Goal: Task Accomplishment & Management: Complete application form

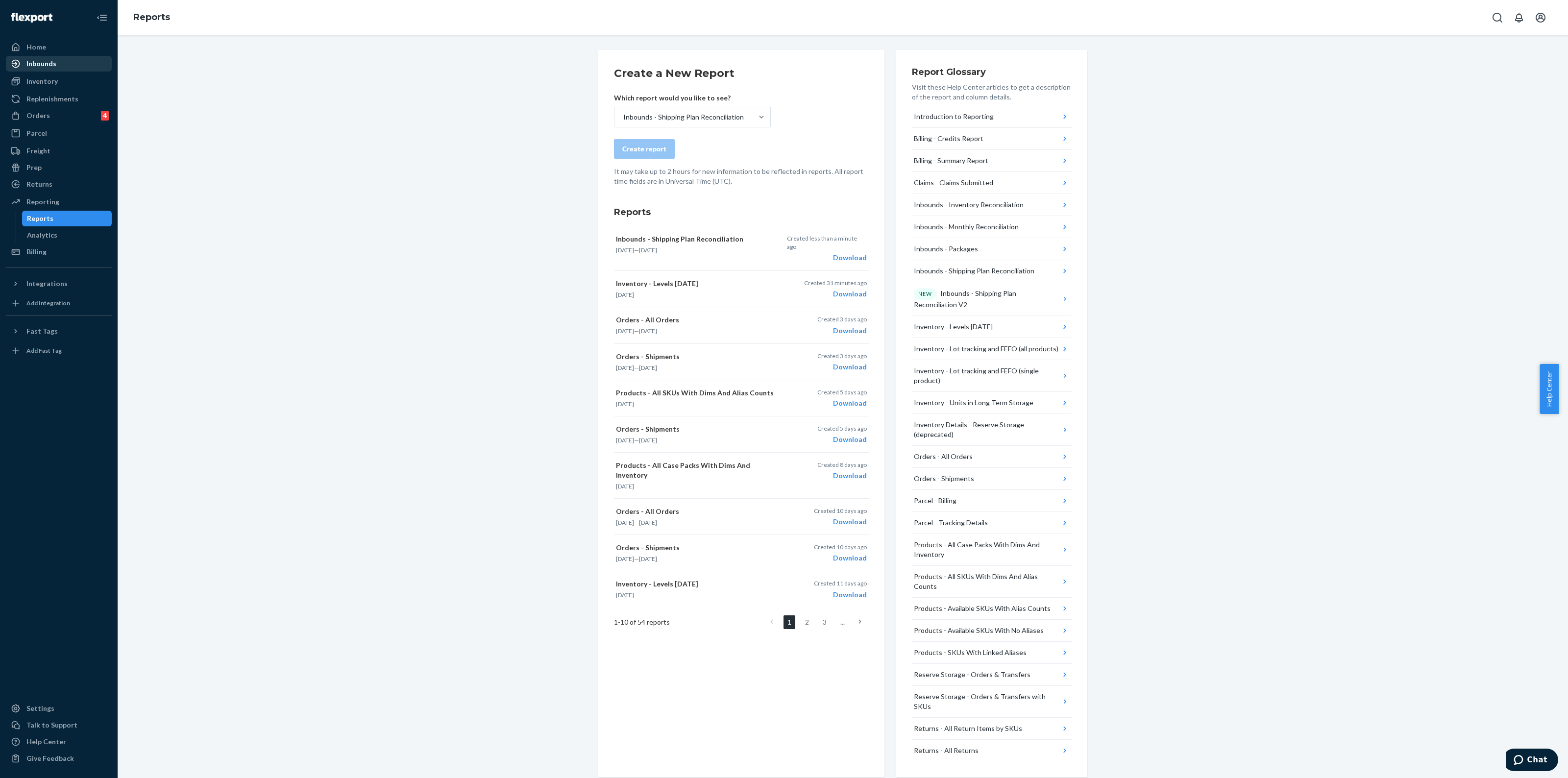
click at [60, 62] on div "Inbounds" at bounding box center [59, 64] width 104 height 14
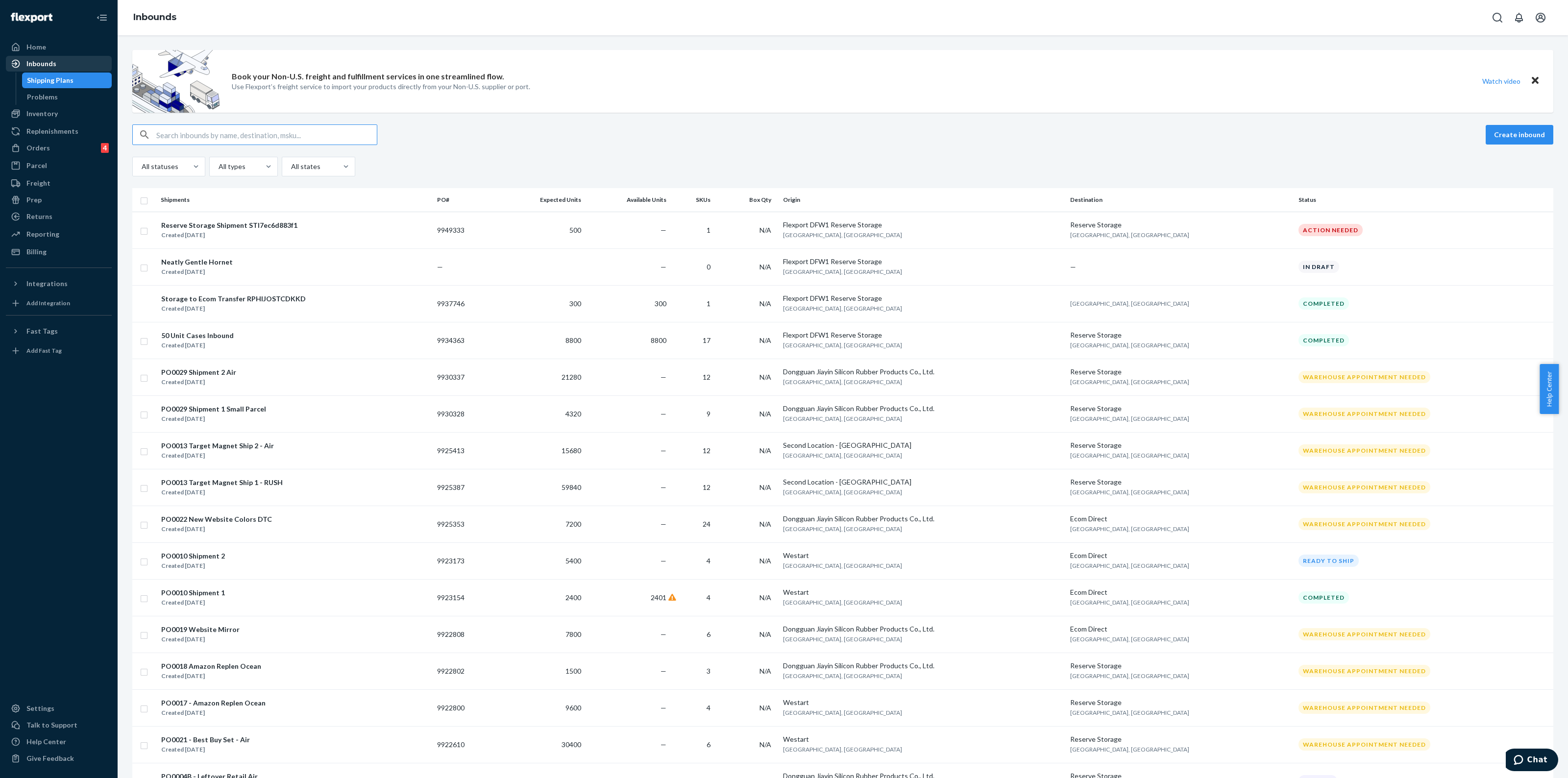
click at [44, 67] on div "Inbounds" at bounding box center [41, 63] width 30 height 9
drag, startPoint x: 49, startPoint y: 109, endPoint x: 298, endPoint y: 221, distance: 273.0
click at [49, 109] on div "Inventory" at bounding box center [42, 113] width 32 height 9
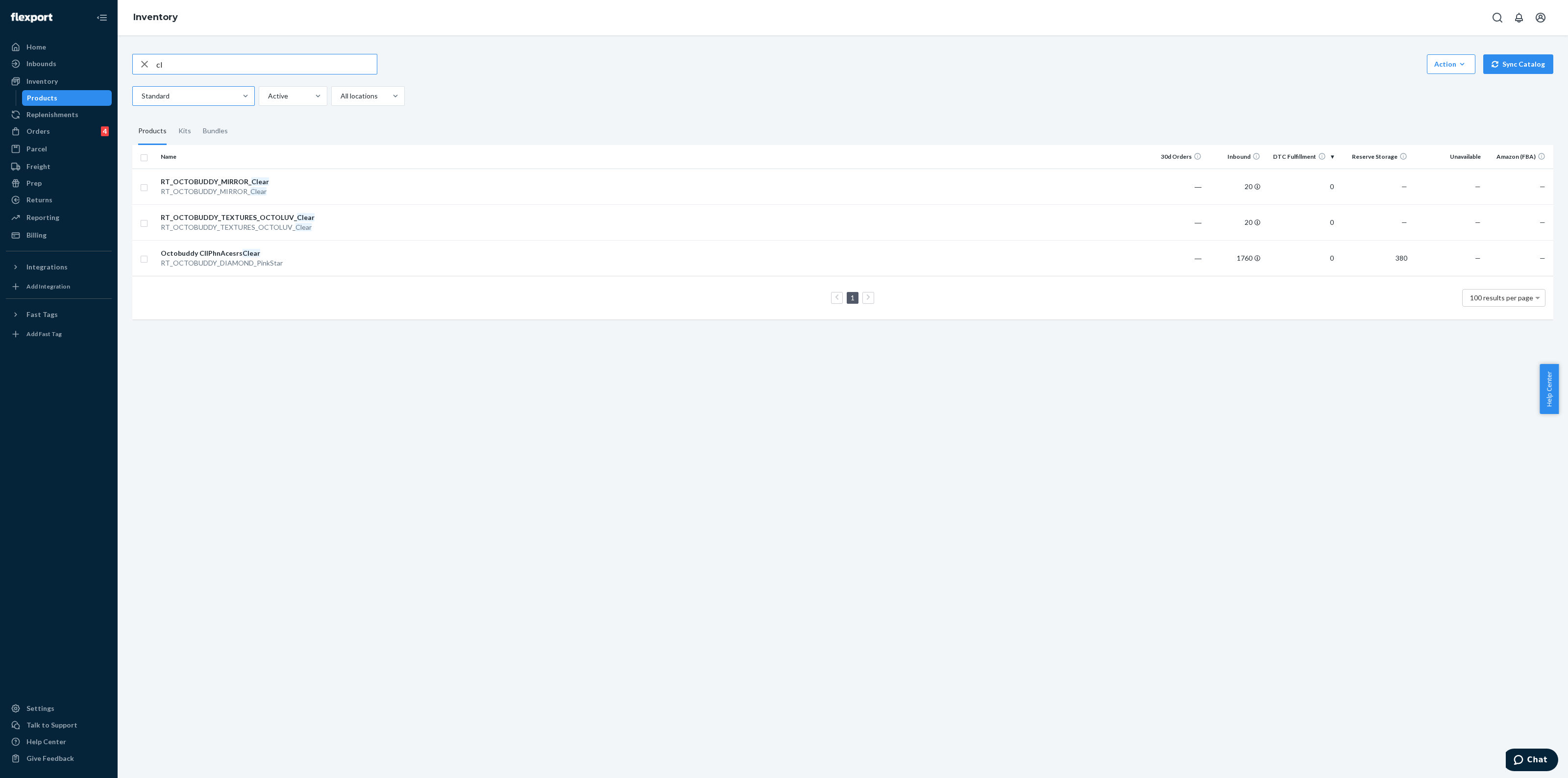
type input "c"
type input "RT_OCTOBUDDY_MIRROR"
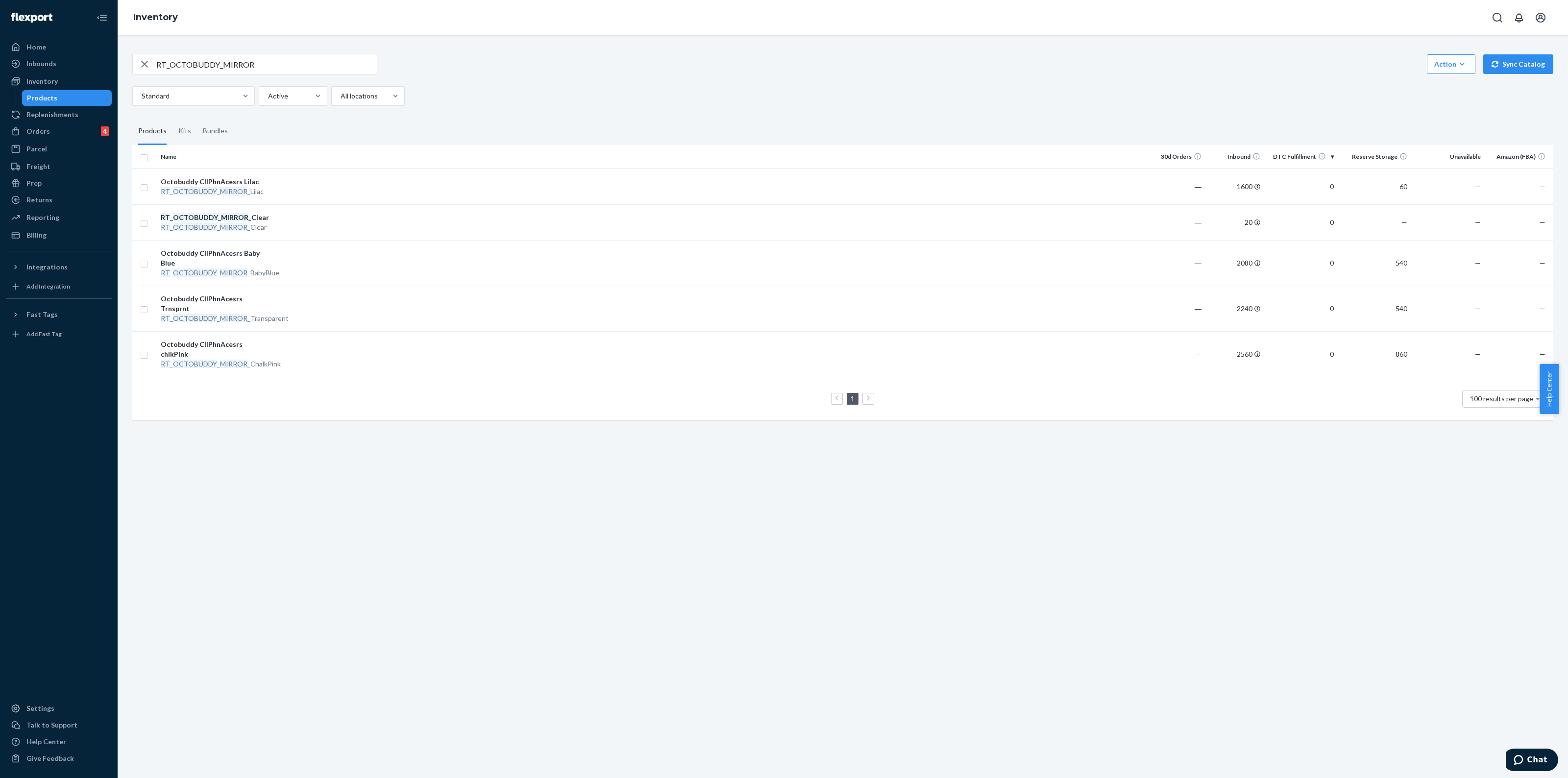
click at [168, 155] on th "Name" at bounding box center [212, 156] width 110 height 23
click at [170, 156] on th "Name" at bounding box center [212, 156] width 110 height 23
click at [280, 221] on td at bounding box center [707, 222] width 880 height 36
click at [307, 313] on td at bounding box center [707, 308] width 880 height 46
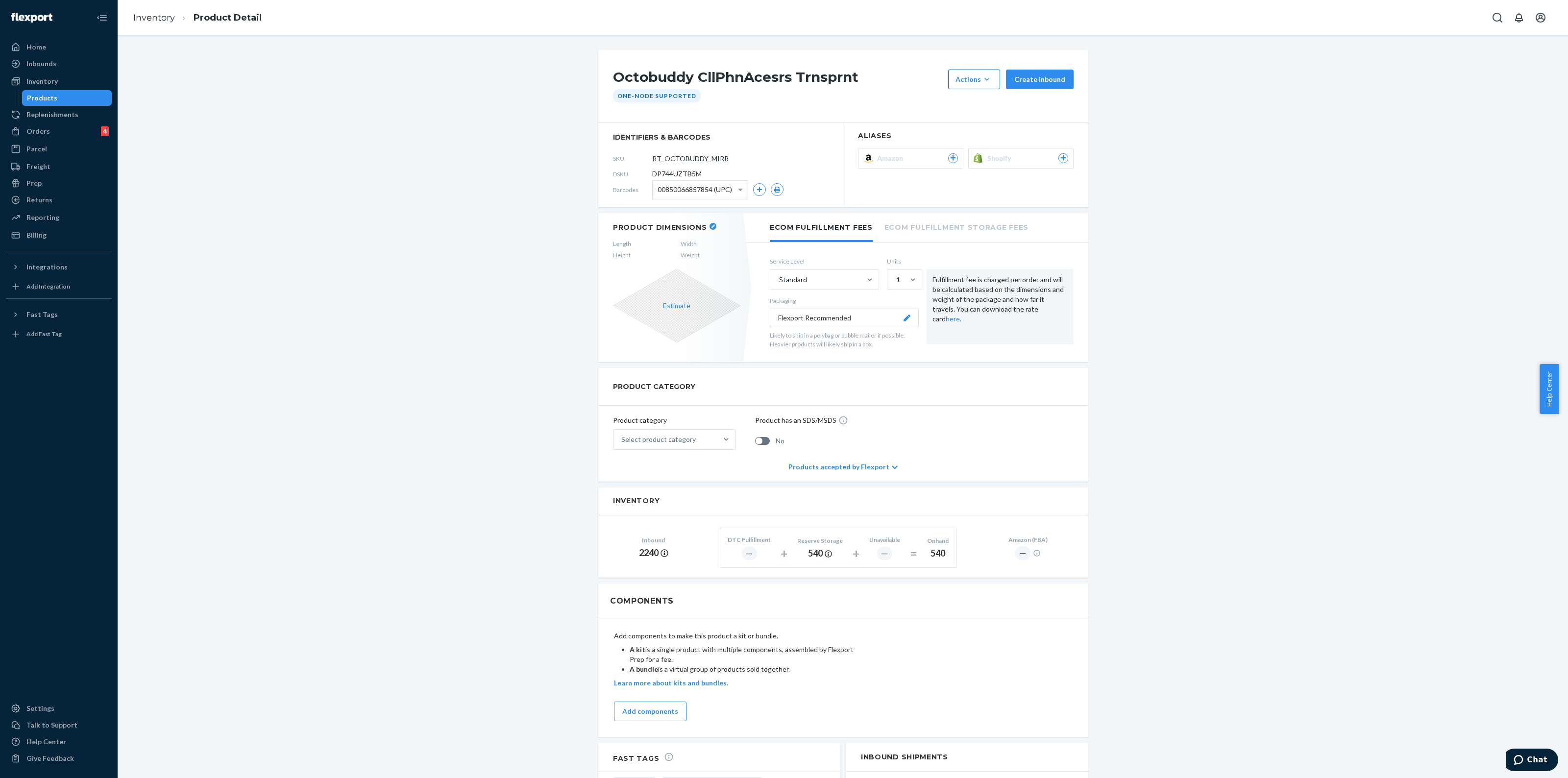
click at [982, 79] on icon "button" at bounding box center [986, 79] width 9 height 9
drag, startPoint x: 492, startPoint y: 196, endPoint x: 429, endPoint y: 180, distance: 65.0
click at [491, 196] on div "Octobuddy CllPhnAcesrs Trnsprnt Actions Add components Hide Create inbound One-…" at bounding box center [843, 534] width 1436 height 967
click at [53, 129] on div "Orders 4" at bounding box center [59, 132] width 104 height 14
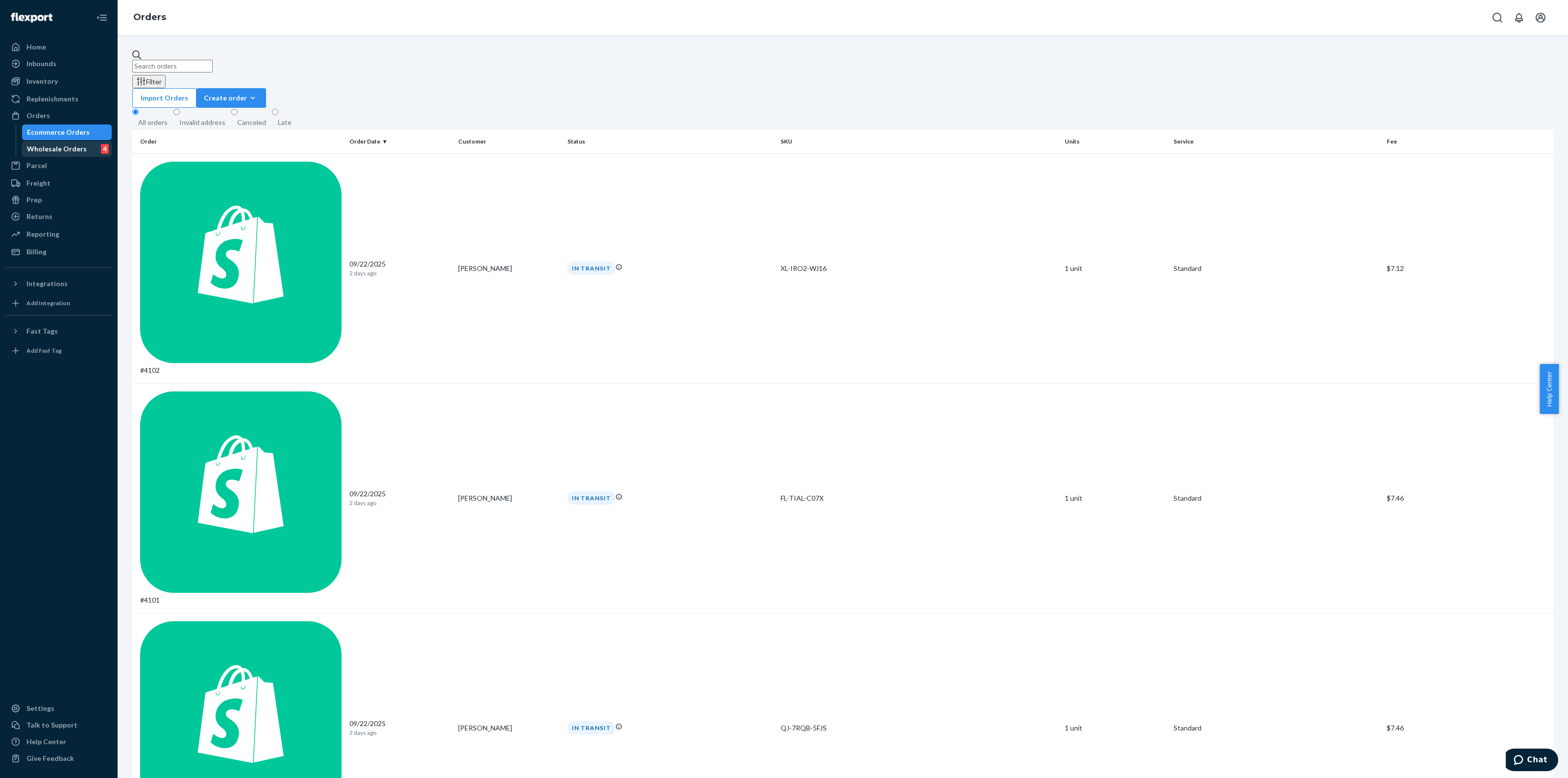
click at [58, 149] on div "Wholesale Orders" at bounding box center [57, 149] width 60 height 9
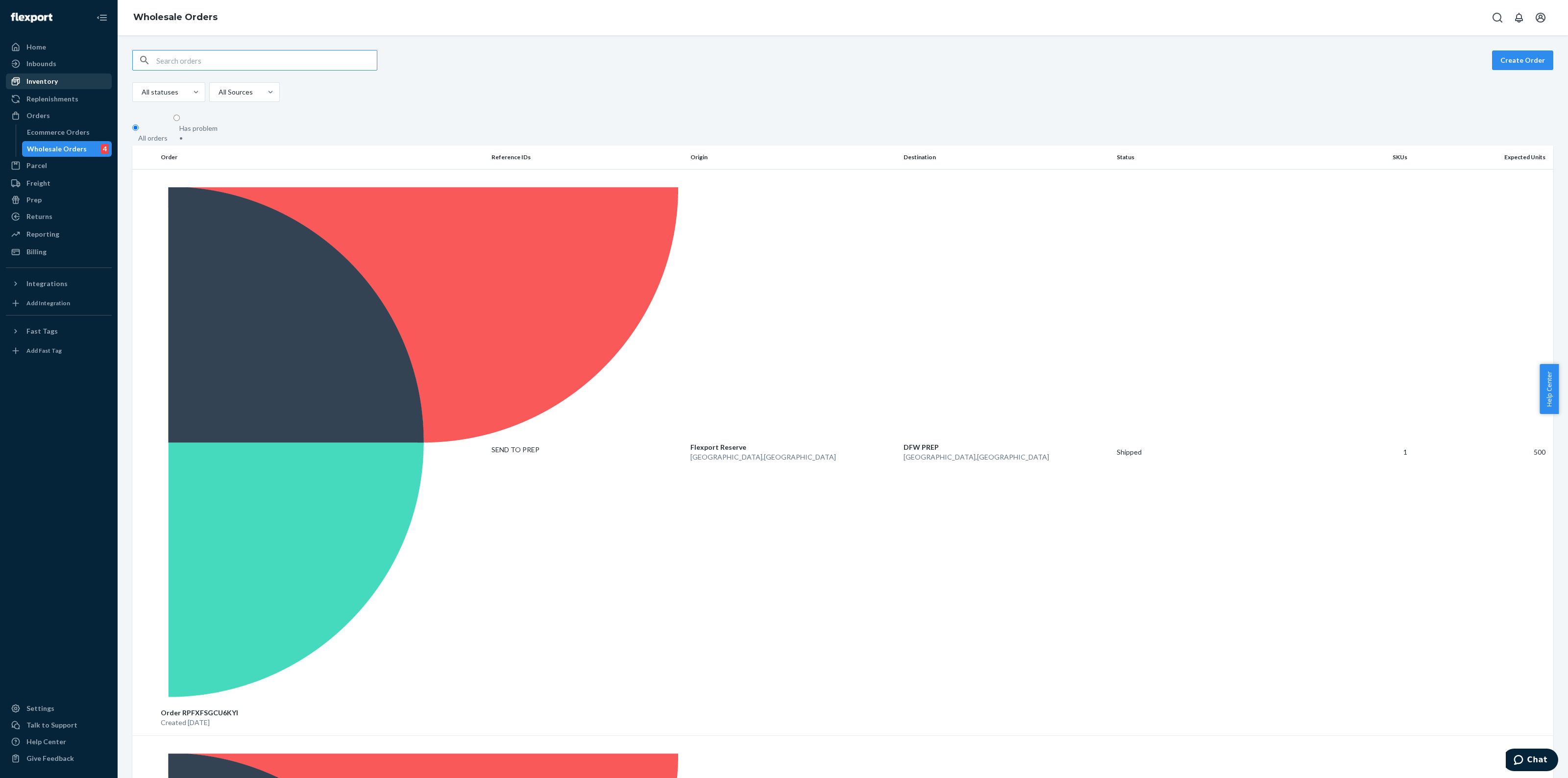
click at [42, 84] on div "Inventory" at bounding box center [42, 81] width 32 height 9
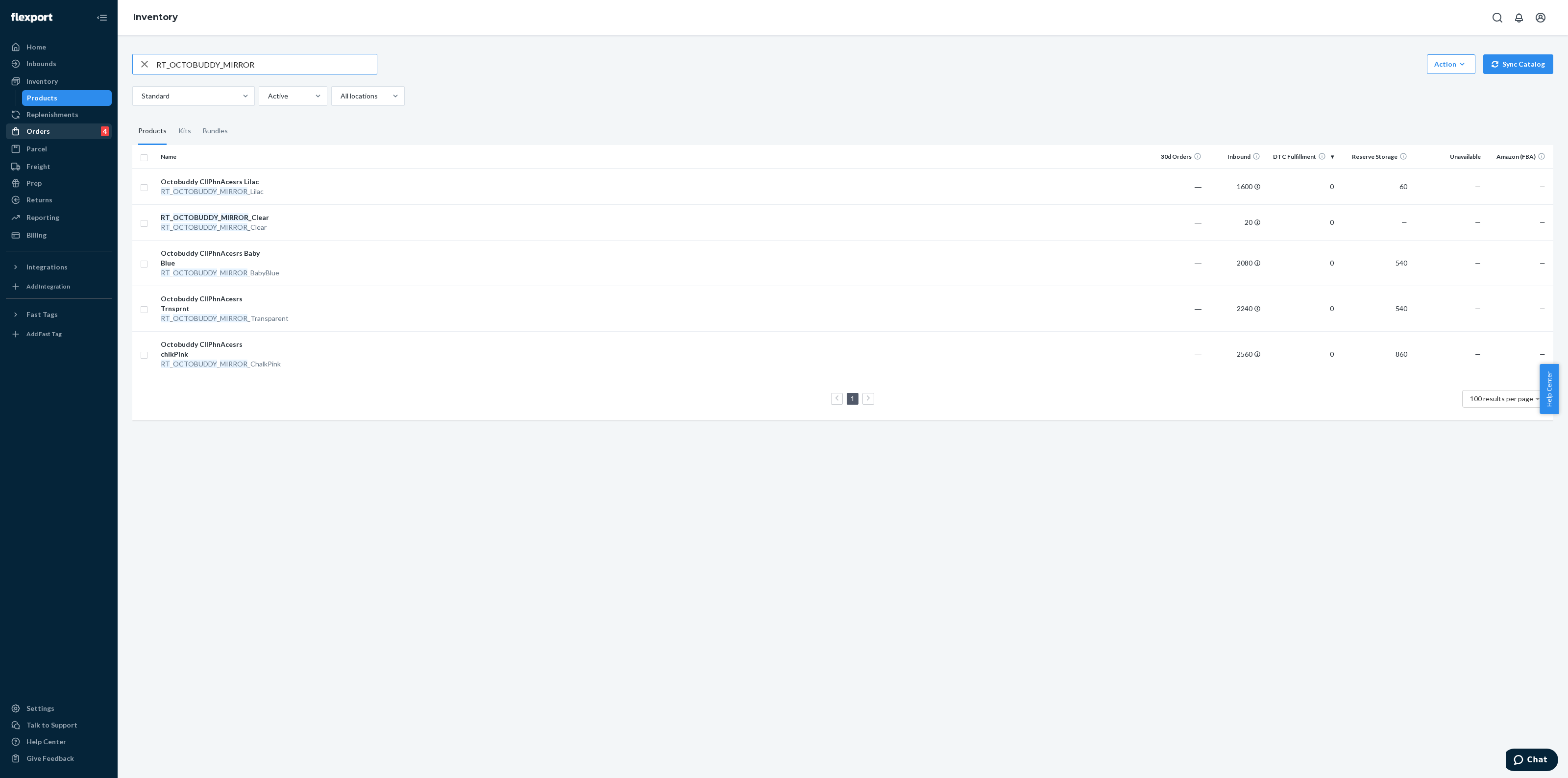
click at [70, 126] on div "Orders 4" at bounding box center [59, 132] width 104 height 14
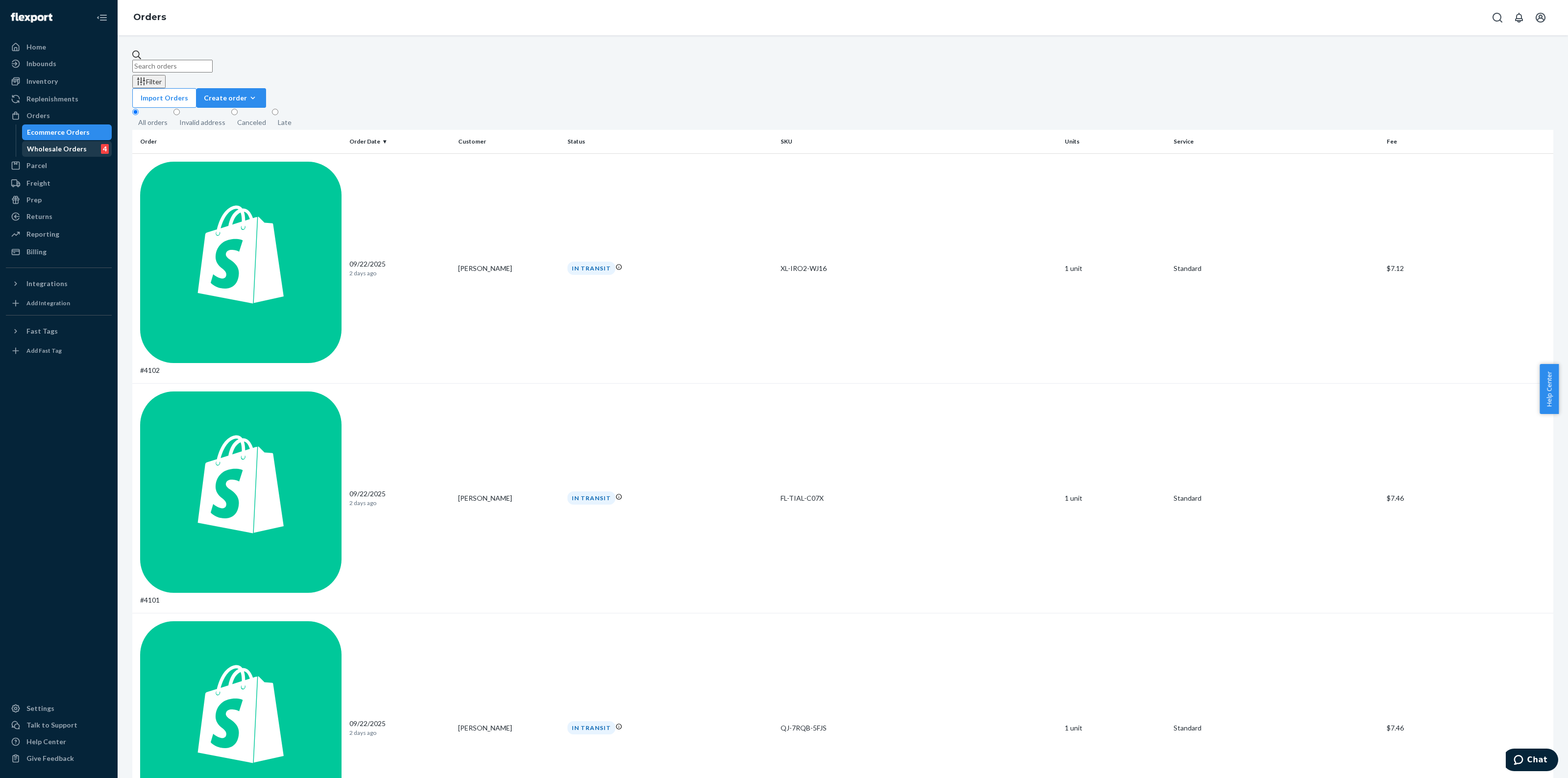
click at [64, 155] on div "Wholesale Orders 4" at bounding box center [66, 149] width 88 height 14
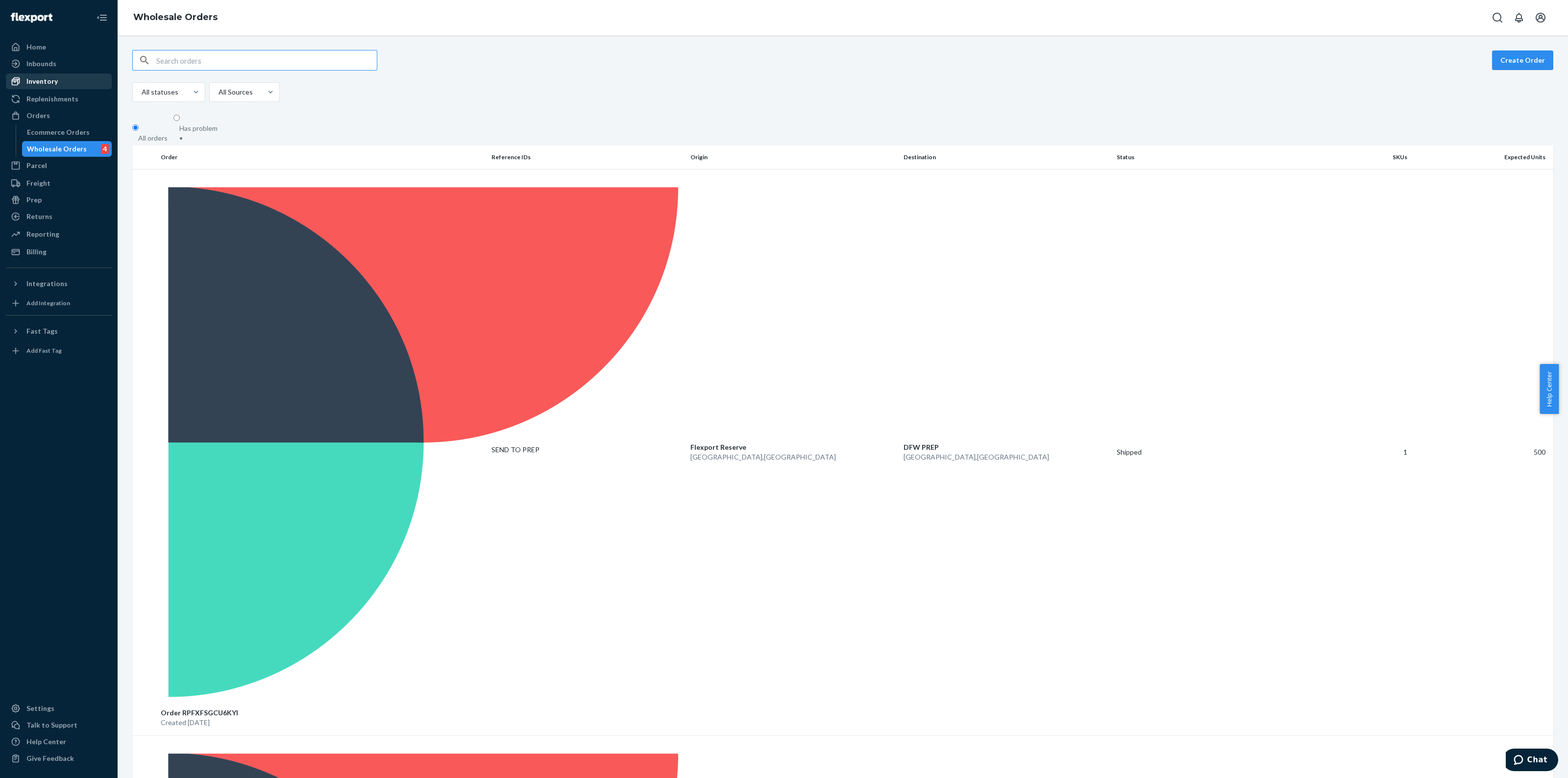
click at [44, 82] on div "Inventory" at bounding box center [42, 81] width 32 height 9
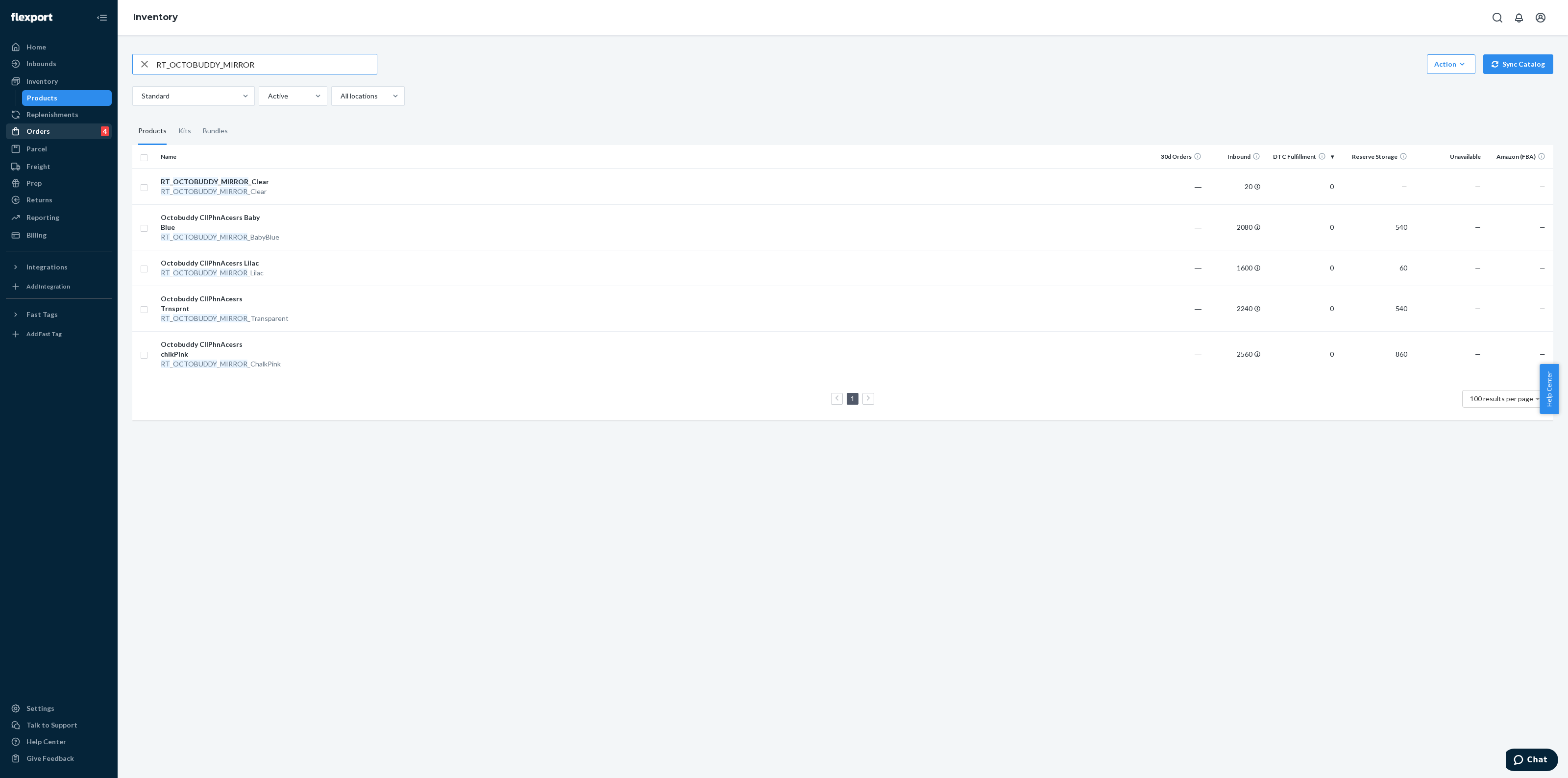
click at [70, 132] on div "Orders 4" at bounding box center [59, 132] width 104 height 14
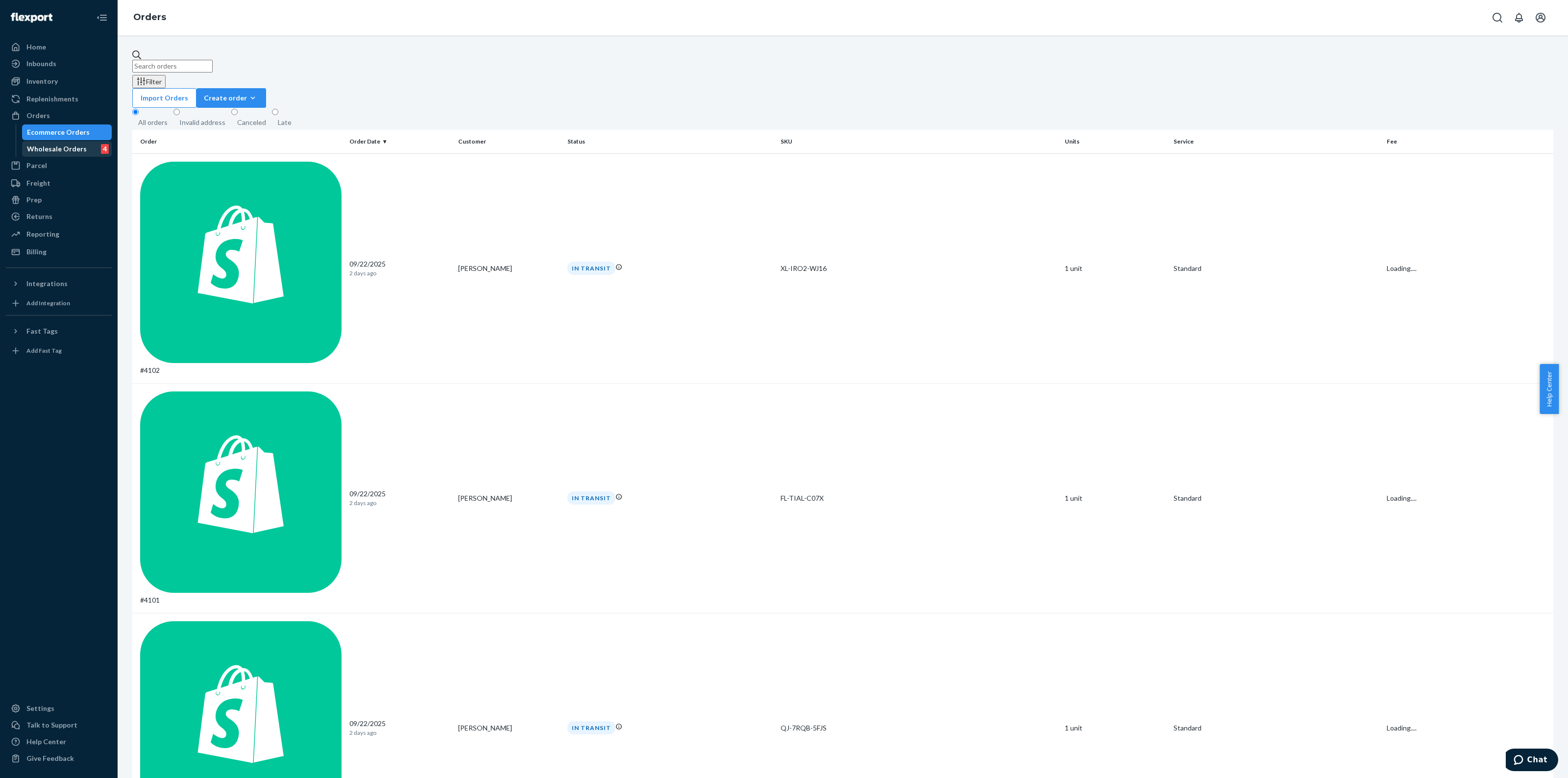
click at [68, 149] on div "Wholesale Orders" at bounding box center [57, 149] width 60 height 9
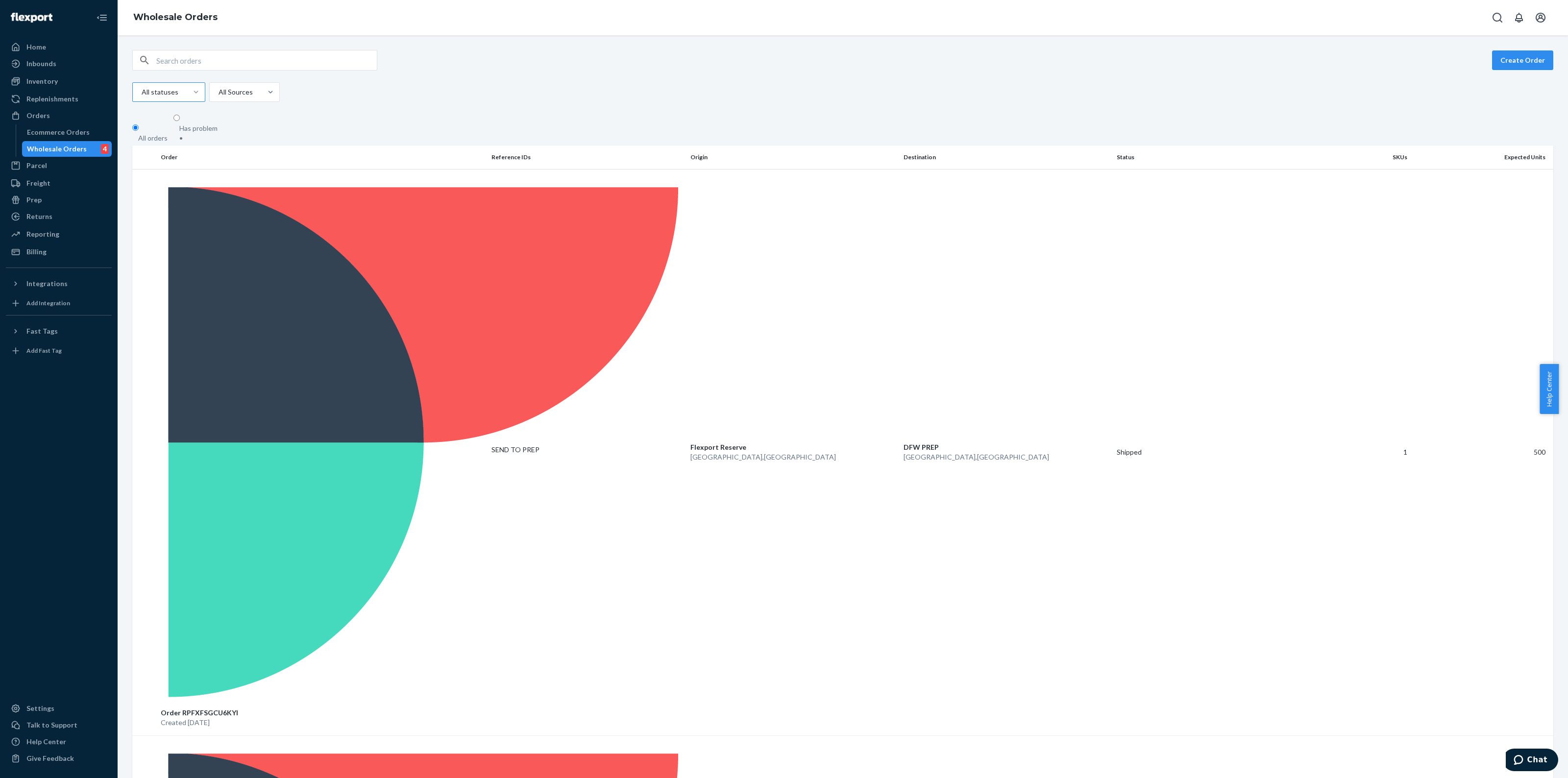
click at [311, 123] on fieldset "All orders Has problem •" at bounding box center [843, 130] width 1421 height 32
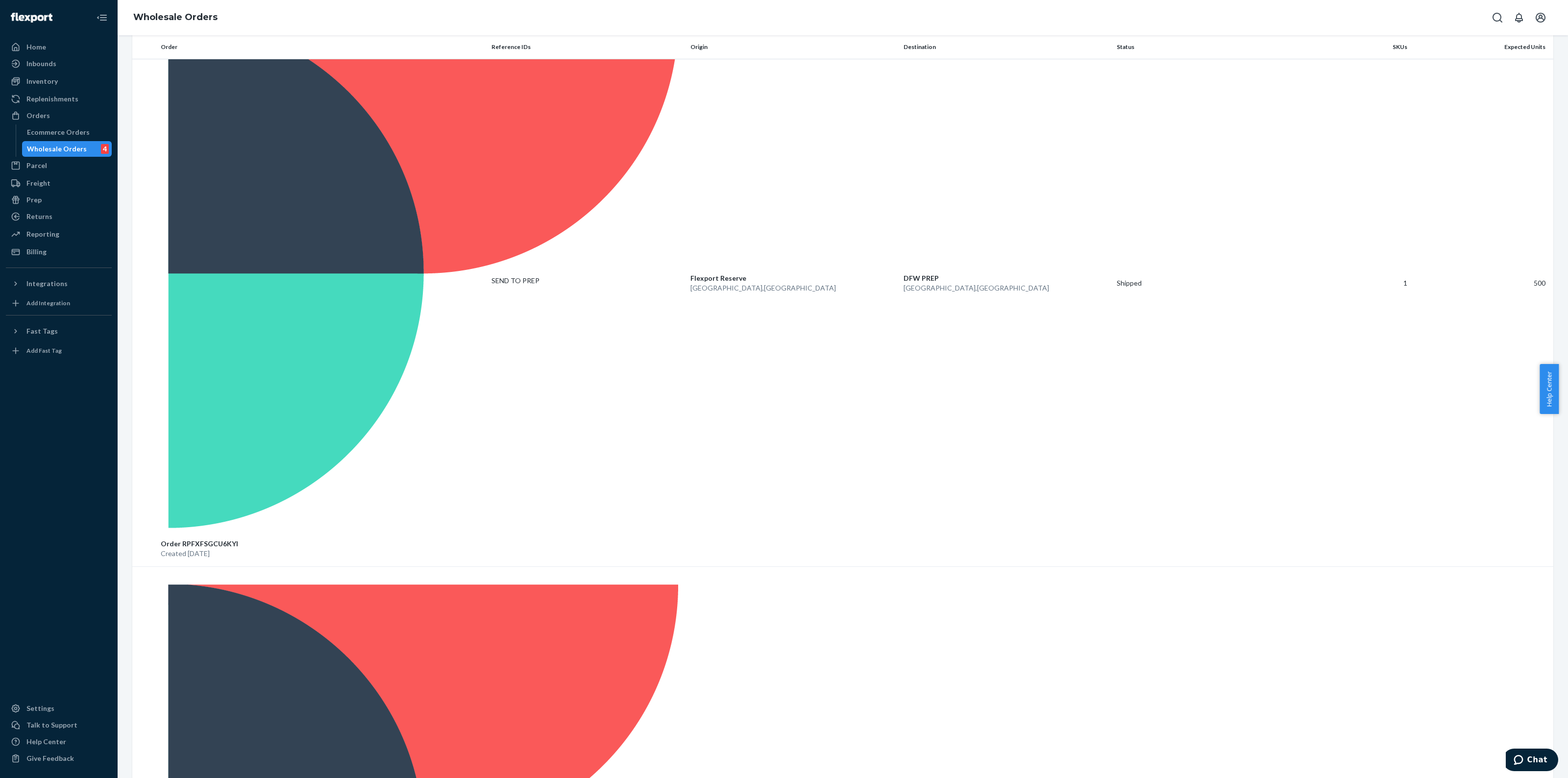
scroll to position [337, 0]
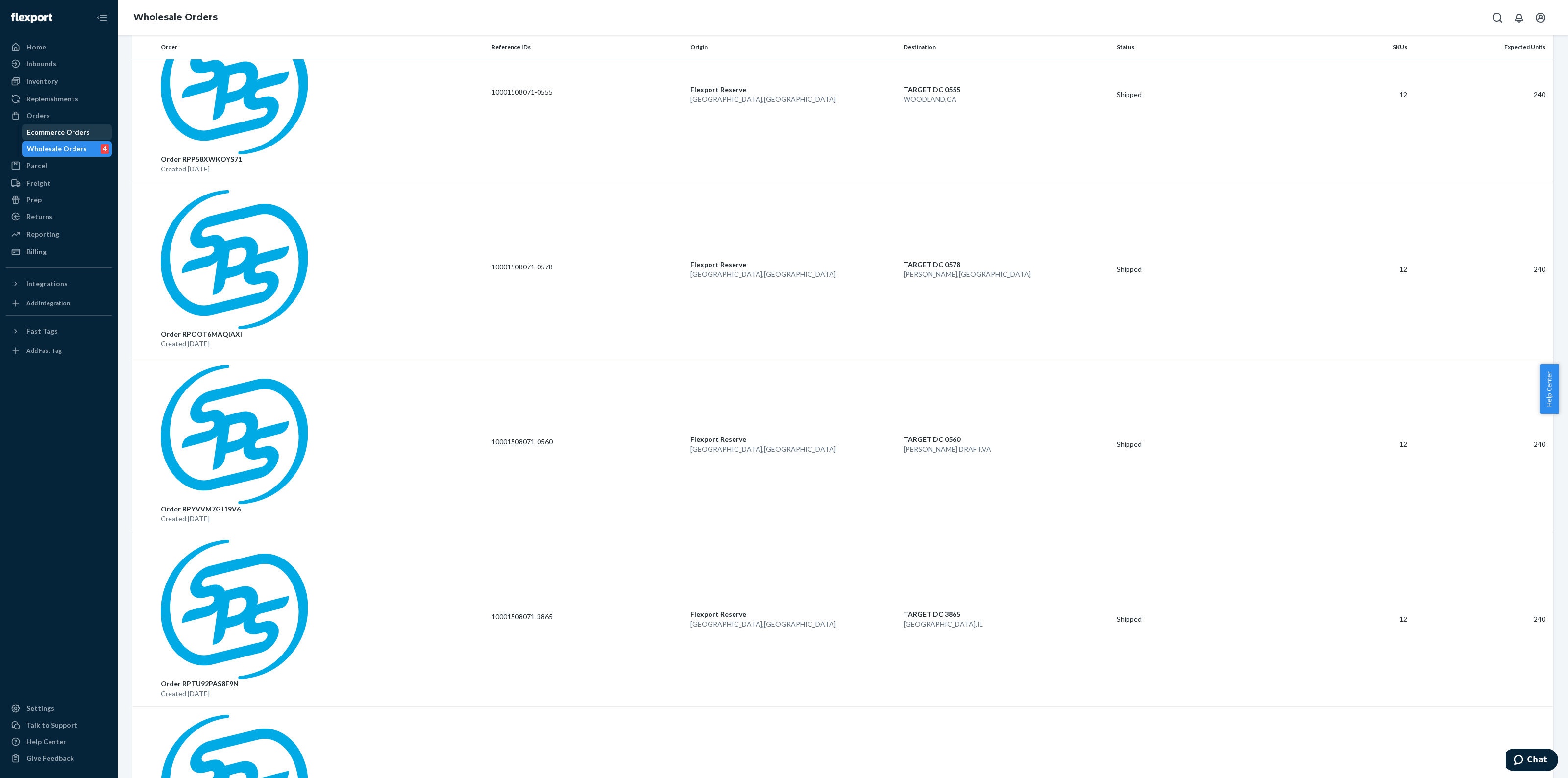
drag, startPoint x: 37, startPoint y: 64, endPoint x: 85, endPoint y: 130, distance: 81.6
click at [37, 64] on div "Inbounds" at bounding box center [41, 63] width 30 height 9
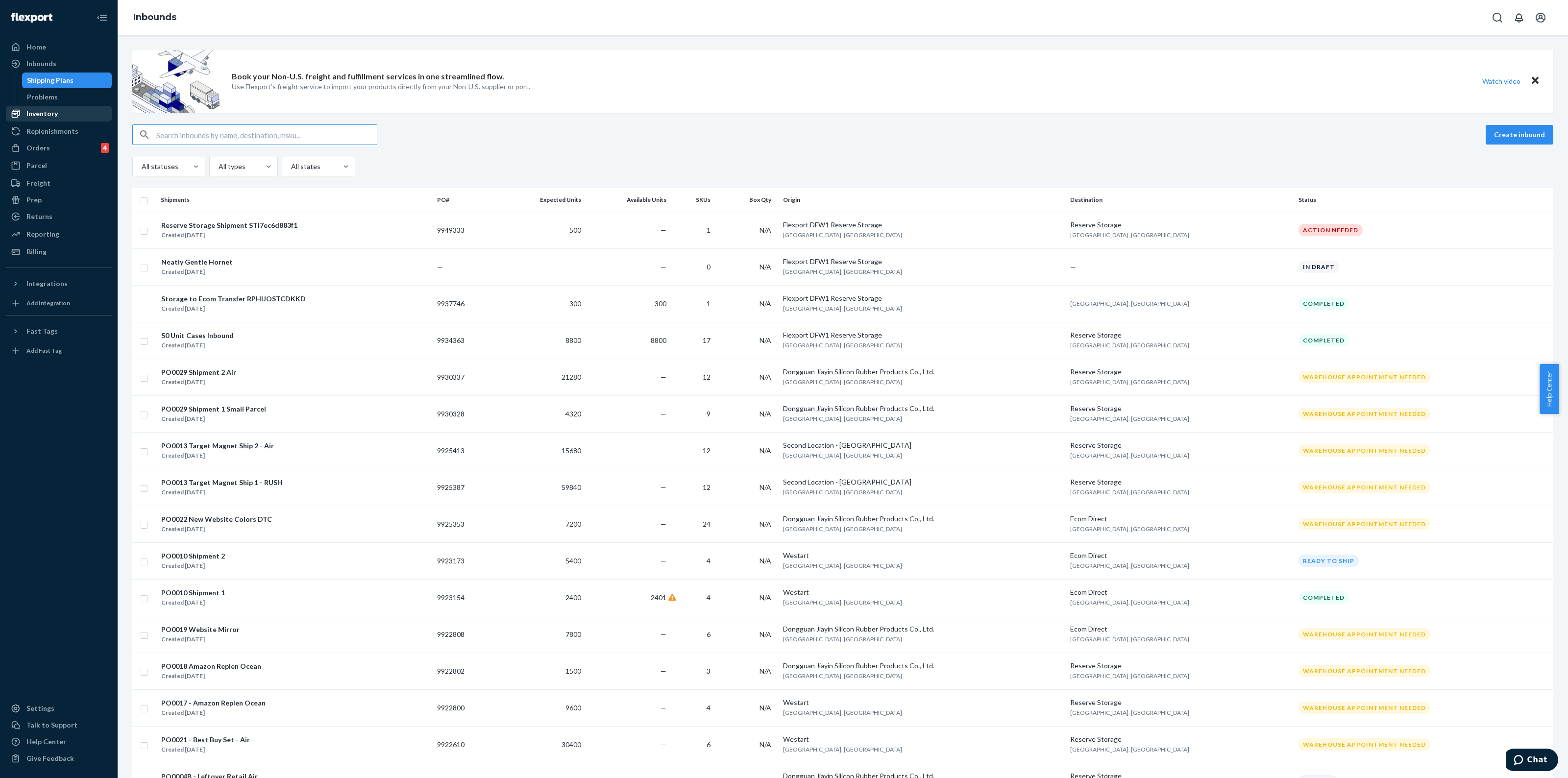
click at [54, 118] on div "Inventory" at bounding box center [42, 113] width 32 height 9
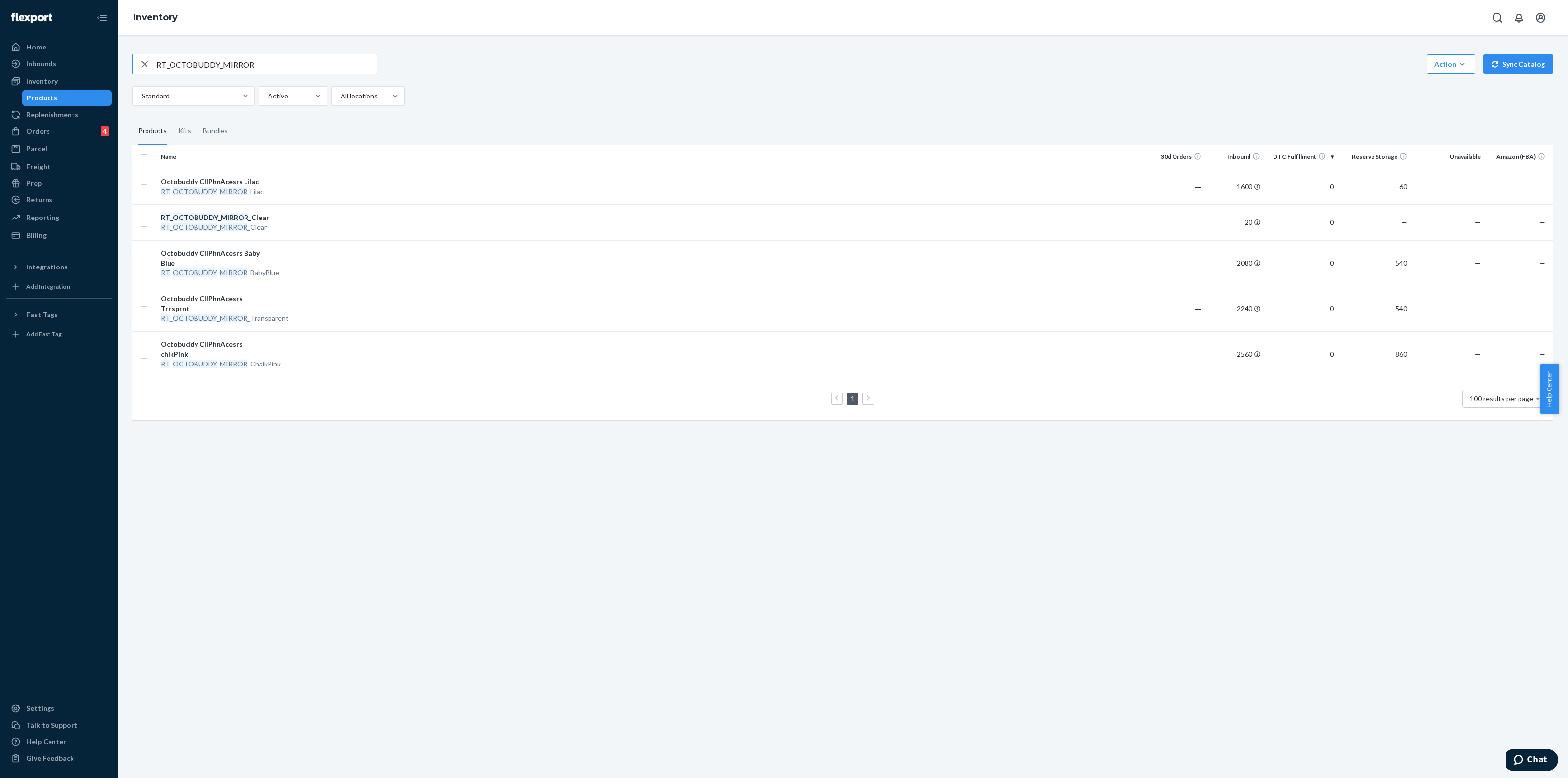
drag, startPoint x: 62, startPoint y: 131, endPoint x: 194, endPoint y: 208, distance: 152.8
click at [62, 131] on div "Orders 4" at bounding box center [59, 132] width 104 height 14
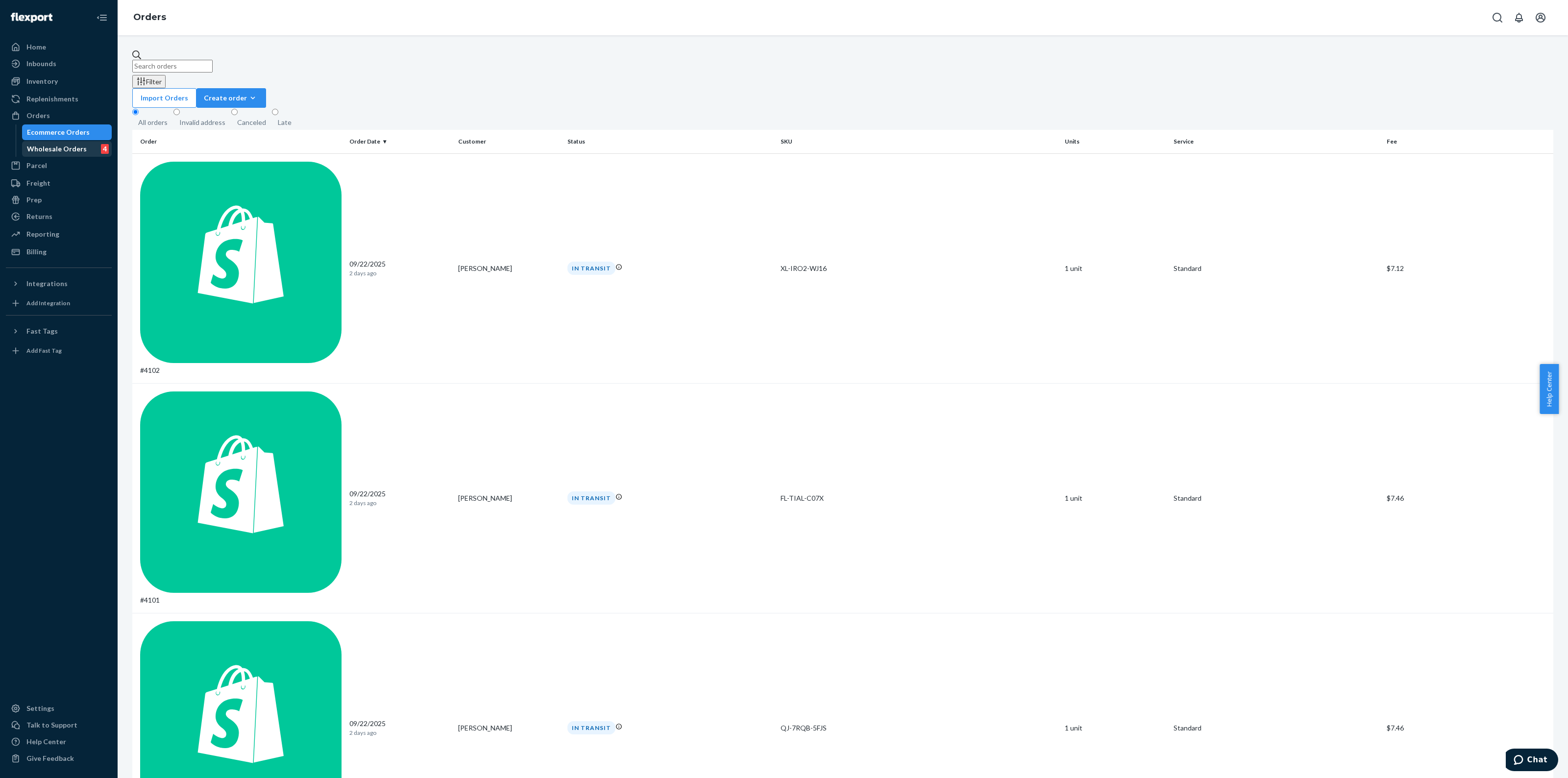
click at [84, 153] on div "Wholesale Orders 4" at bounding box center [66, 149] width 88 height 14
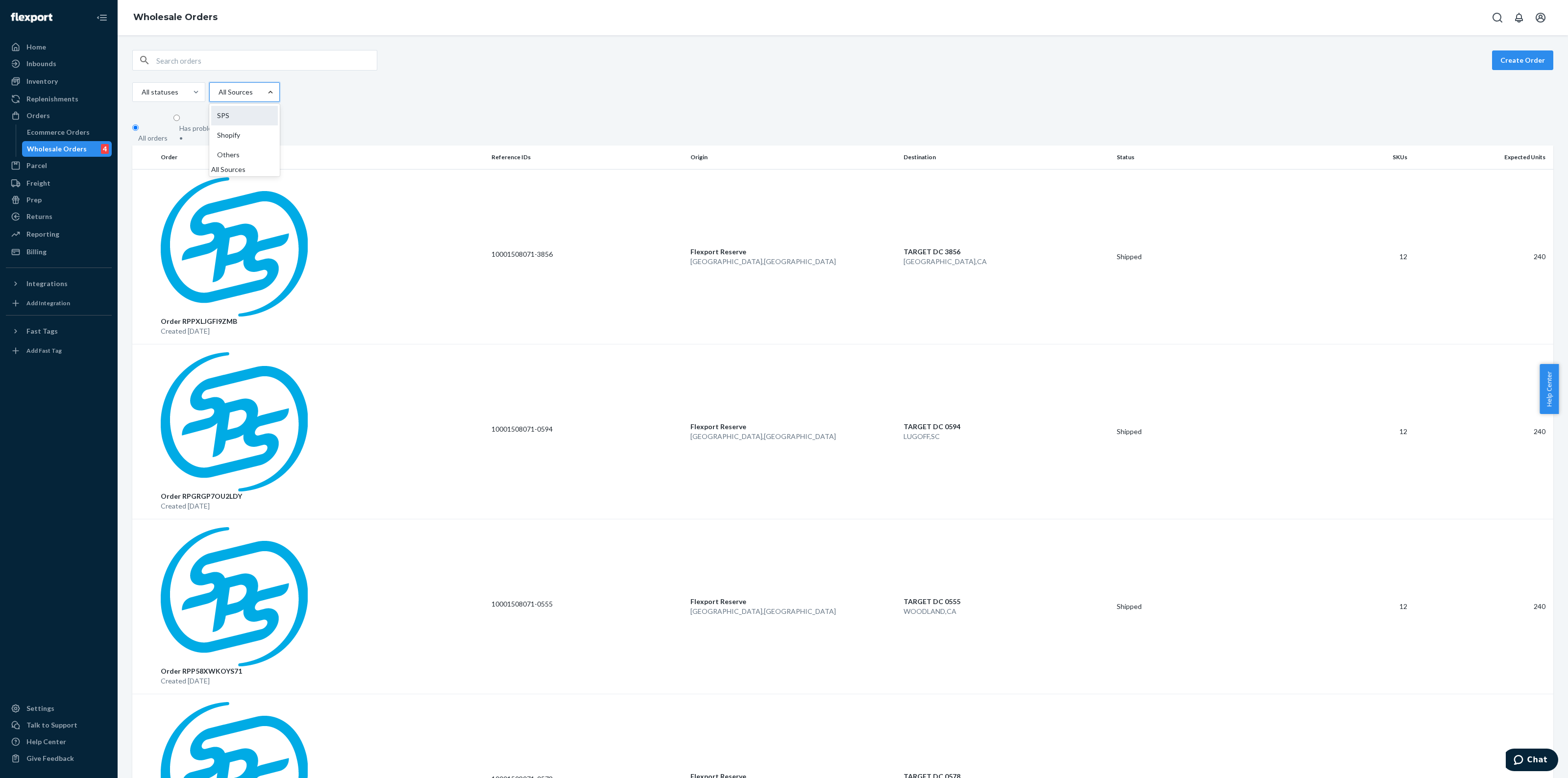
click at [248, 118] on div "SPS" at bounding box center [244, 115] width 66 height 20
click at [218, 97] on input "option SPS focused, 1 of 4. 4 results available. Use Up and Down to choose opti…" at bounding box center [218, 92] width 1 height 9
click at [150, 112] on label "All statuses" at bounding box center [156, 110] width 43 height 9
checkbox input "false"
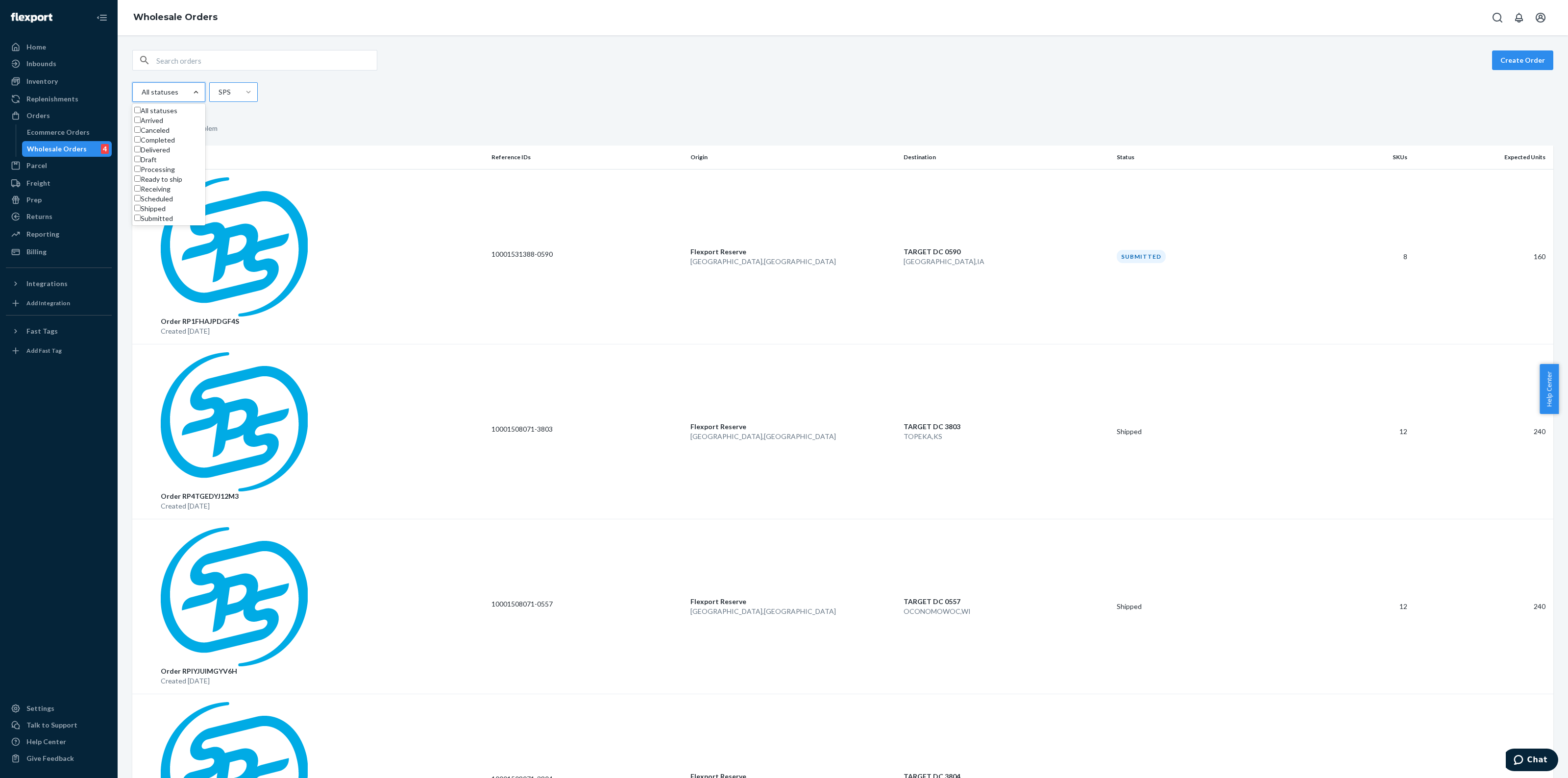
checkbox input "false"
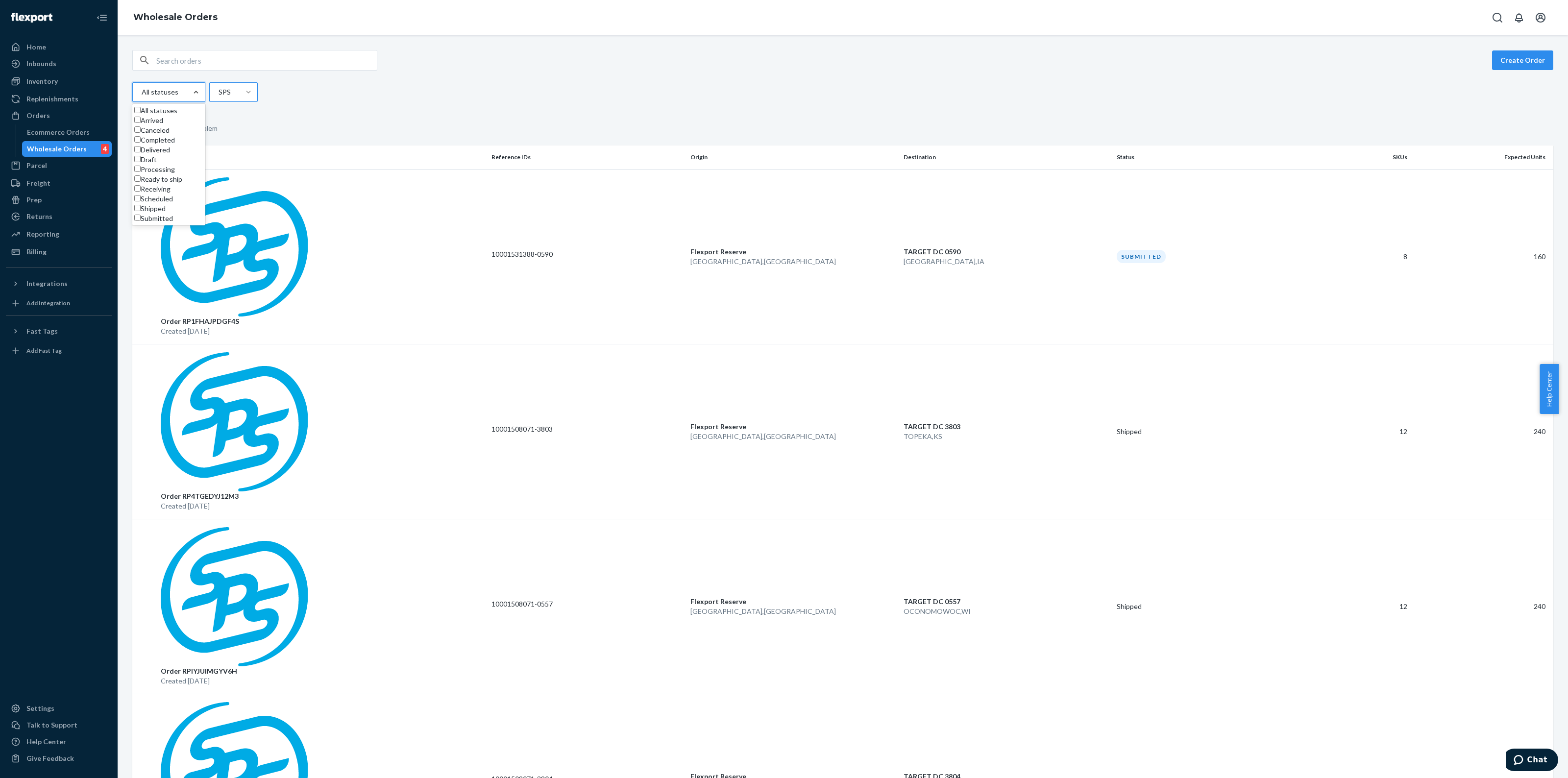
checkbox input "false"
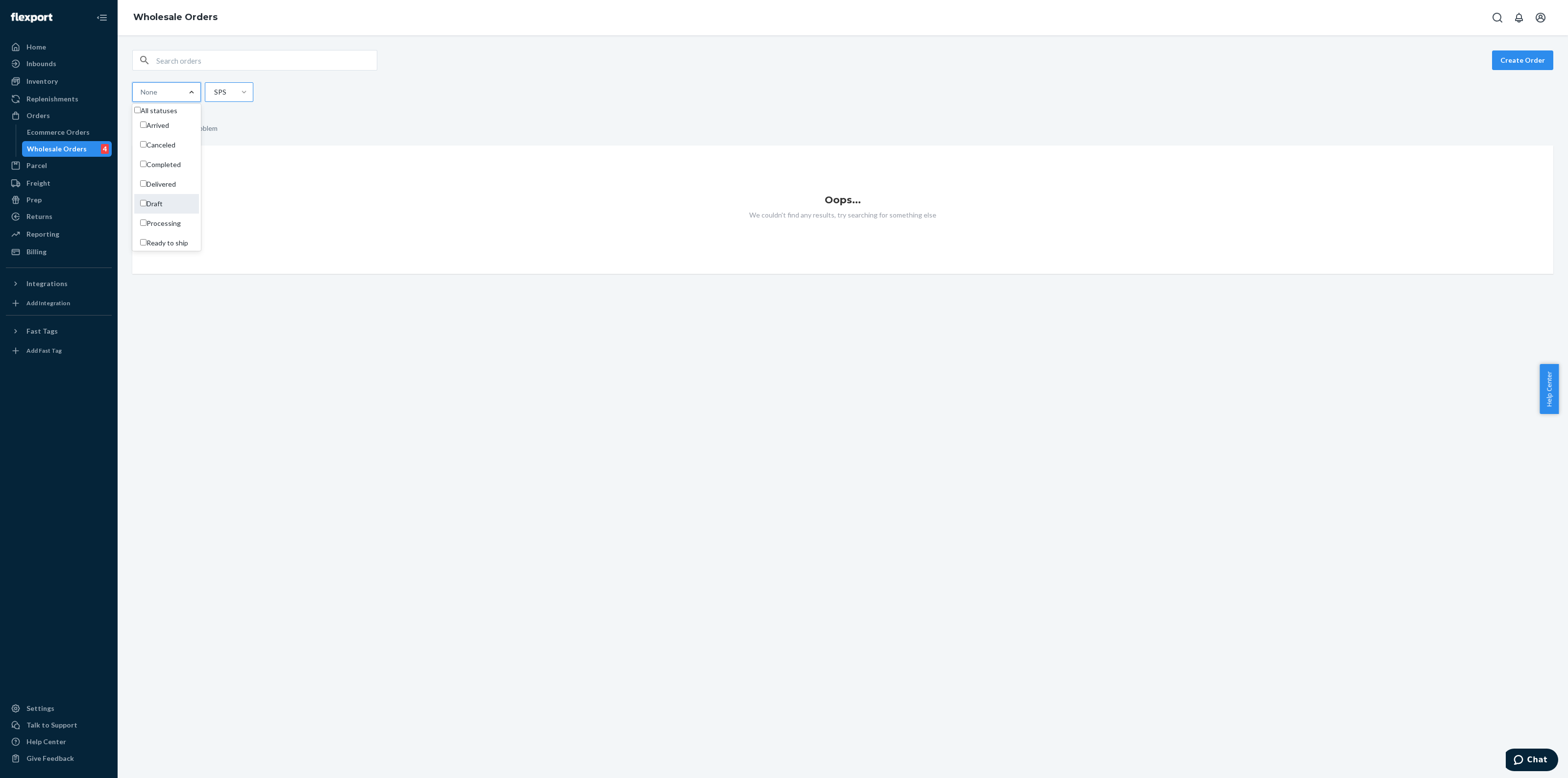
click at [146, 208] on div "Draft" at bounding box center [166, 204] width 65 height 20
click at [142, 97] on input "option Draft focused, 0 of 11. 11 results available. Use Up and Down to choose …" at bounding box center [141, 92] width 1 height 9
checkbox input "true"
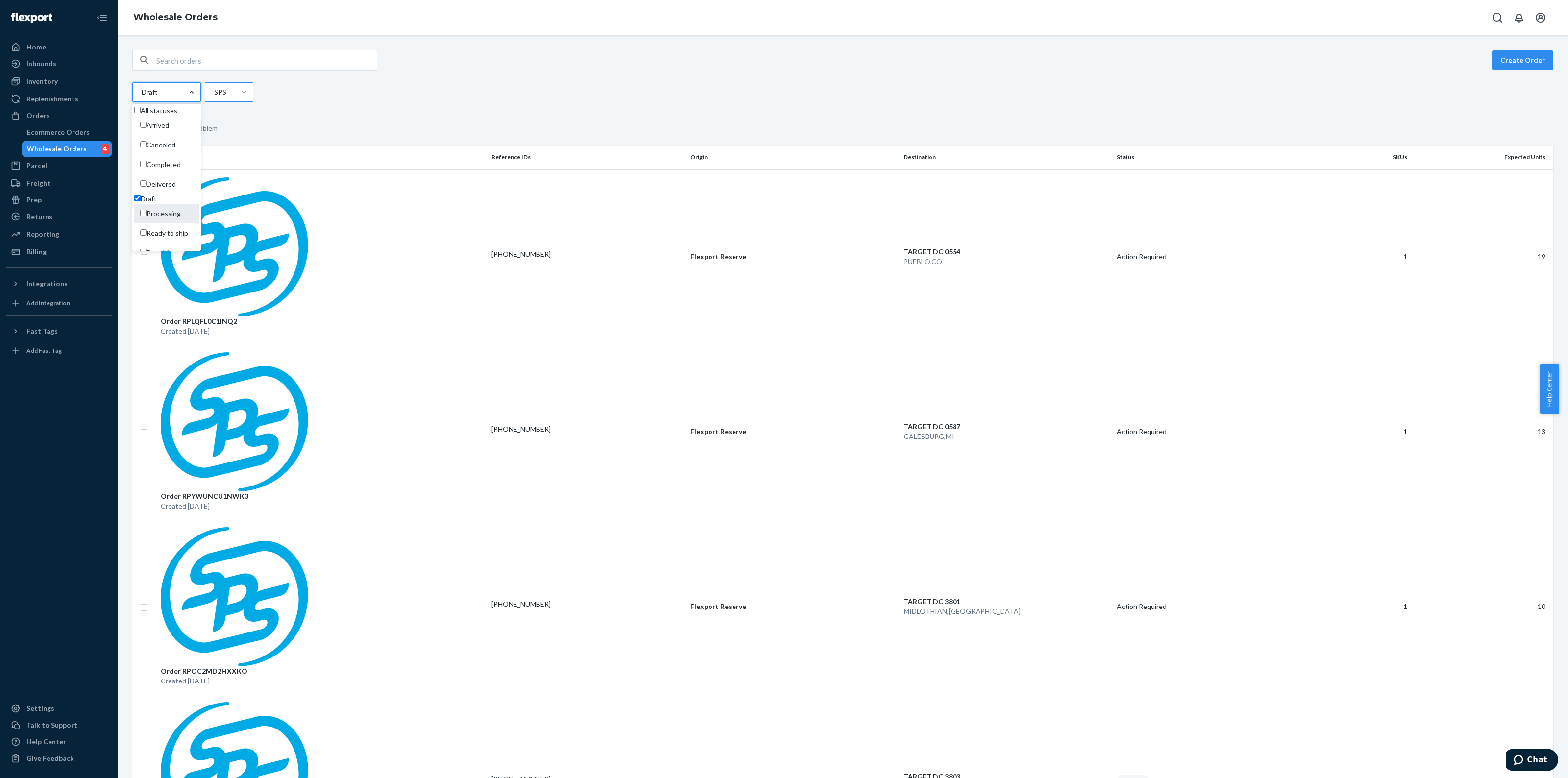
click at [146, 218] on label "Processing" at bounding box center [160, 213] width 41 height 9
click at [147, 153] on label "Processing" at bounding box center [154, 147] width 41 height 9
checkbox input "false"
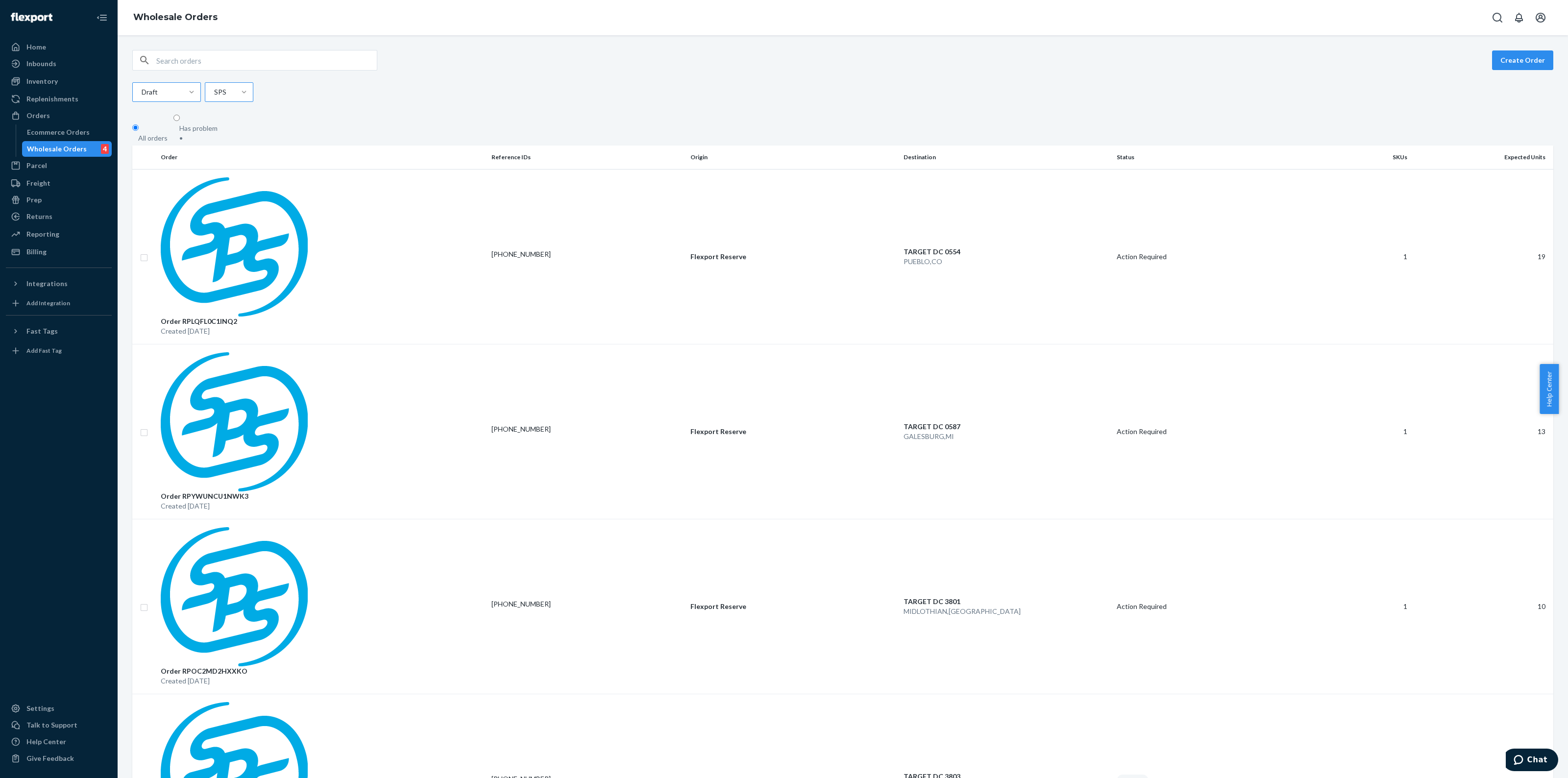
click at [217, 317] on p "Order RPLQFL0C1INQ2" at bounding box center [322, 321] width 323 height 9
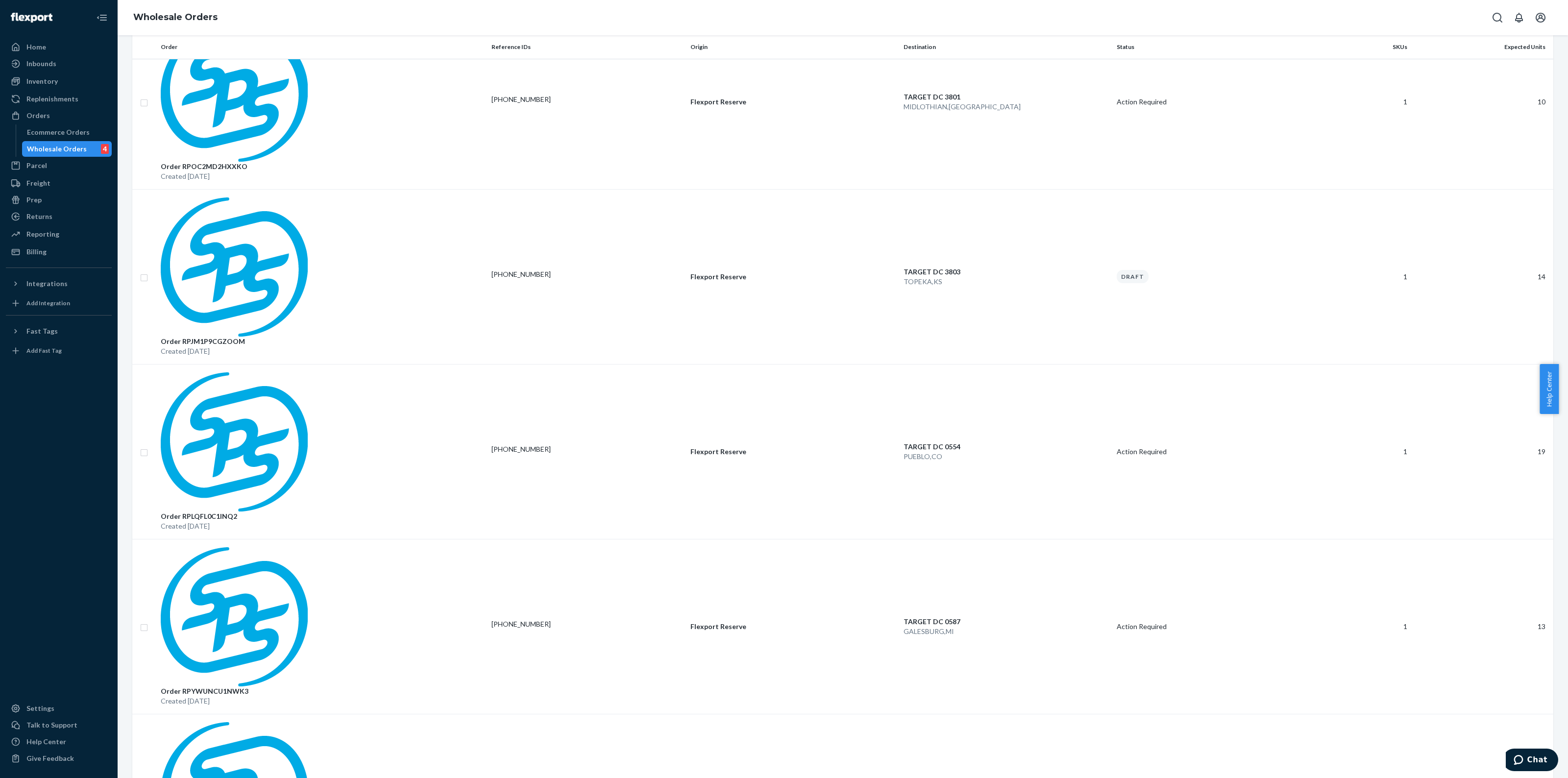
scroll to position [337, 0]
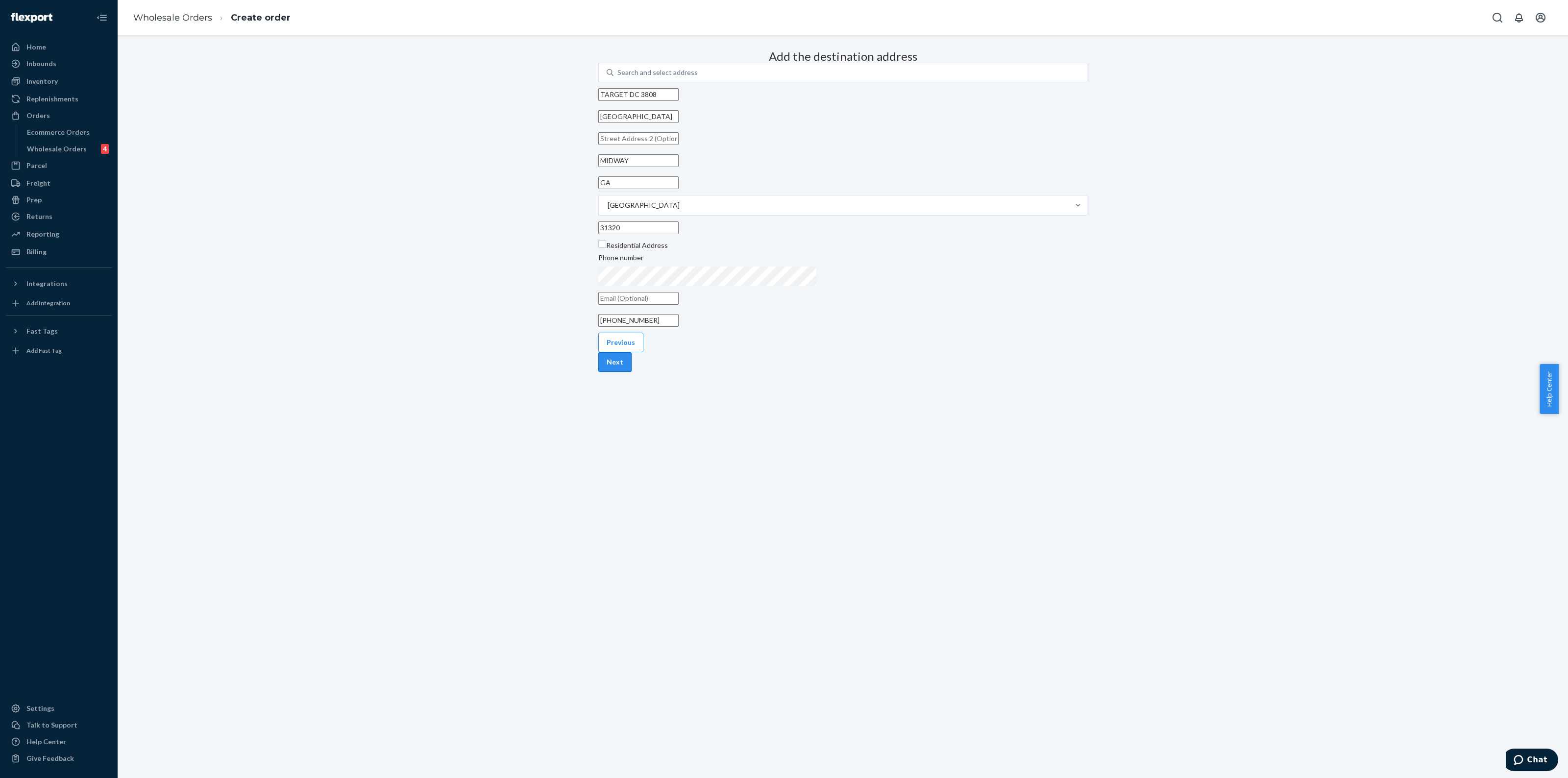
click at [632, 372] on button "Next" at bounding box center [615, 362] width 34 height 20
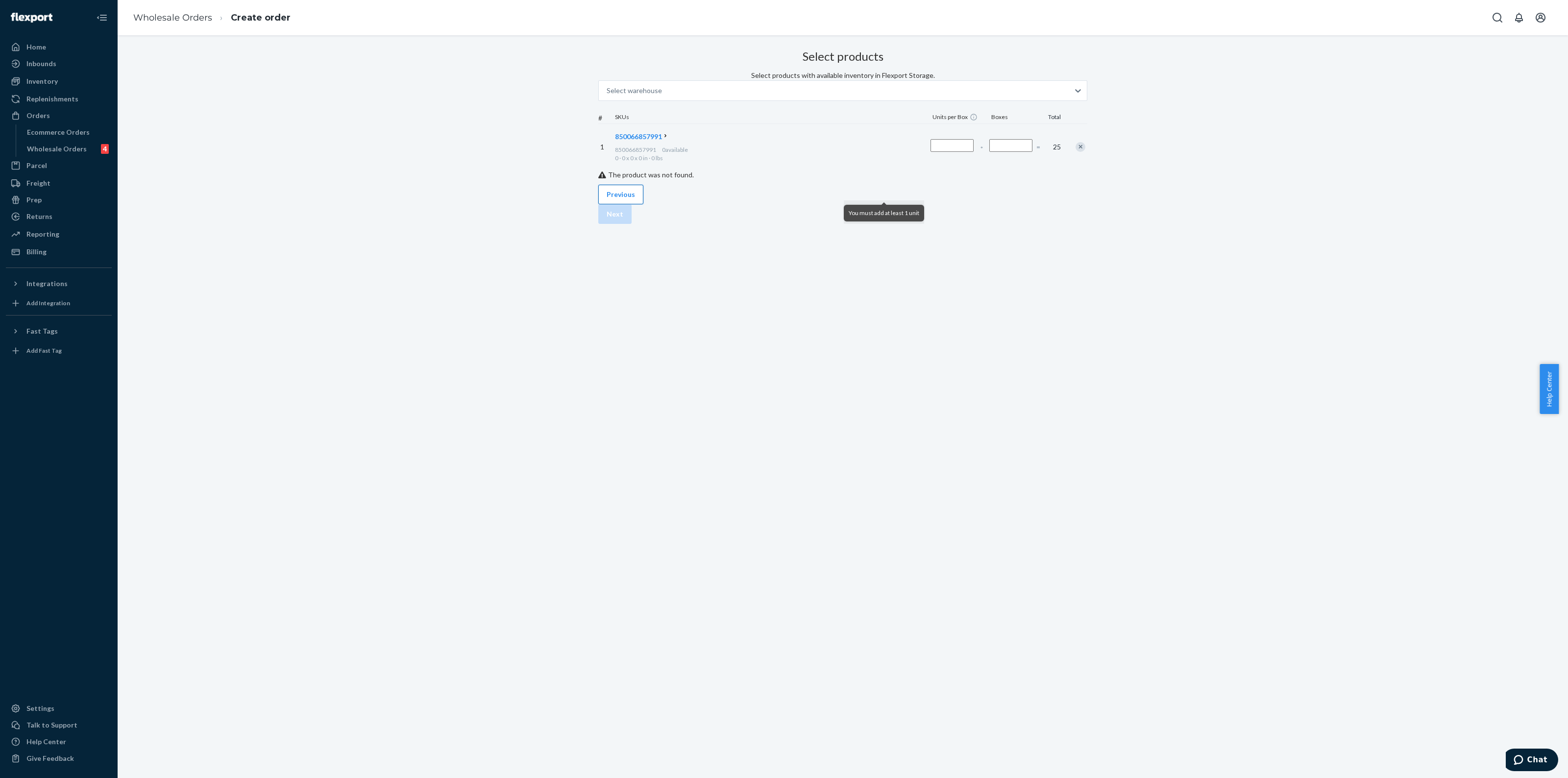
click at [626, 204] on button "Previous" at bounding box center [620, 194] width 45 height 20
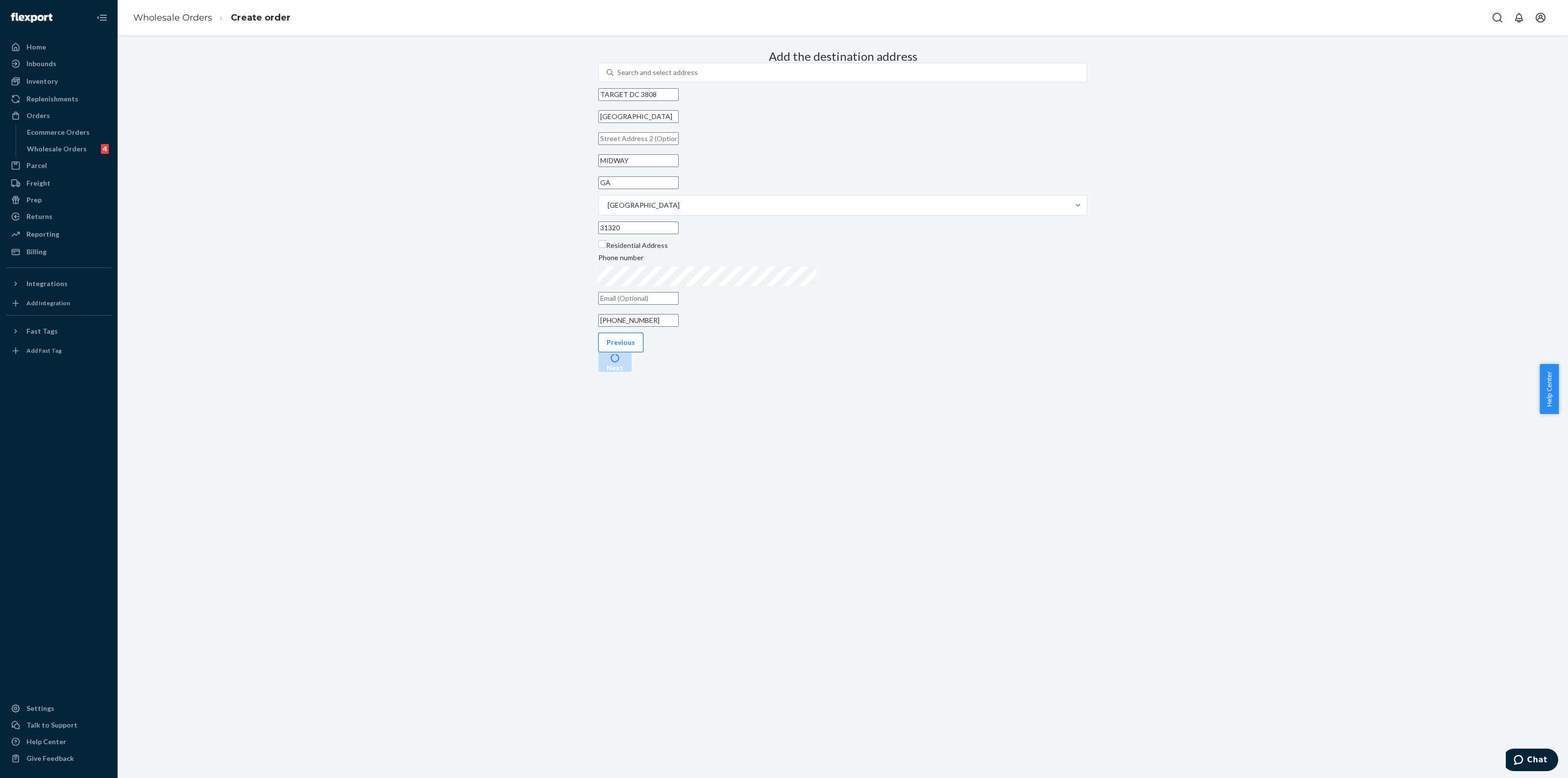
click at [632, 353] on button "Previous" at bounding box center [620, 342] width 45 height 20
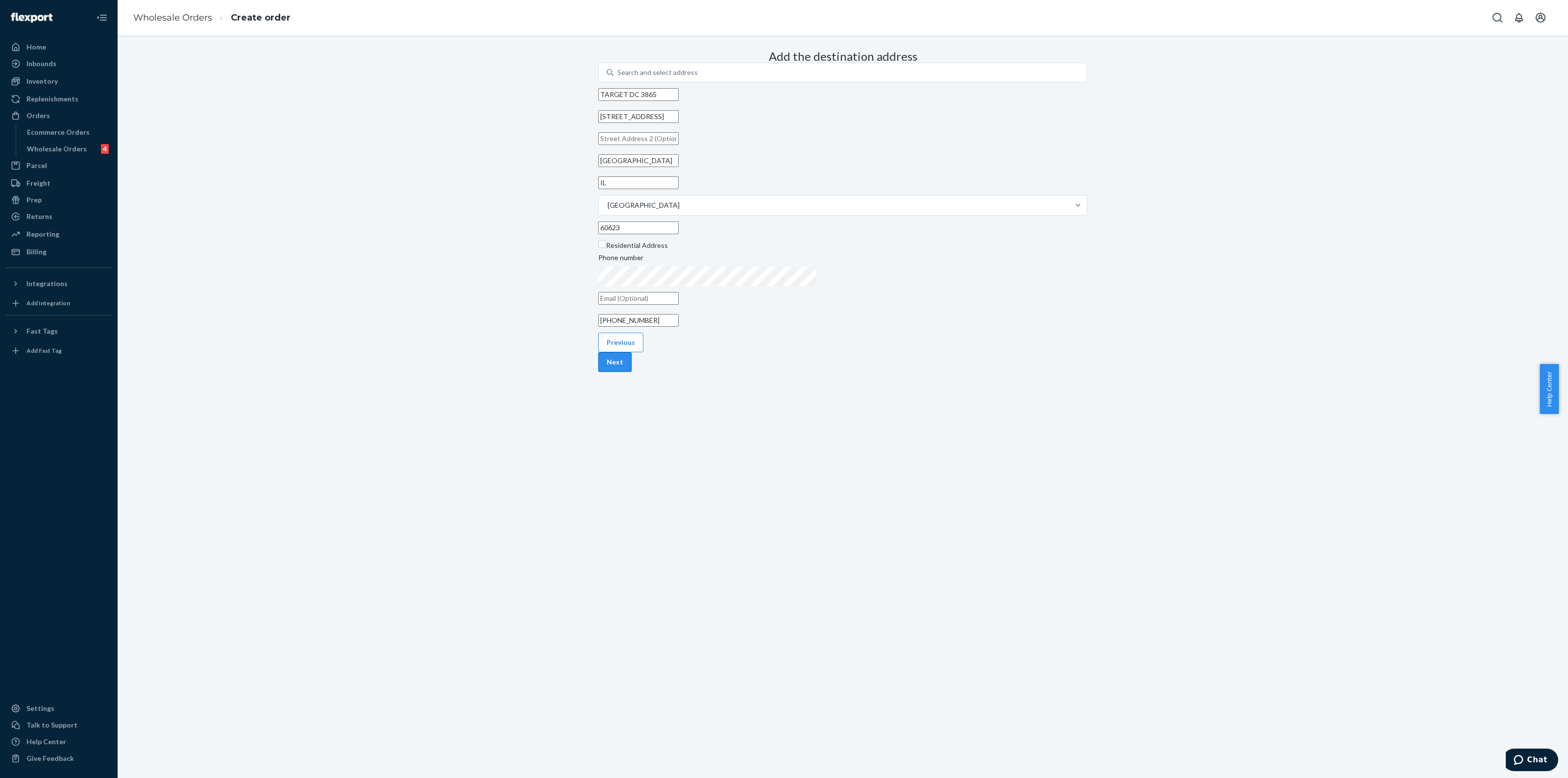
click at [632, 372] on button "Next" at bounding box center [615, 362] width 34 height 20
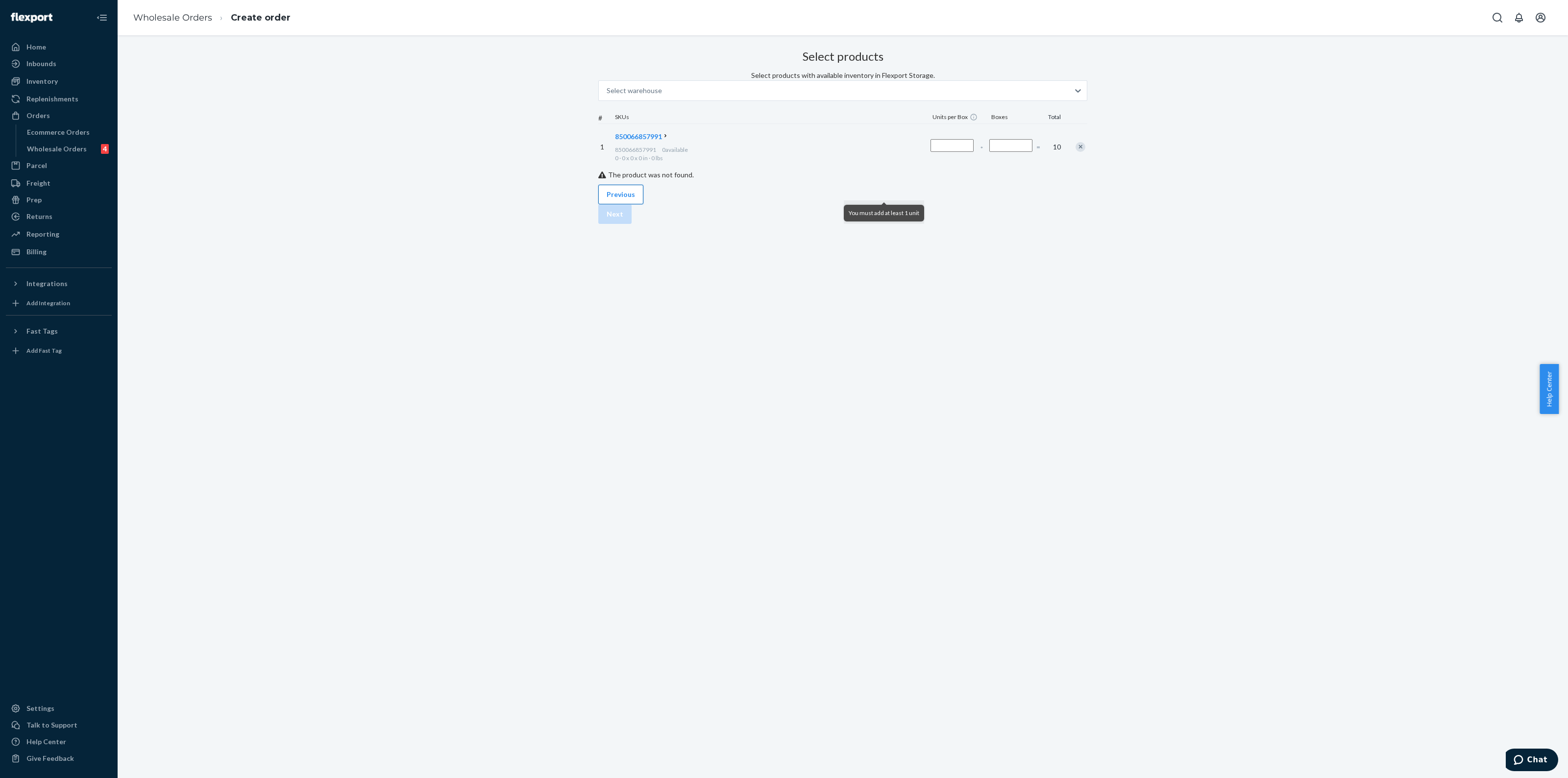
click at [628, 204] on button "Previous" at bounding box center [620, 194] width 45 height 20
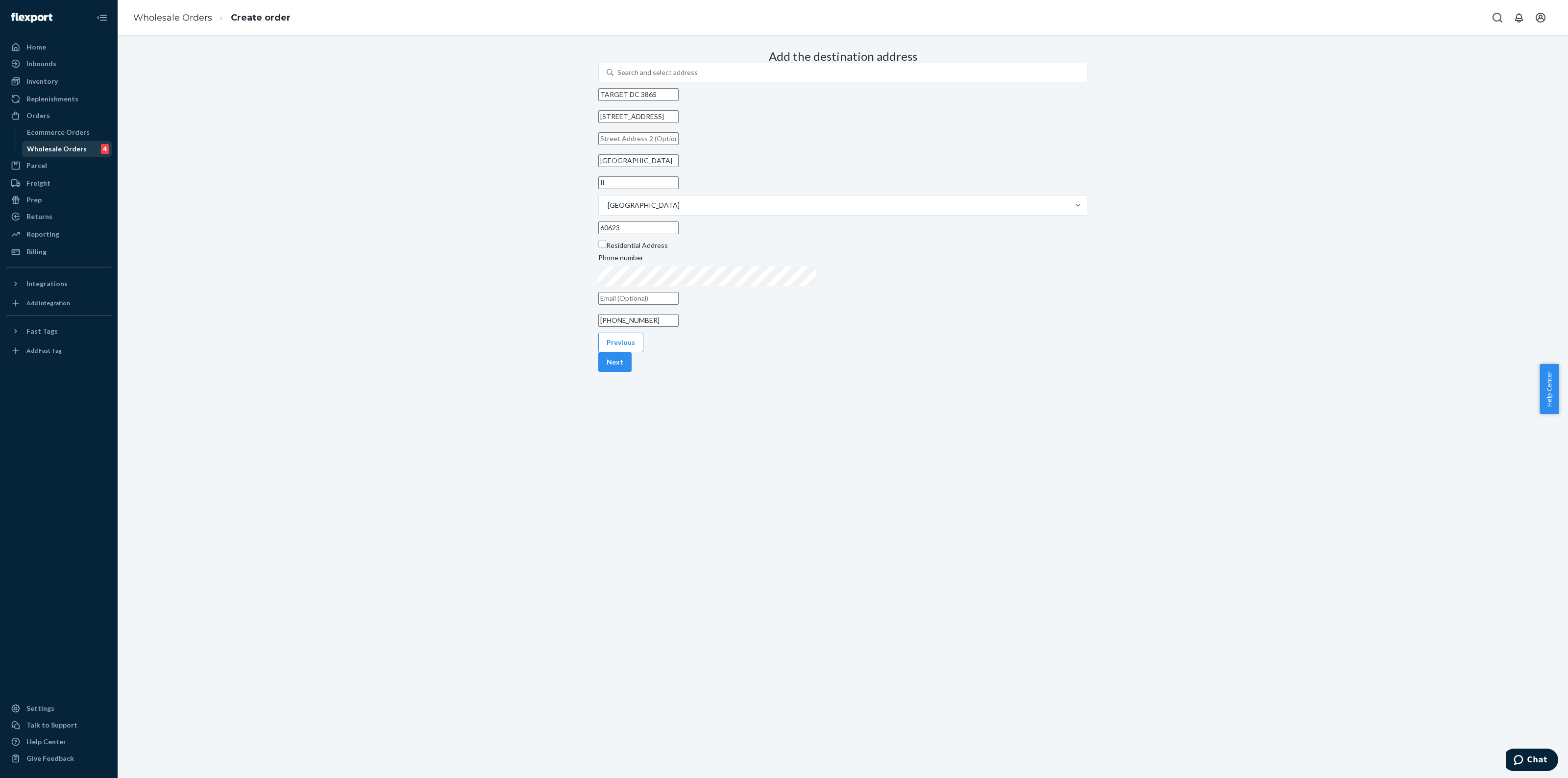
click at [55, 142] on div "Wholesale Orders 4" at bounding box center [66, 149] width 88 height 14
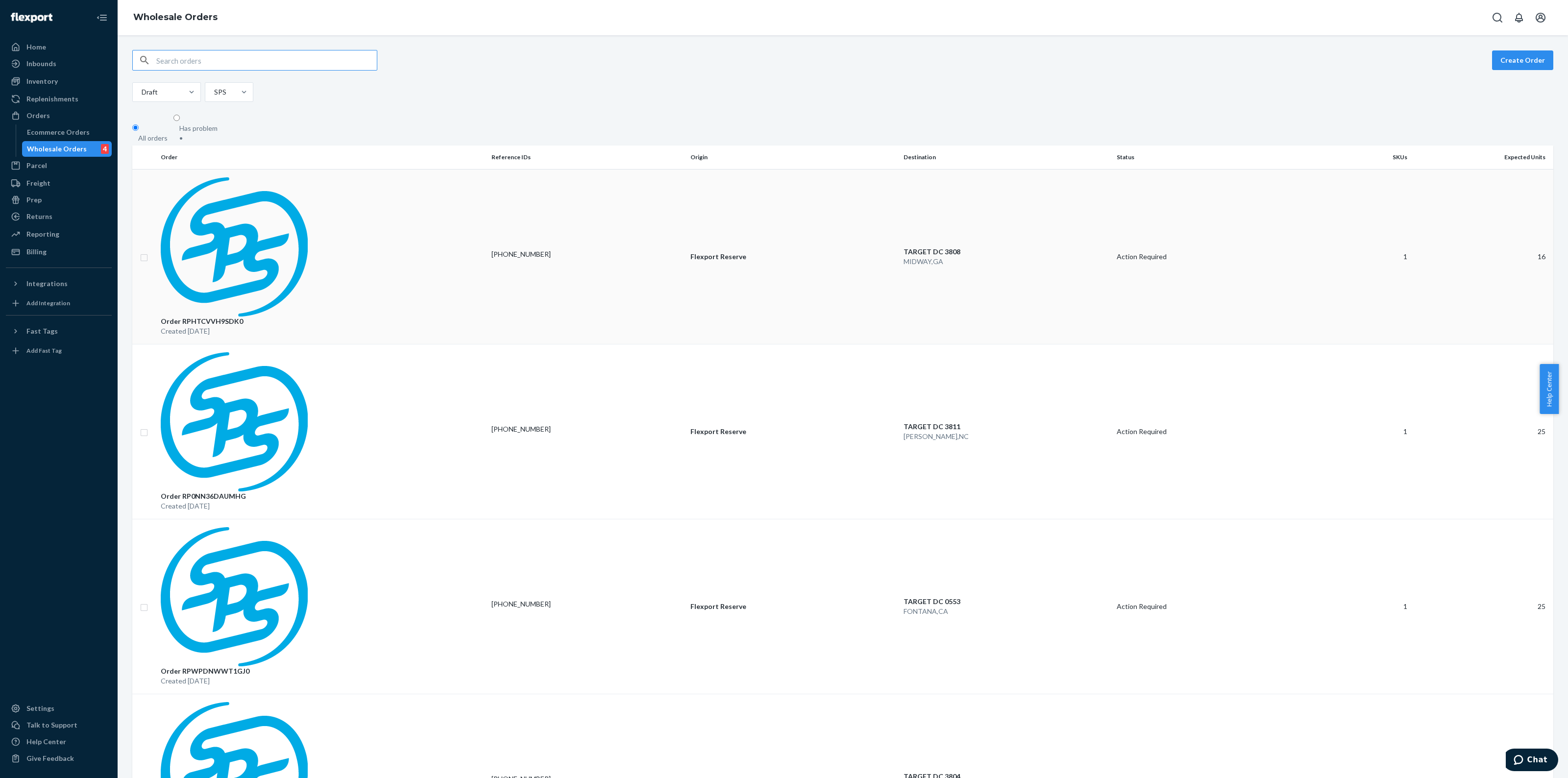
click at [487, 187] on td "0080-6681820-3808" at bounding box center [587, 256] width 199 height 175
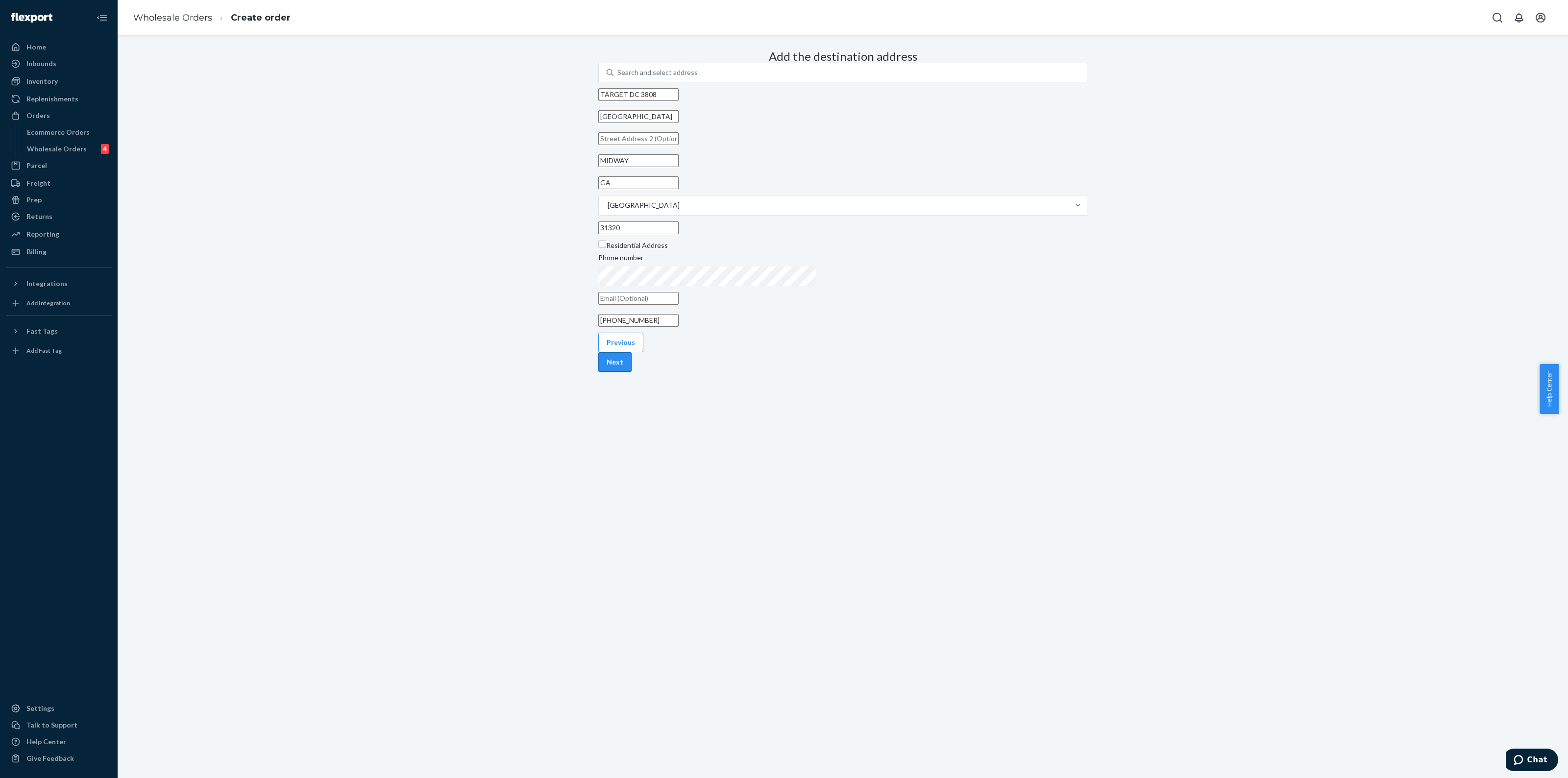
click at [632, 372] on button "Next" at bounding box center [615, 362] width 34 height 20
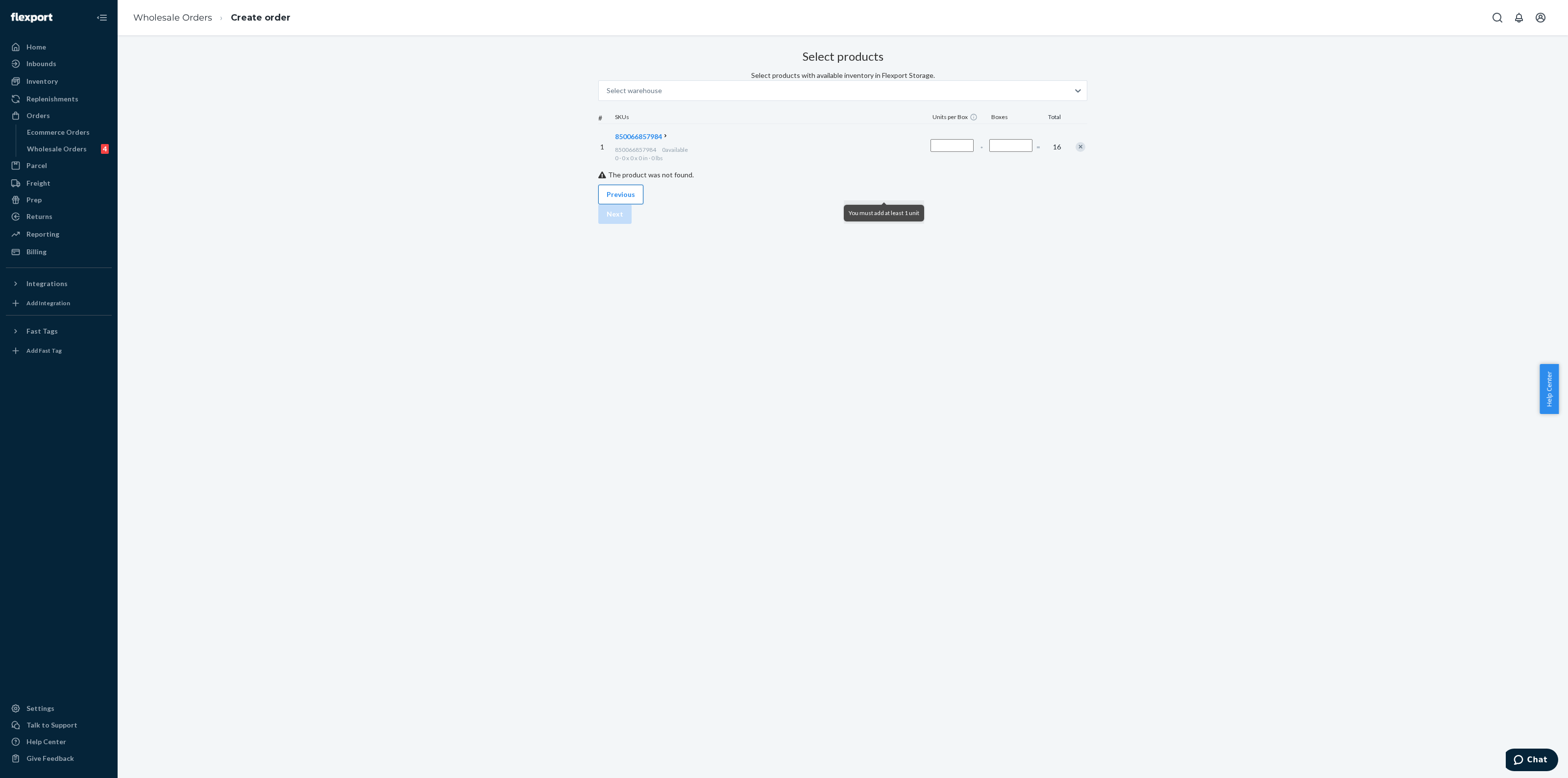
click at [625, 204] on button "Previous" at bounding box center [620, 194] width 45 height 20
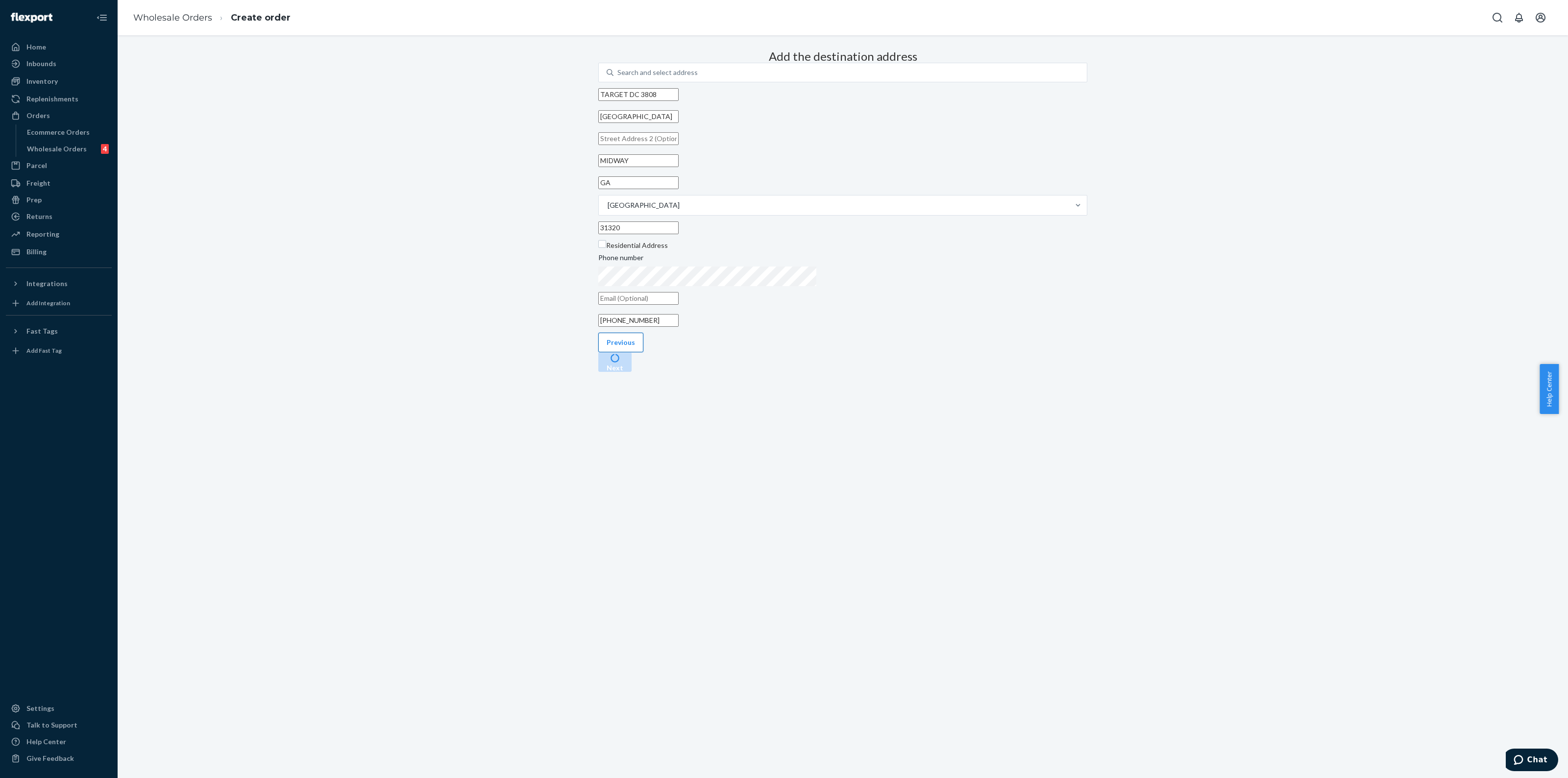
click at [625, 353] on button "Previous" at bounding box center [620, 342] width 45 height 20
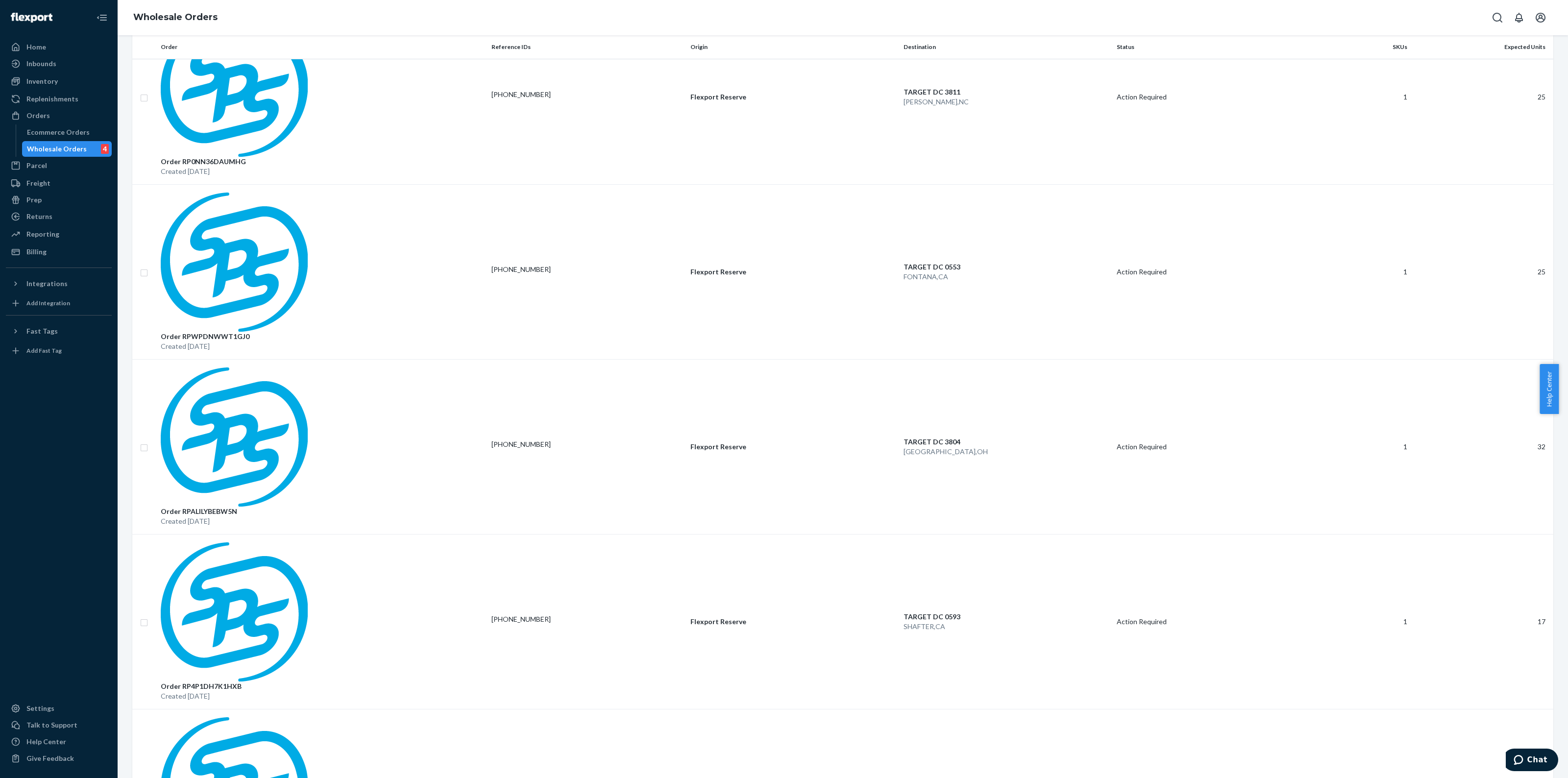
scroll to position [337, 0]
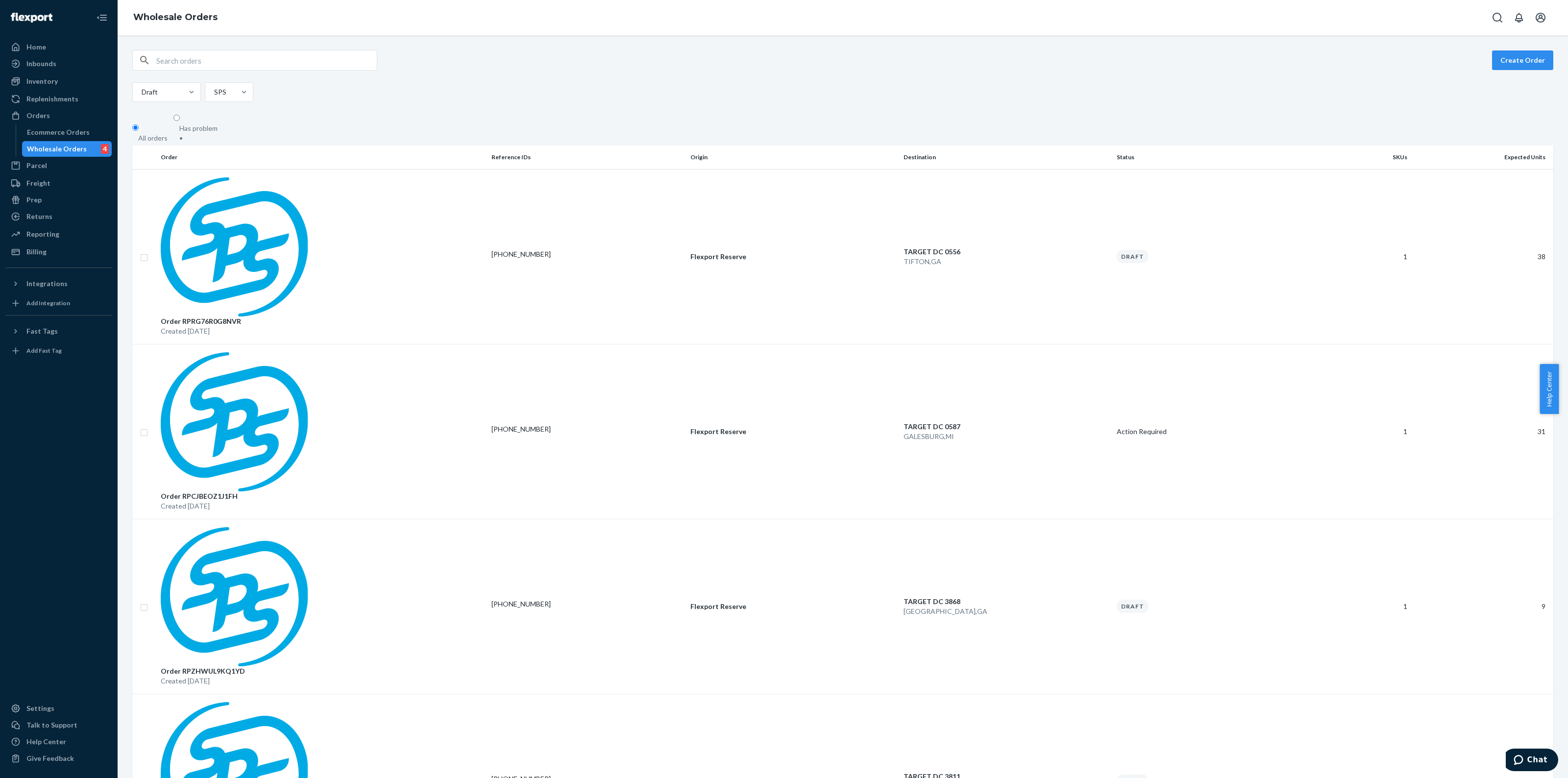
click at [528, 177] on td "0080-6681820-3808" at bounding box center [587, 256] width 199 height 175
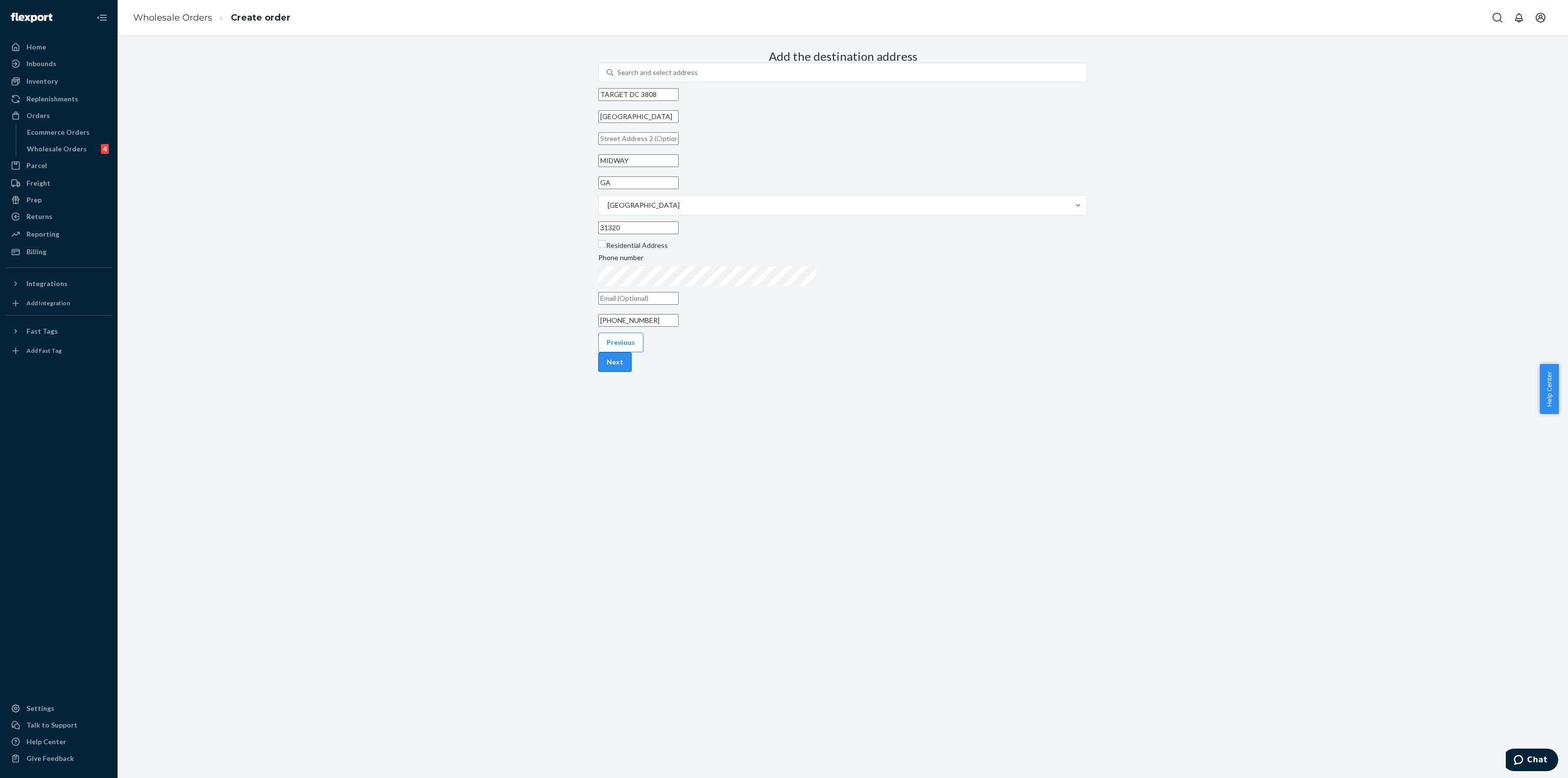
click at [632, 372] on button "Next" at bounding box center [615, 362] width 34 height 20
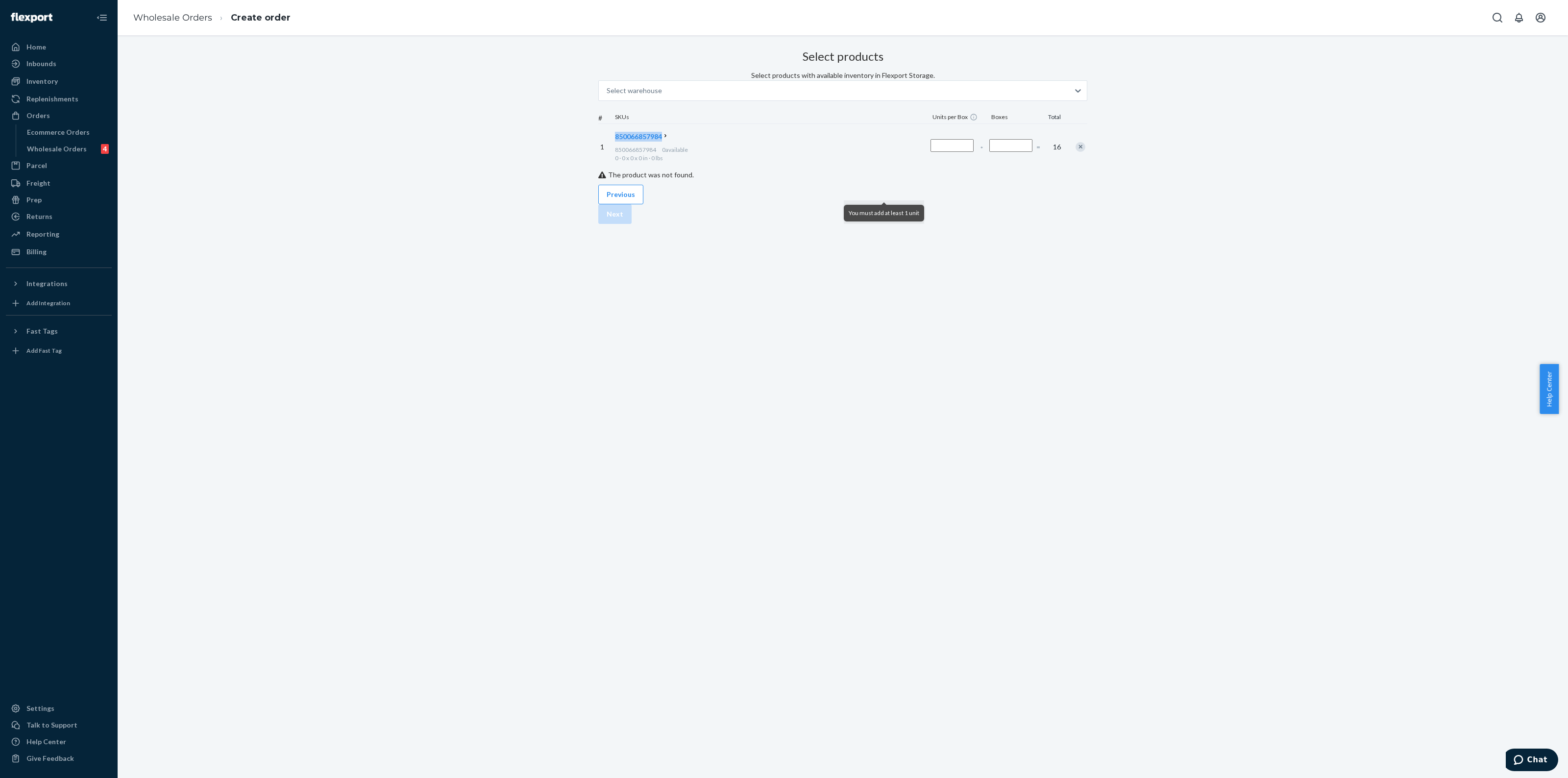
drag, startPoint x: 659, startPoint y: 177, endPoint x: 718, endPoint y: 172, distance: 59.2
click at [718, 170] on div "1 850066857984 850066857984 0 available 0 · 0 x 0 x 0 in · 0 lbs * = 16" at bounding box center [843, 147] width 489 height 47
copy div "850066857984"
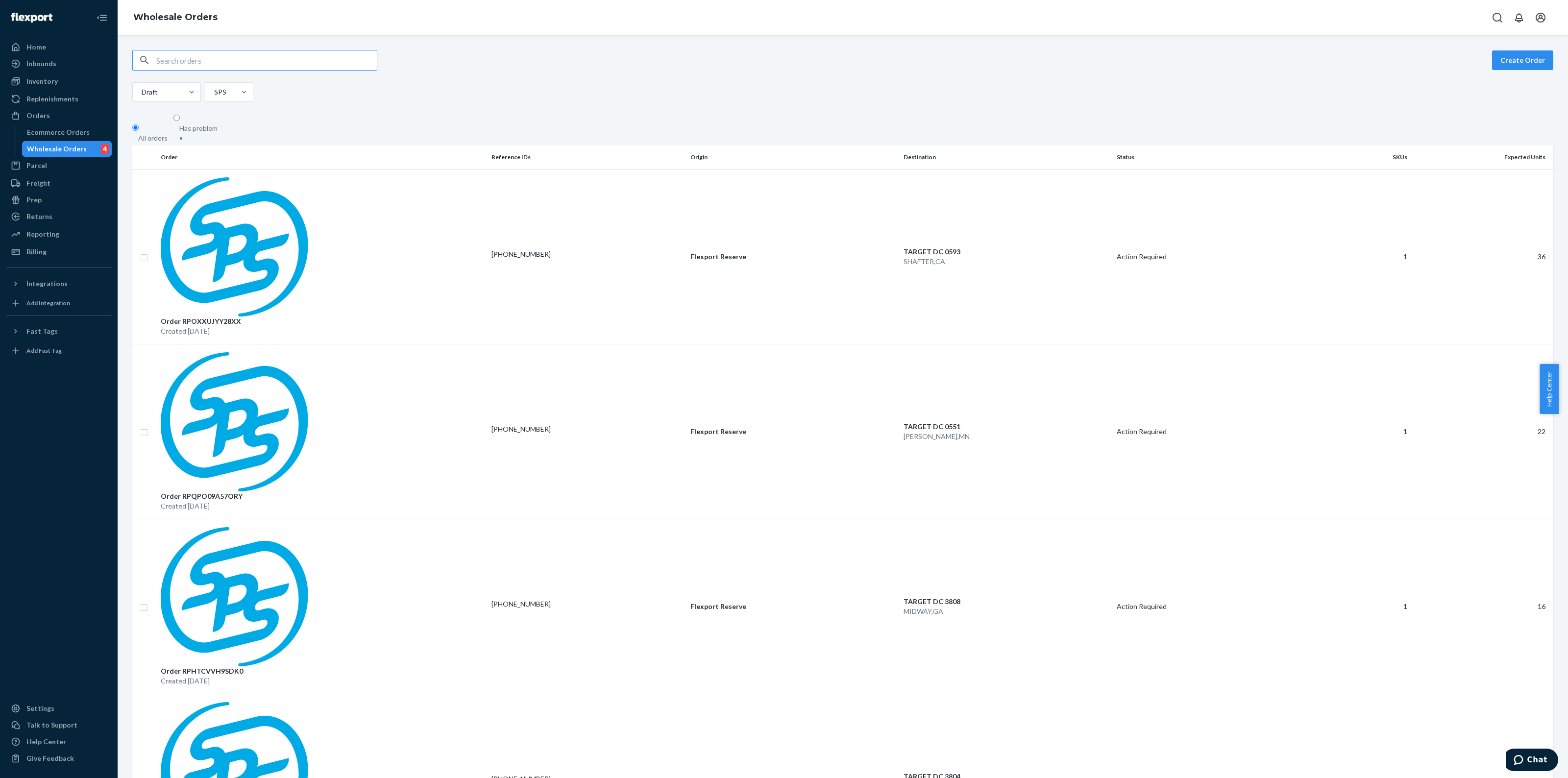
click at [385, 184] on div "Order RPOXXUJYY28XX Created Aug 26, 2025" at bounding box center [322, 256] width 323 height 159
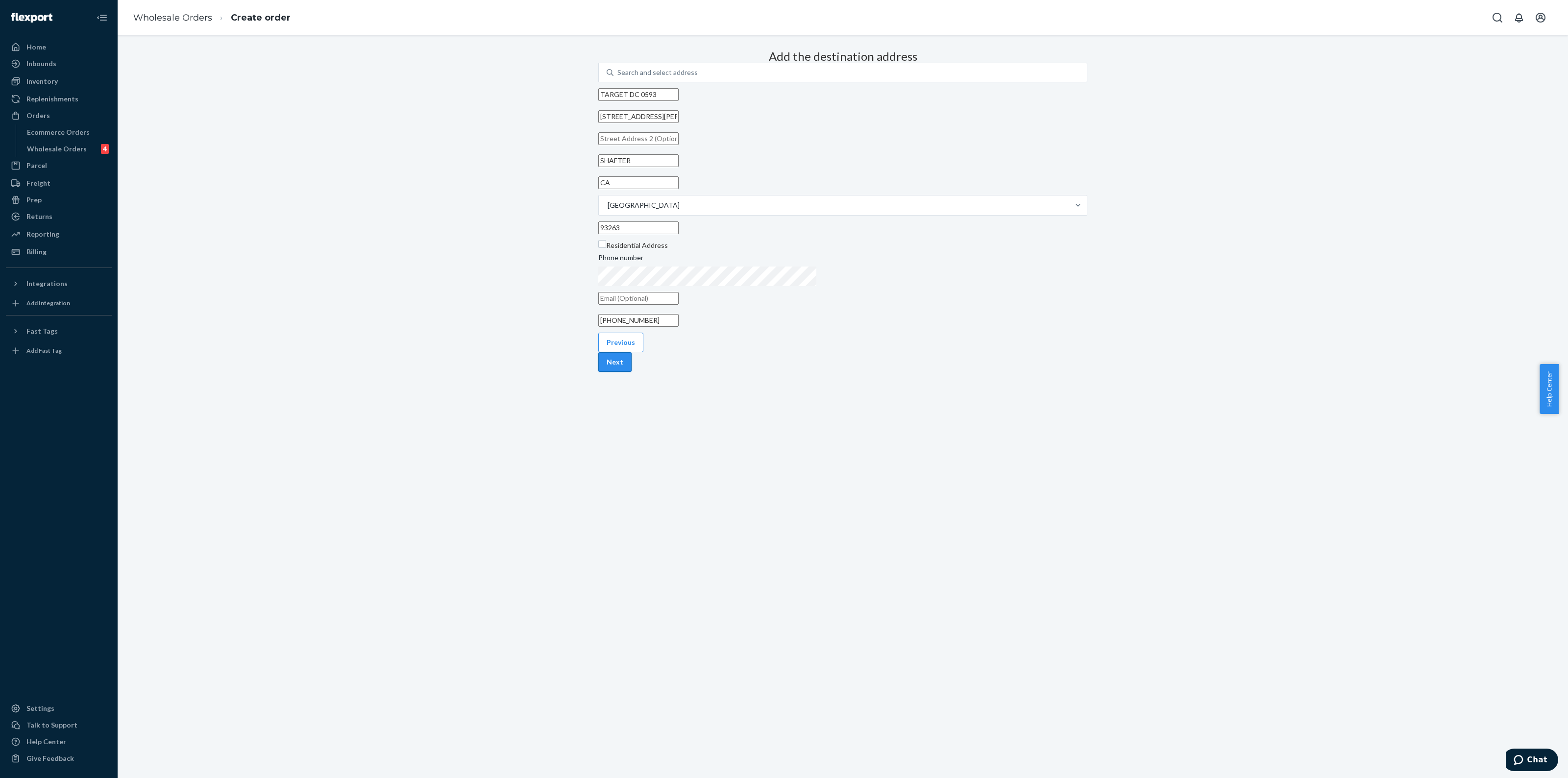
click at [632, 372] on button "Next" at bounding box center [615, 362] width 34 height 20
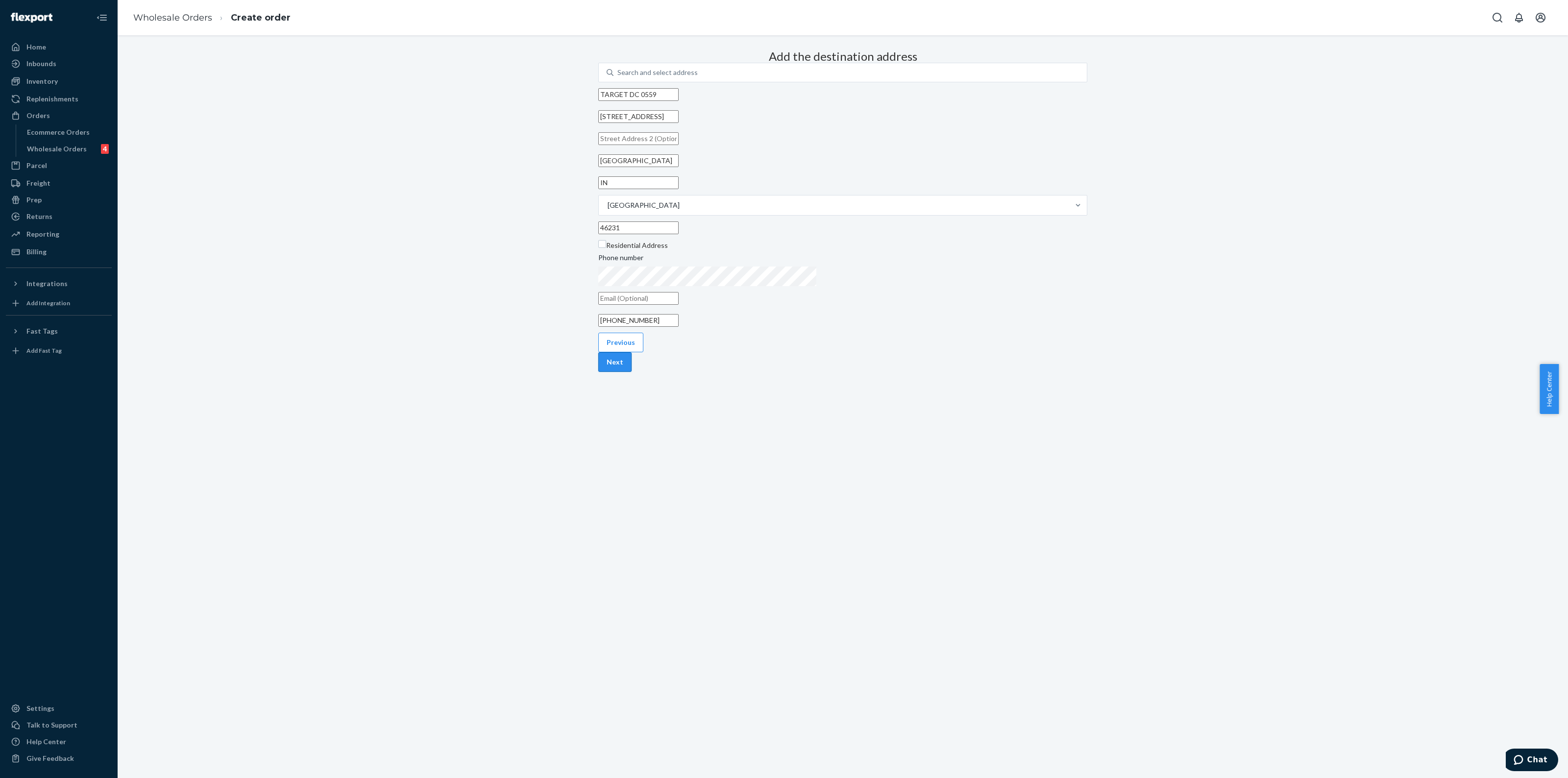
click at [632, 372] on button "Next" at bounding box center [615, 362] width 34 height 20
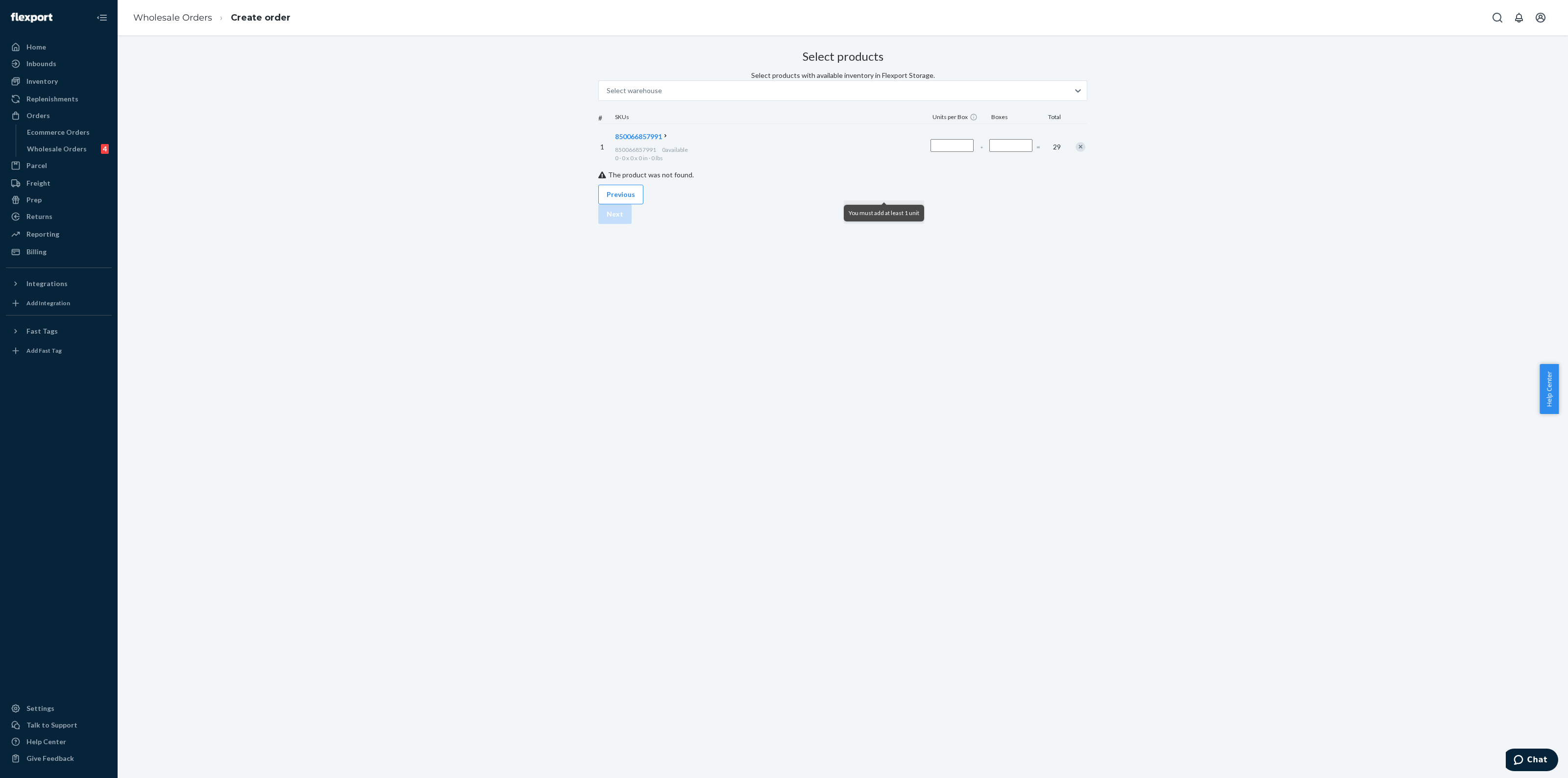
click at [48, 65] on div "Inbounds" at bounding box center [41, 63] width 30 height 9
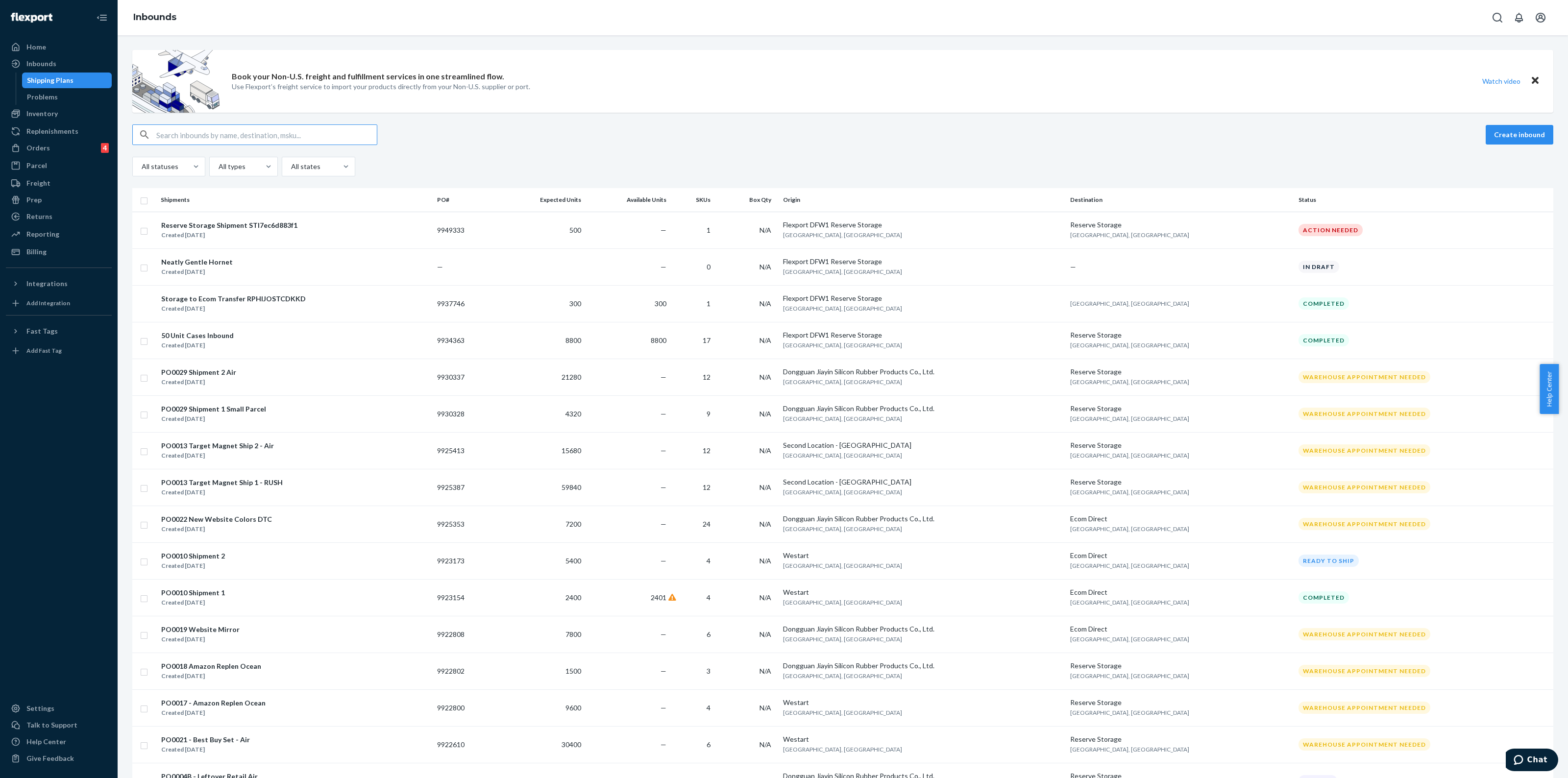
drag, startPoint x: 51, startPoint y: 112, endPoint x: 77, endPoint y: 123, distance: 28.2
click at [51, 111] on div "Inventory" at bounding box center [42, 113] width 32 height 9
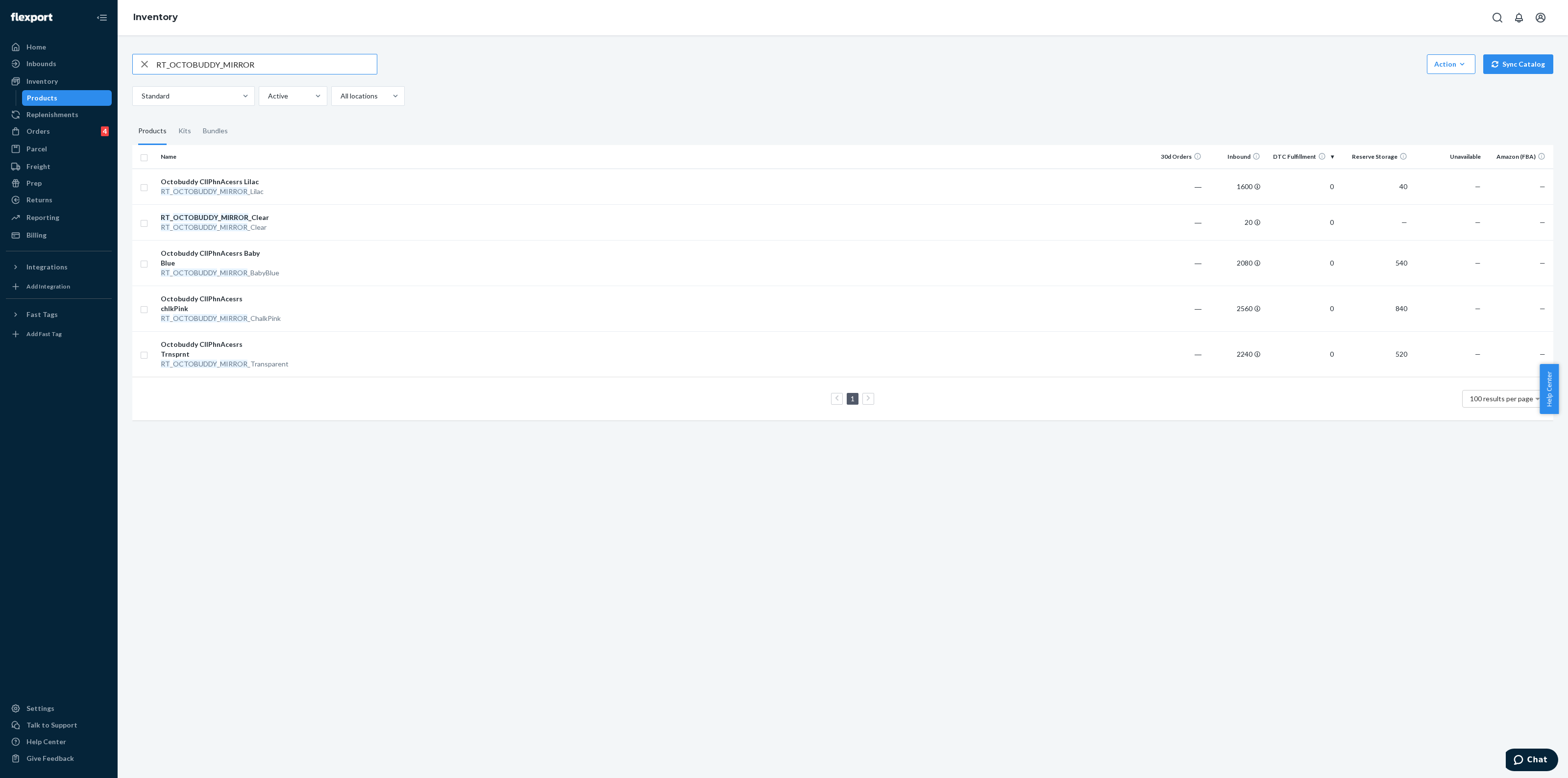
click at [10, 45] on div "Home Inbounds Shipping Plans Problems Inventory Products Replenishments Orders …" at bounding box center [784, 389] width 1568 height 778
type input "GITD"
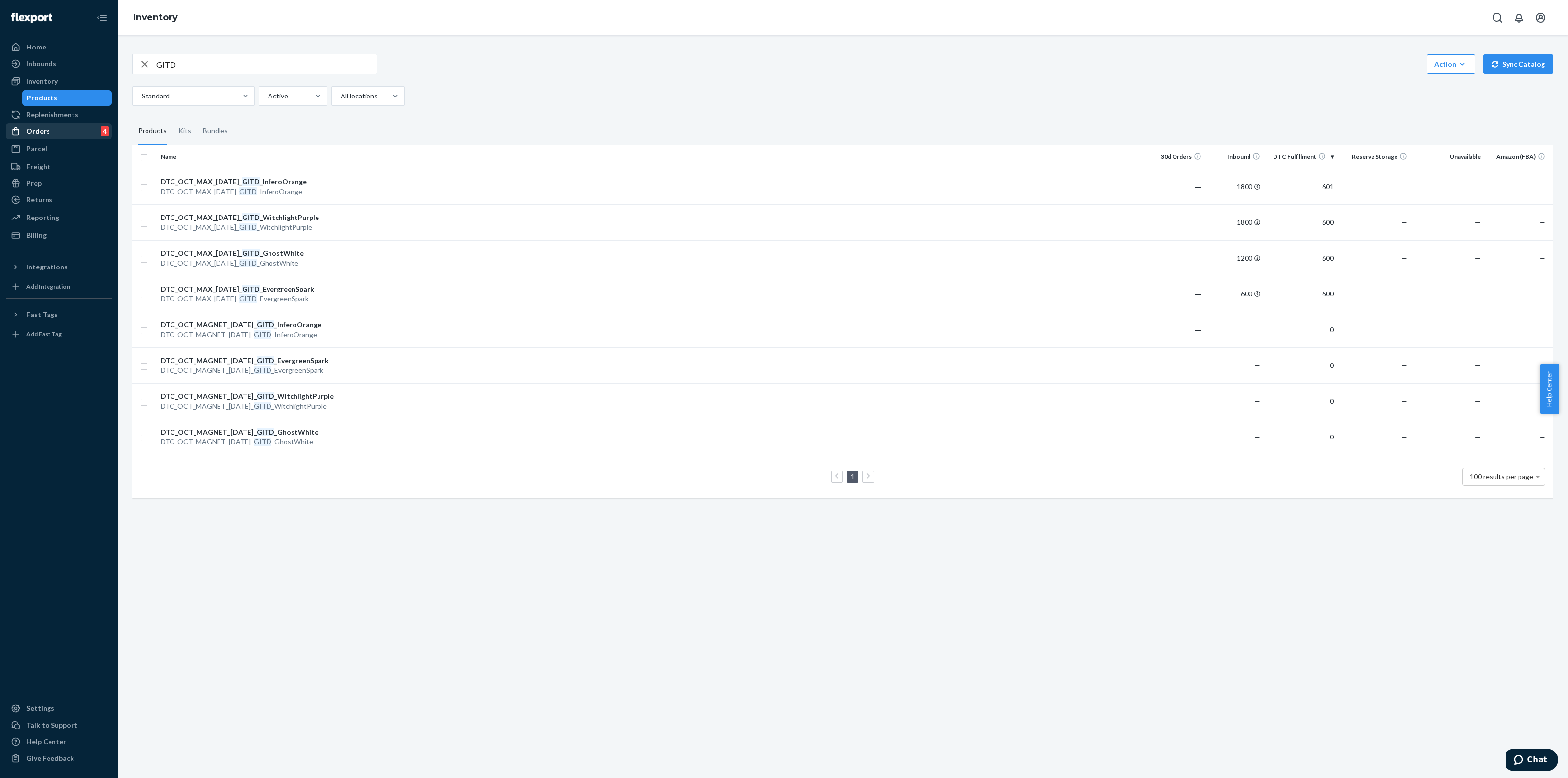
click at [55, 127] on div "Orders 4" at bounding box center [59, 132] width 104 height 14
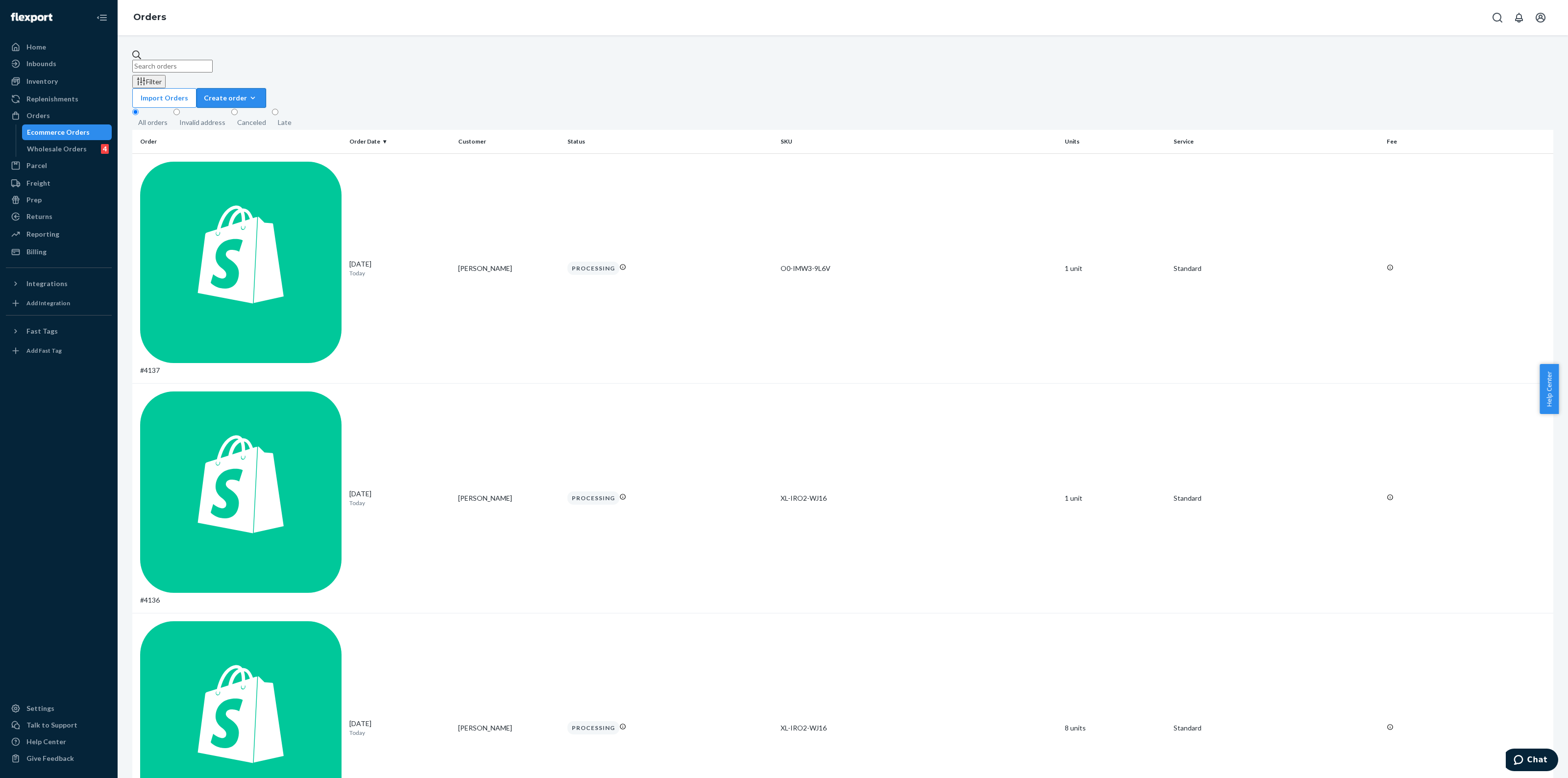
click at [266, 88] on button "Create order Ecommerce order Removal order" at bounding box center [231, 97] width 70 height 20
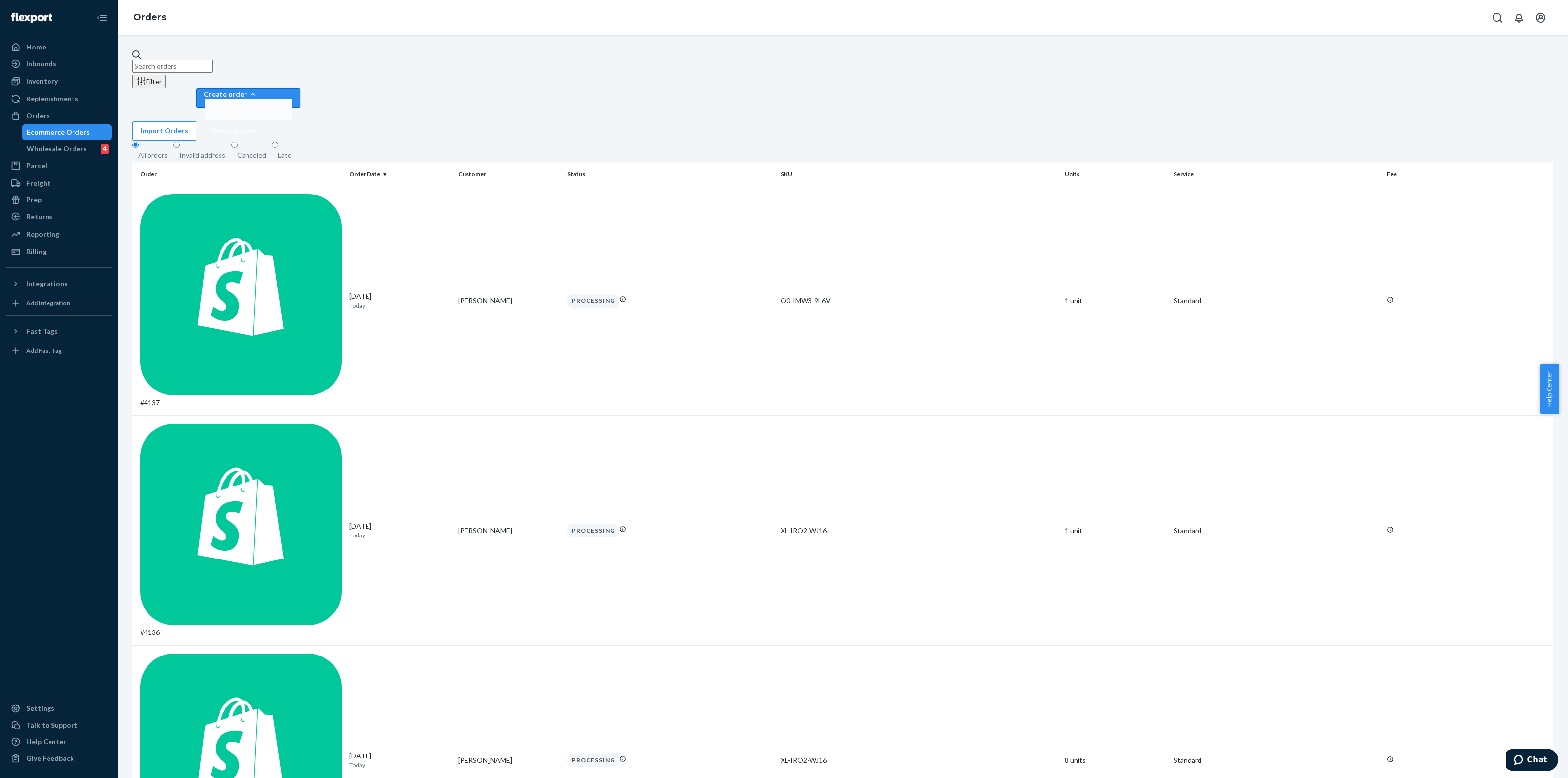
click at [267, 106] on span "Ecommerce order" at bounding box center [239, 110] width 54 height 7
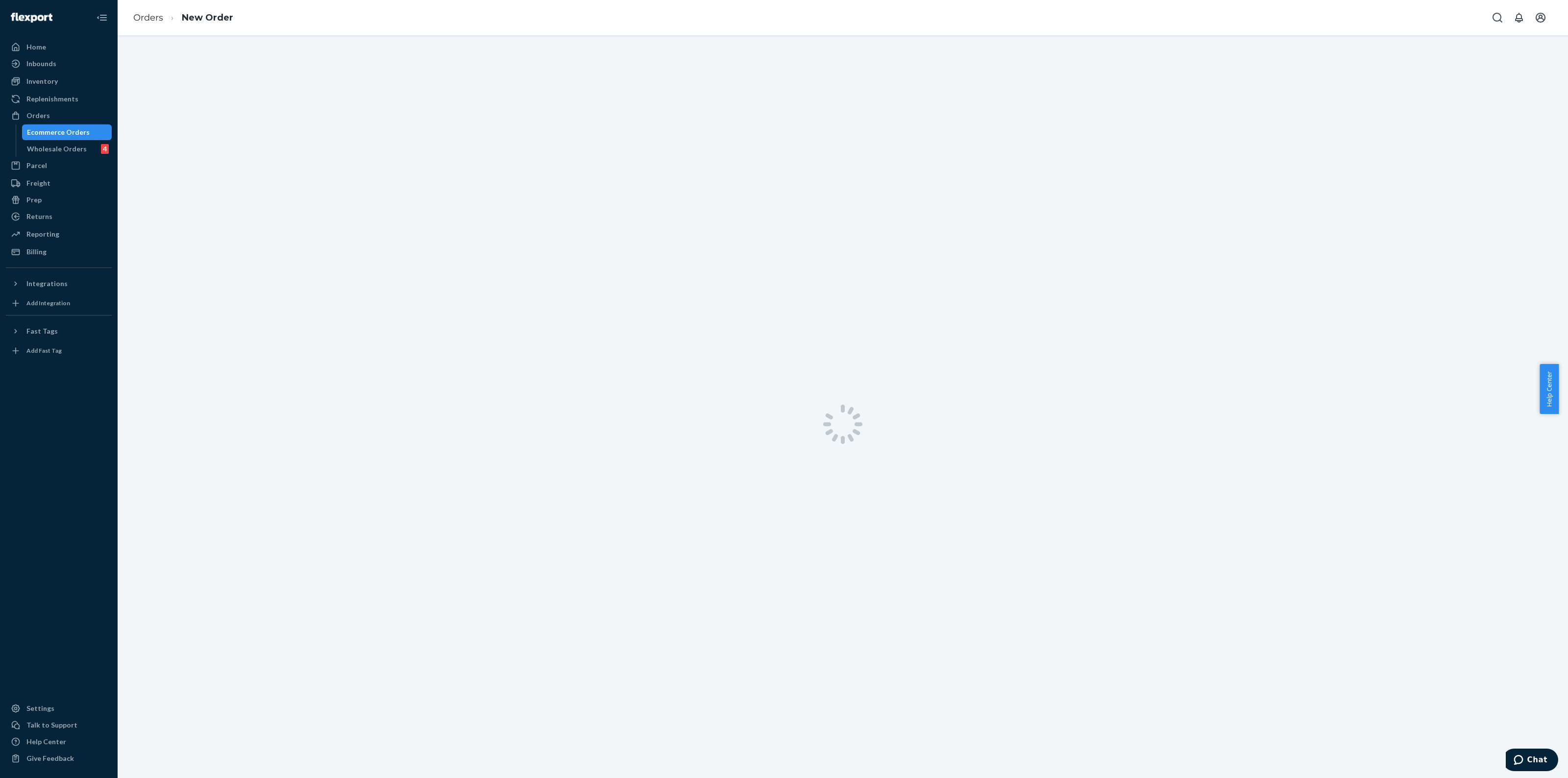
click at [73, 135] on div "Ecommerce Orders" at bounding box center [58, 132] width 63 height 9
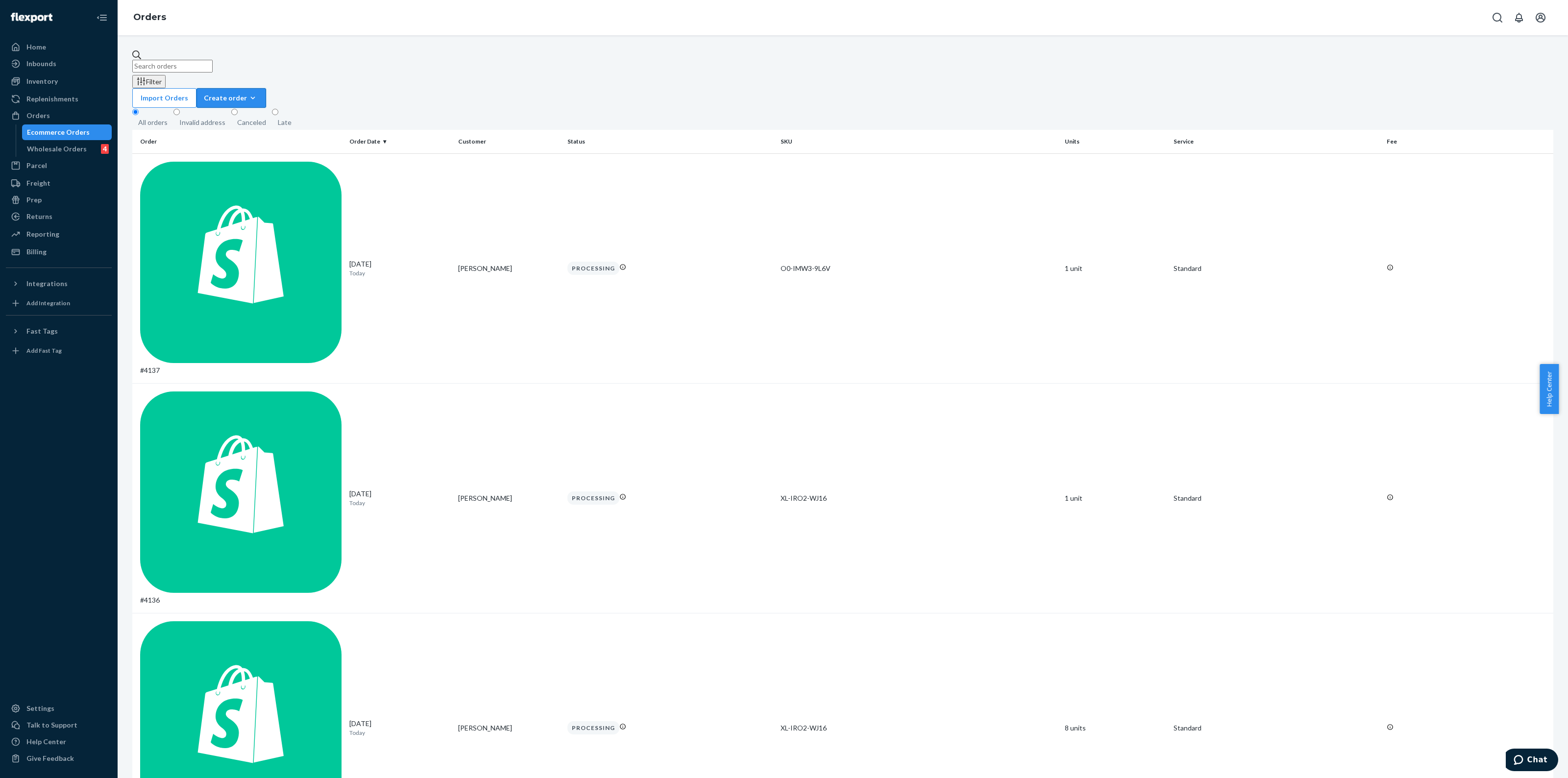
click at [259, 93] on div "Create order" at bounding box center [231, 97] width 55 height 9
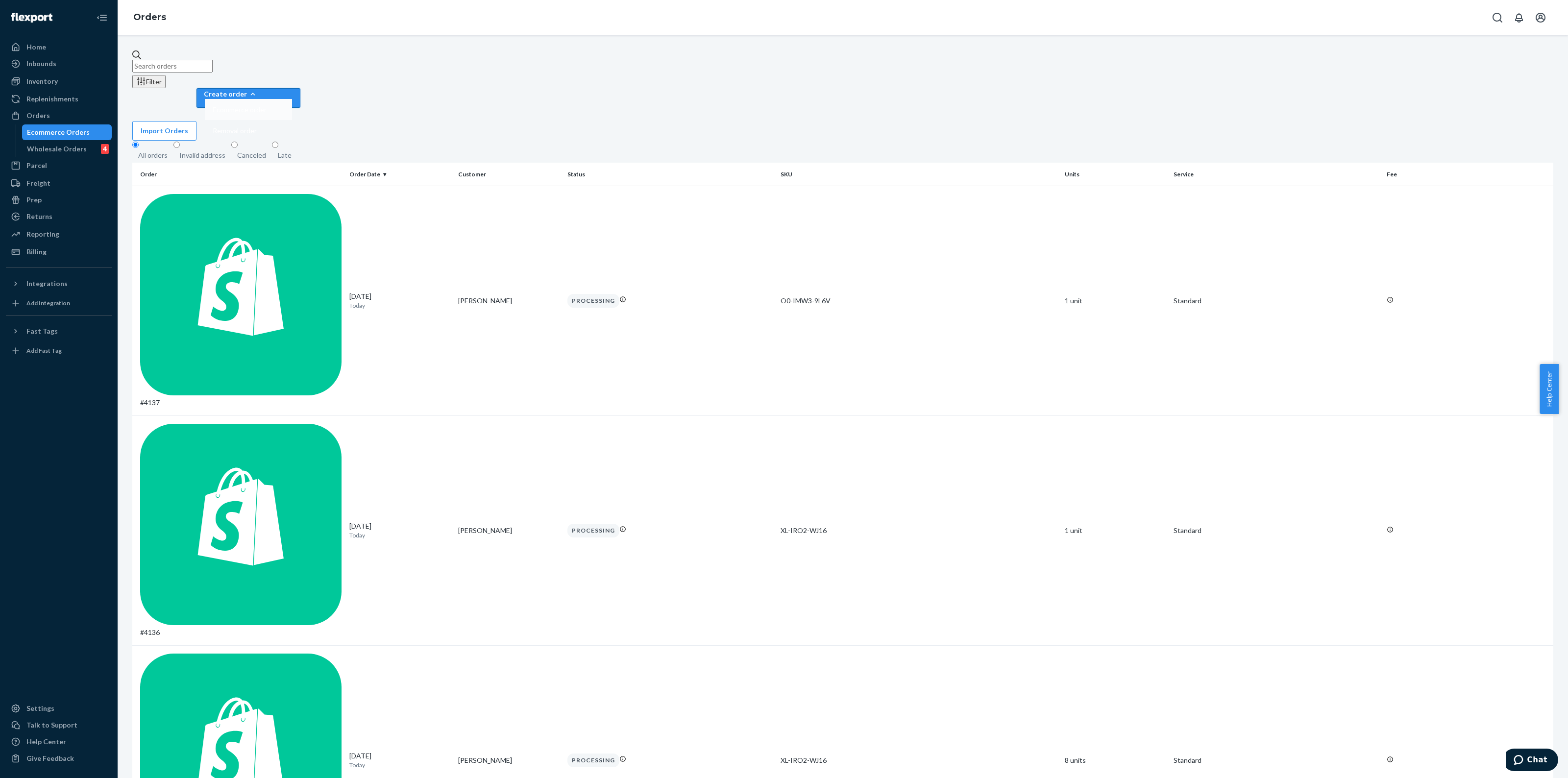
click at [267, 106] on span "Ecommerce order" at bounding box center [239, 110] width 54 height 7
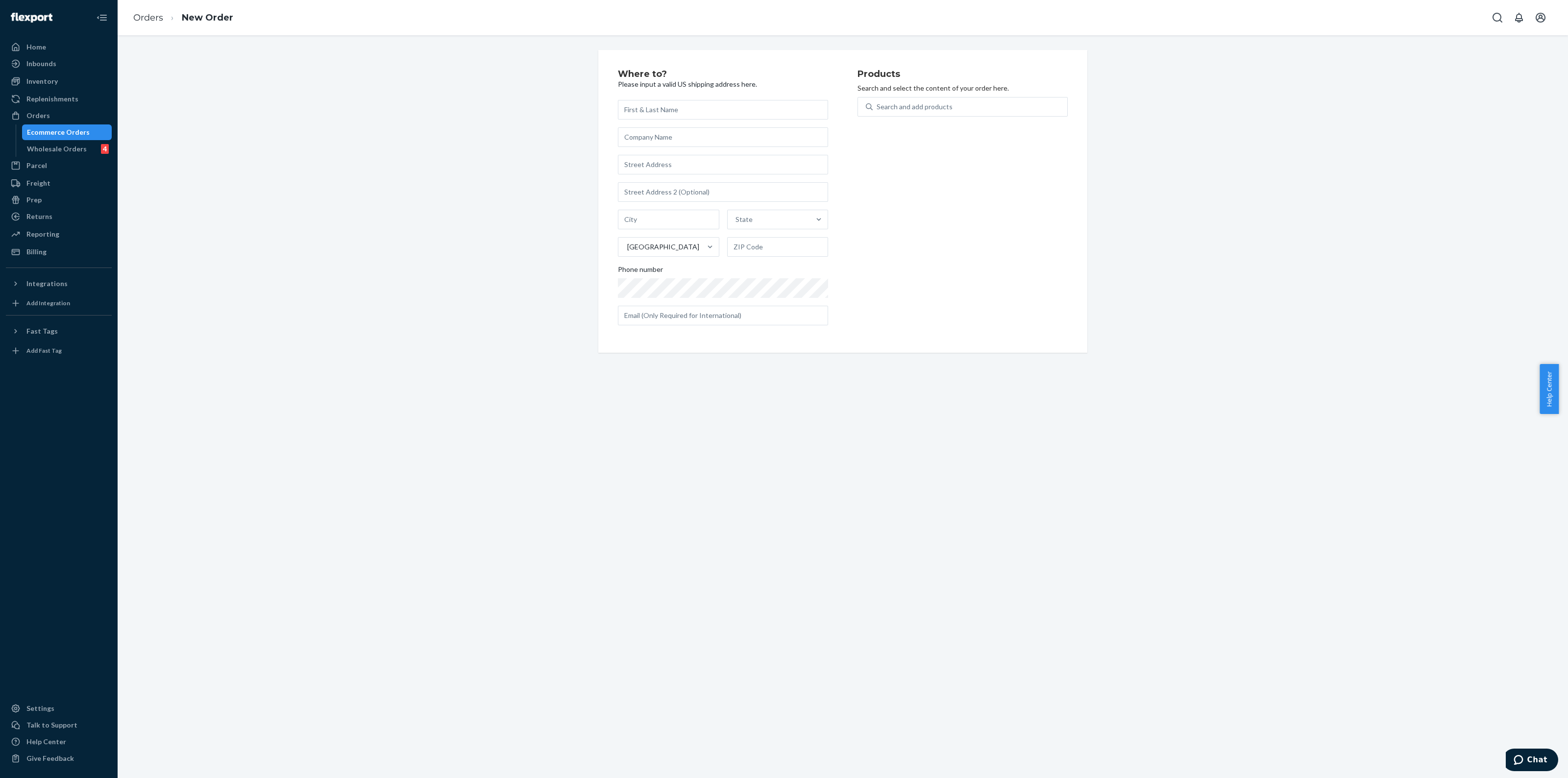
click at [639, 110] on input "text" at bounding box center [723, 110] width 210 height 20
drag, startPoint x: 601, startPoint y: 110, endPoint x: 468, endPoint y: 109, distance: 133.0
click at [474, 109] on div "Where to? Please input a valid US shipping address here. Alyona State [GEOGRAPH…" at bounding box center [843, 201] width 1436 height 303
paste input "Pazenyuk"
type input "[PERSON_NAME]"
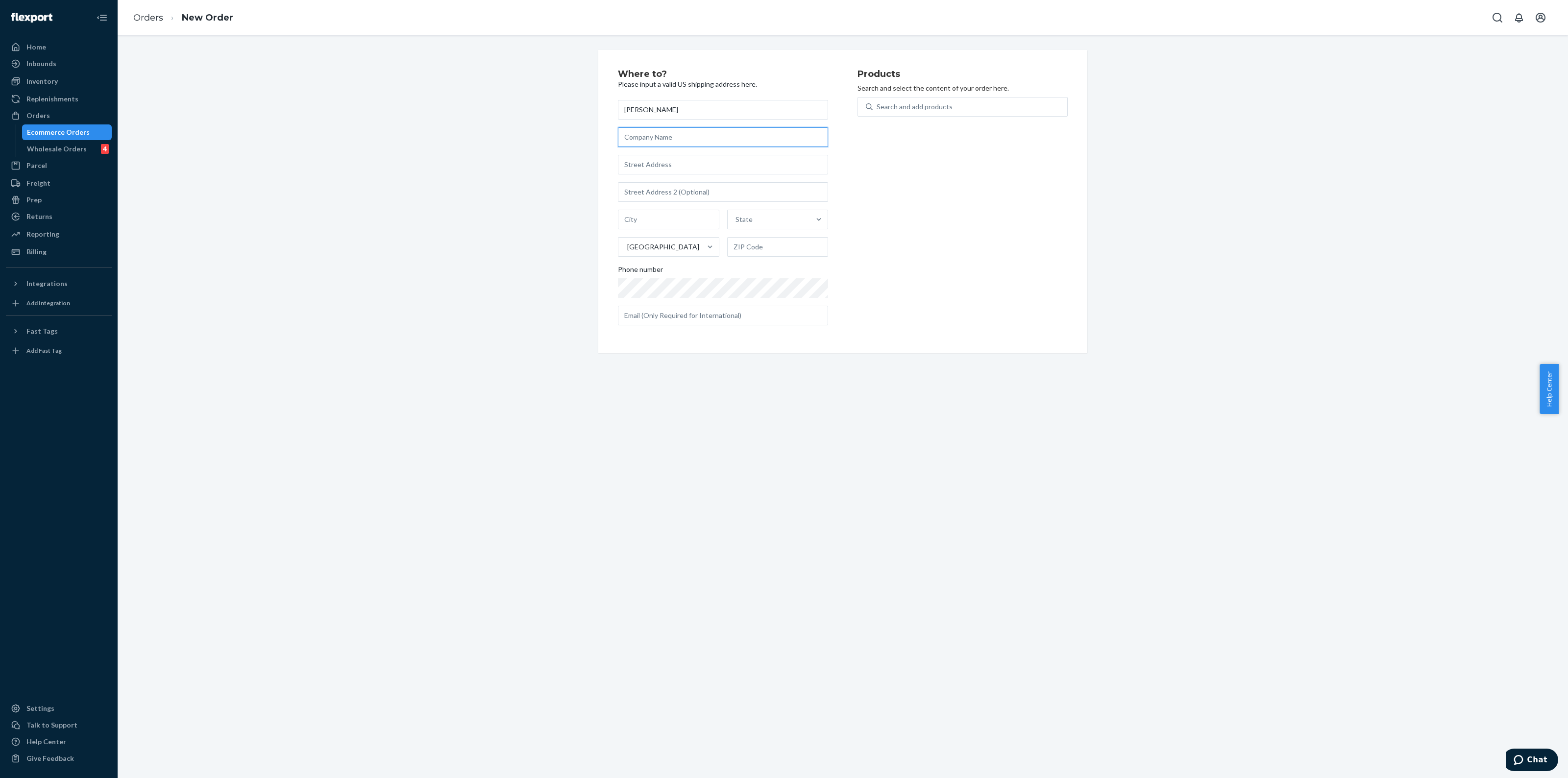
click at [660, 141] on input "text" at bounding box center [723, 137] width 210 height 20
type input "Octobuddy"
click at [670, 170] on input "text" at bounding box center [723, 165] width 210 height 20
paste input "[STREET_ADDRESS]"
type input "[GEOGRAPHIC_DATA]"
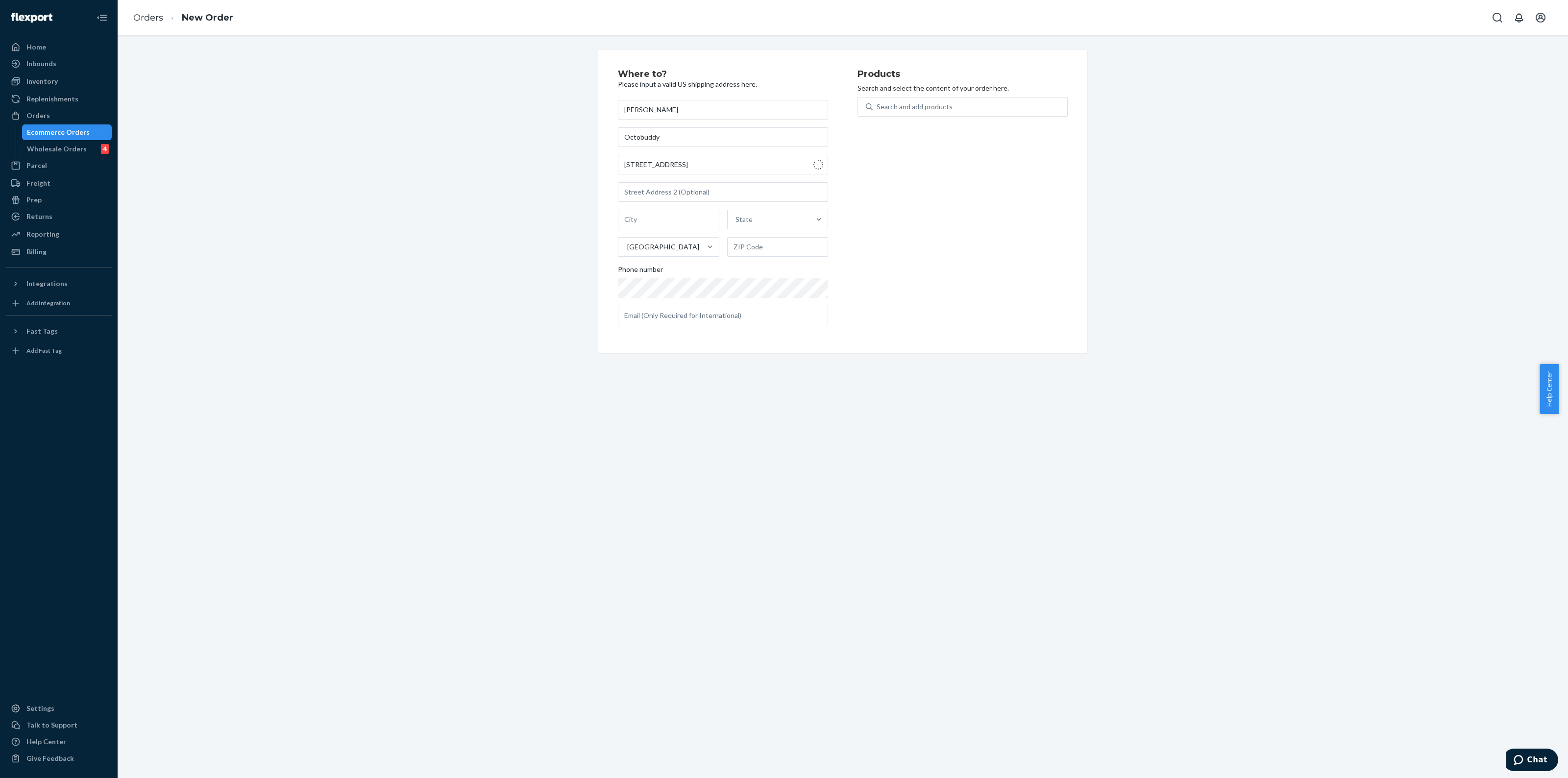
type input "[GEOGRAPHIC_DATA]"
type input "91364"
click at [924, 160] on div "Products Search and select the content of your order here. Search and add produ…" at bounding box center [963, 201] width 210 height 264
click at [913, 102] on div "Search and add products" at bounding box center [915, 106] width 76 height 9
click at [878, 102] on input "Search and add products" at bounding box center [877, 106] width 1 height 9
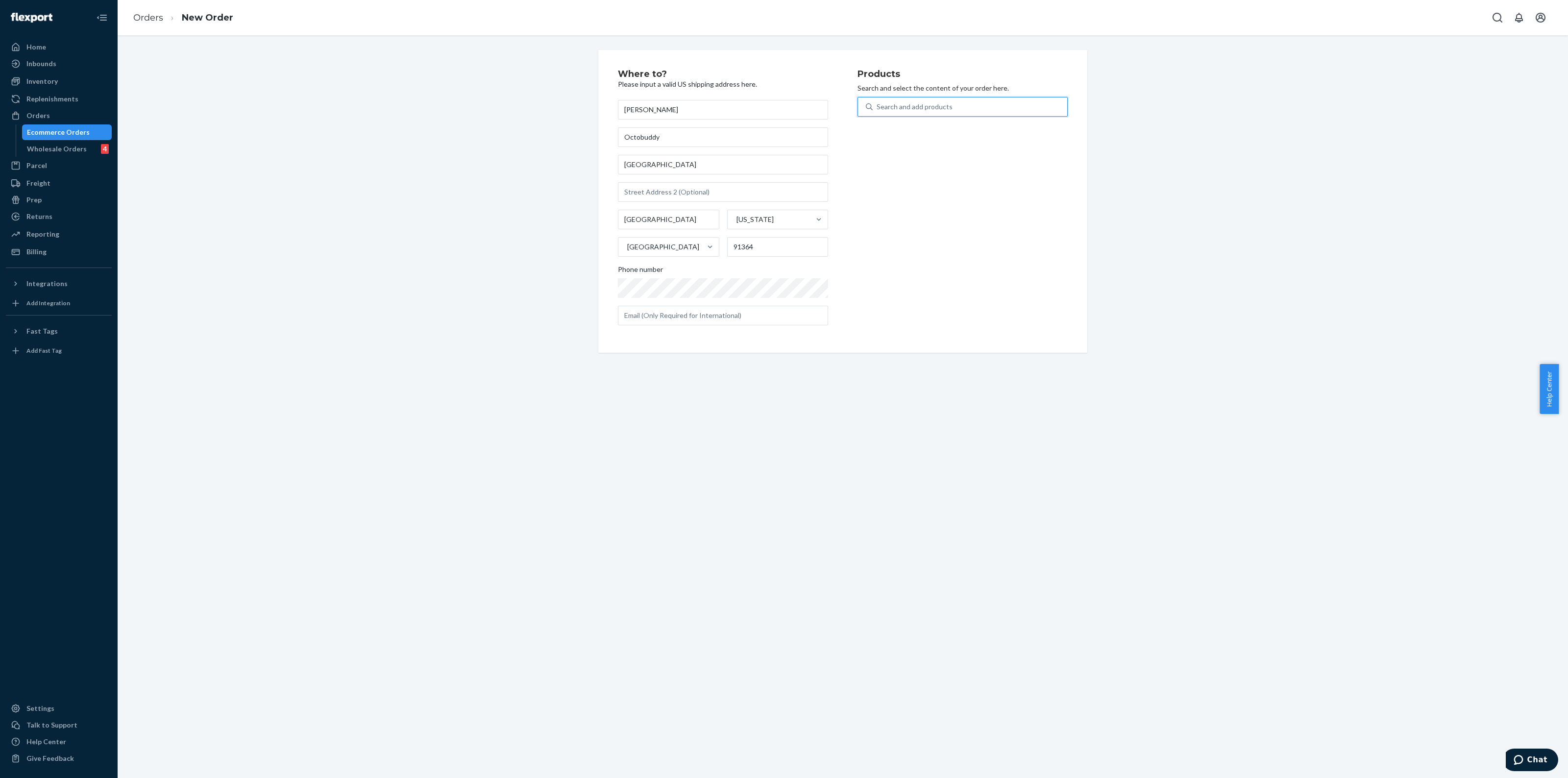
paste input "DTC_OCT_MAX_[DATE]_GITD_EvergreenSpark"
type input "DTC_OCT_MAX_[DATE]_GITD_EvergreenSpark"
click at [920, 130] on em "[DATE]" at bounding box center [932, 130] width 23 height 8
click at [915, 112] on input "DTC_OCT_MAX_[DATE]_GITD_EvergreenSpark" at bounding box center [954, 106] width 154 height 9
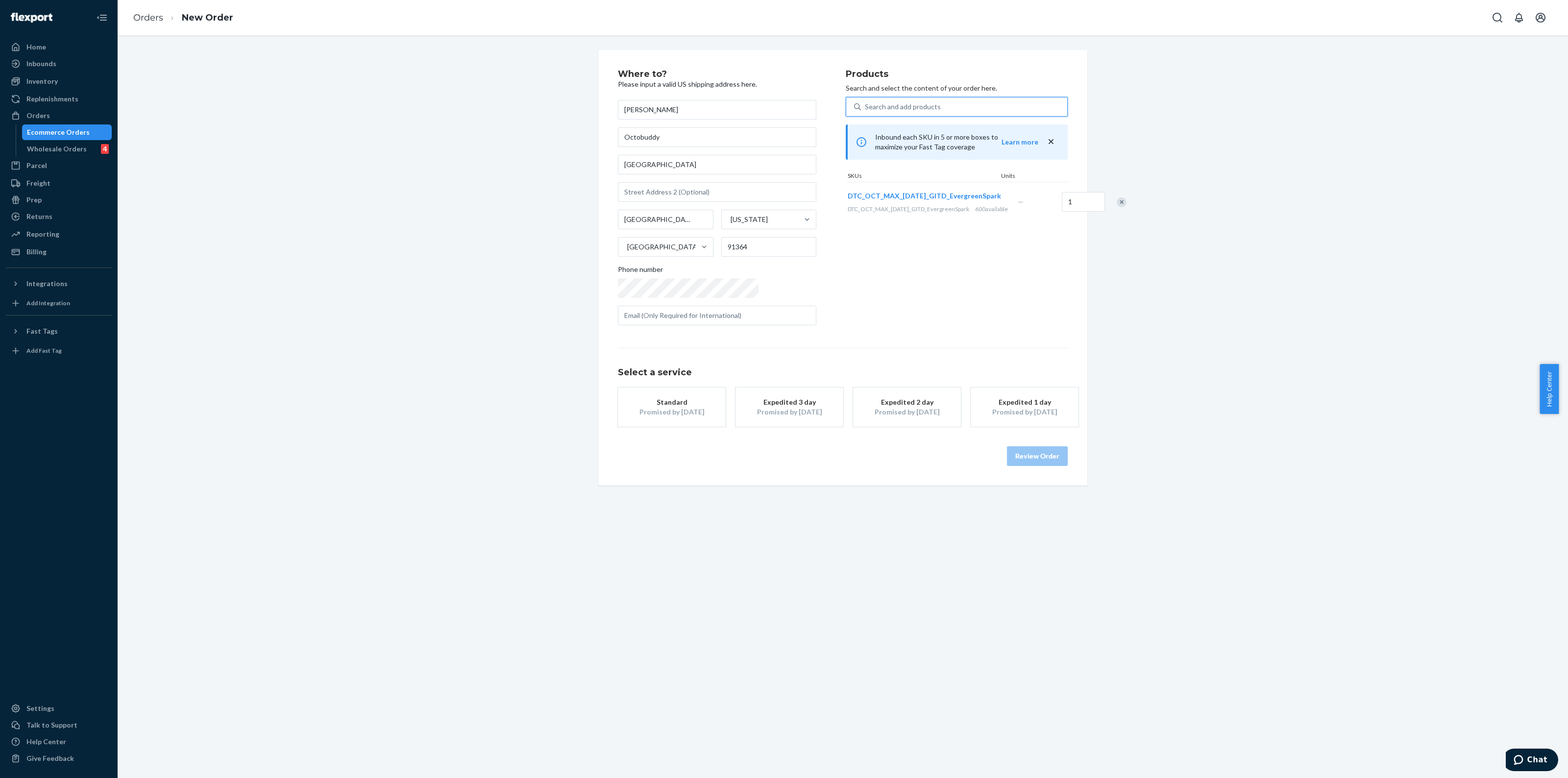
click at [922, 101] on div "Search and add products" at bounding box center [964, 107] width 206 height 18
click at [866, 102] on input "0 results available. Use Up and Down to choose options, press Enter to select t…" at bounding box center [865, 106] width 1 height 9
paste input "DTC_OCT_MAX_[DATE]_GITD_GhostWhite"
type input "DTC_OCT_MAX_[DATE]_GITD_GhostWhite"
paste input "DTC_OCT_MAX_[DATE]_GITD_InferoOrange"
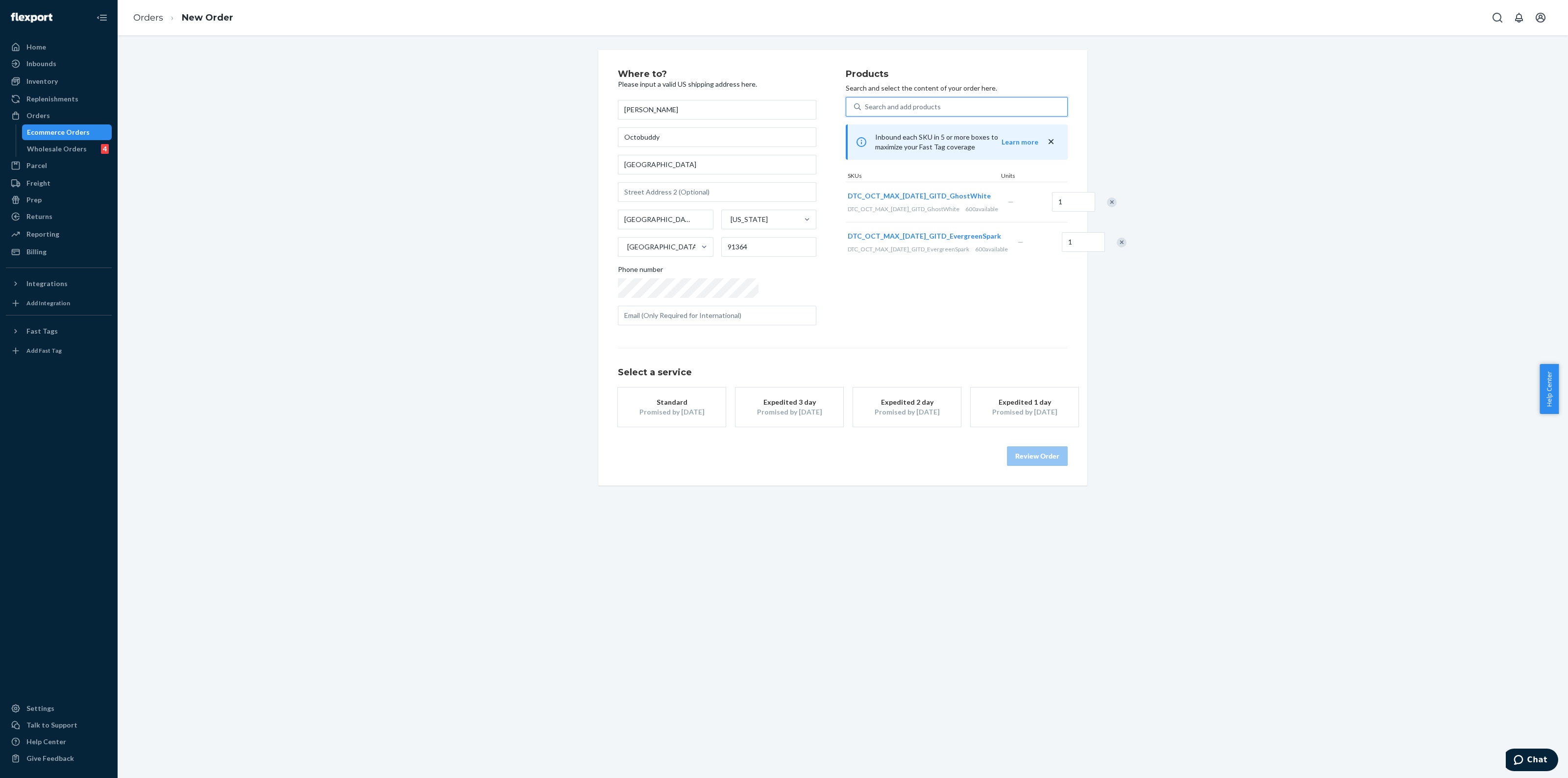
type input "DTC_OCT_MAX_[DATE]_GITD_InferoOrange"
paste input "DTC_OCT_MAX_[DATE]_GITD_WitchlightPurple"
type input "DTC_OCT_MAX_[DATE]_GITD_WitchlightPurple"
type input "10"
click at [1054, 251] on input "1" at bounding box center [1076, 242] width 43 height 20
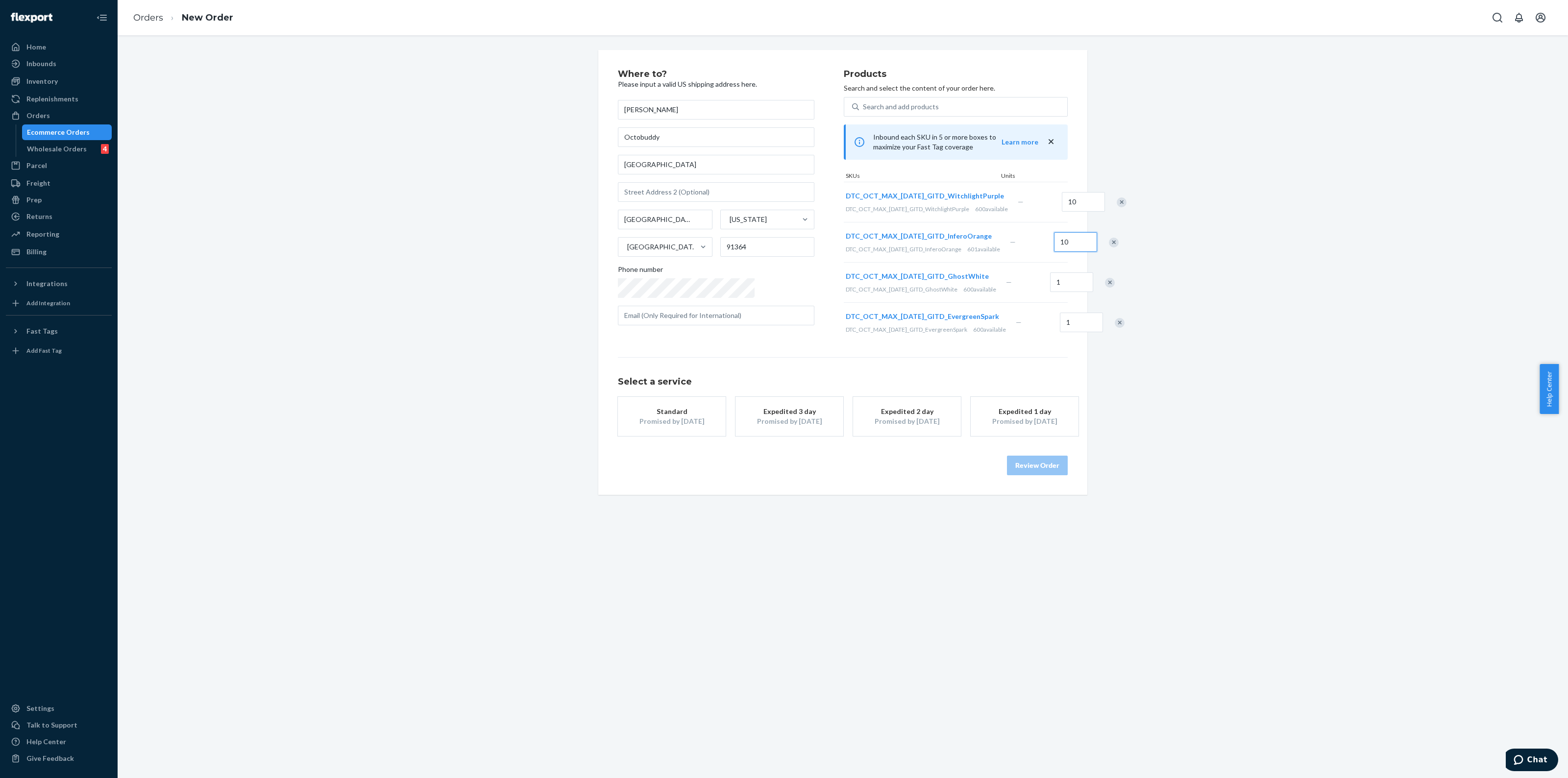
type input "10"
click at [1050, 292] on input "1" at bounding box center [1072, 282] width 43 height 20
type input "10"
click at [1060, 332] on input "1" at bounding box center [1082, 322] width 43 height 20
type input "10"
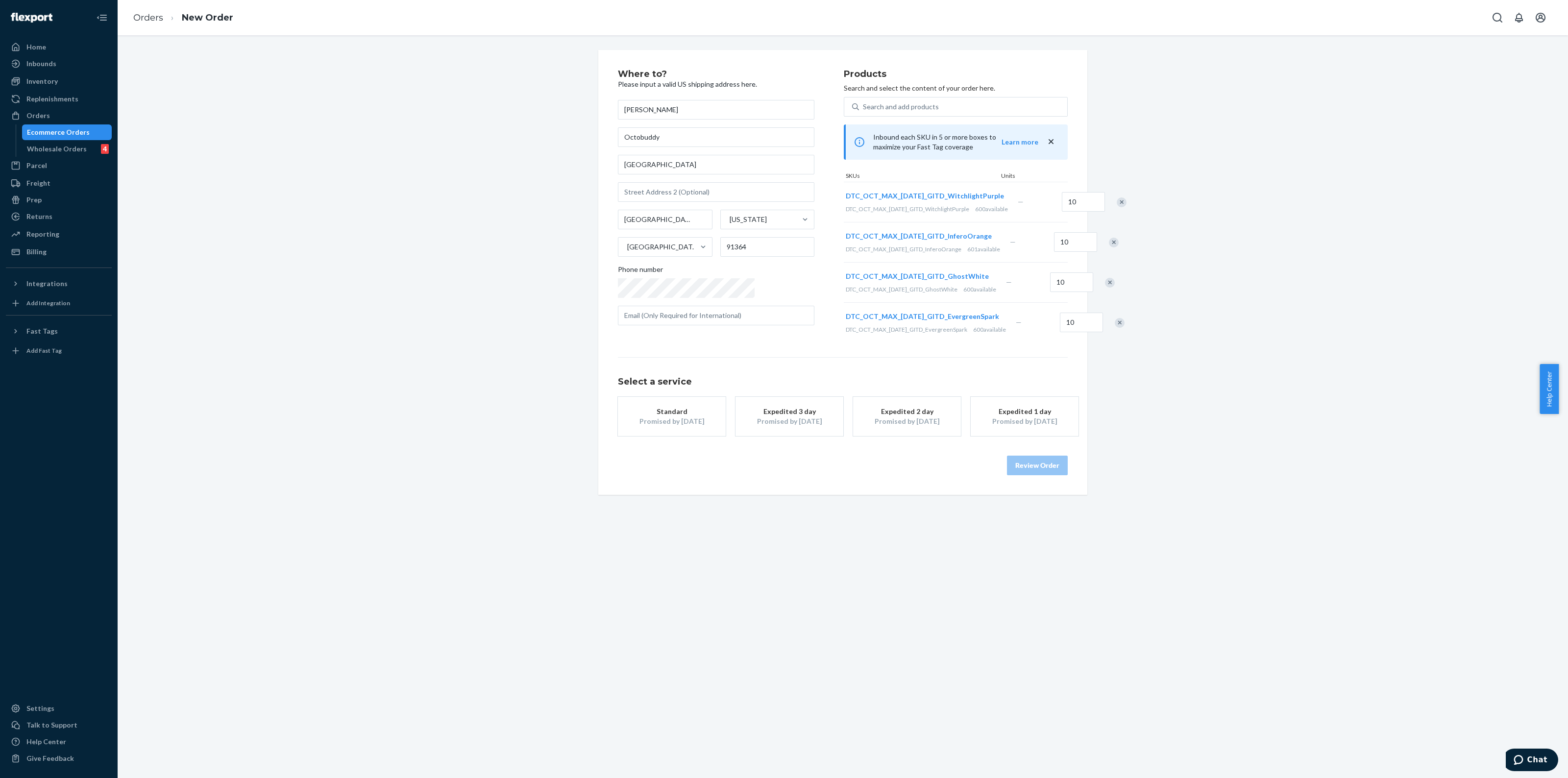
click at [963, 398] on div "Select a service Standard Promised by [DATE] Expedited 3 day Promised by [DATE]…" at bounding box center [843, 396] width 450 height 79
click at [1020, 427] on div "Promised by [DATE]" at bounding box center [1025, 421] width 78 height 9
click at [1039, 475] on button "Review Order" at bounding box center [1038, 465] width 61 height 20
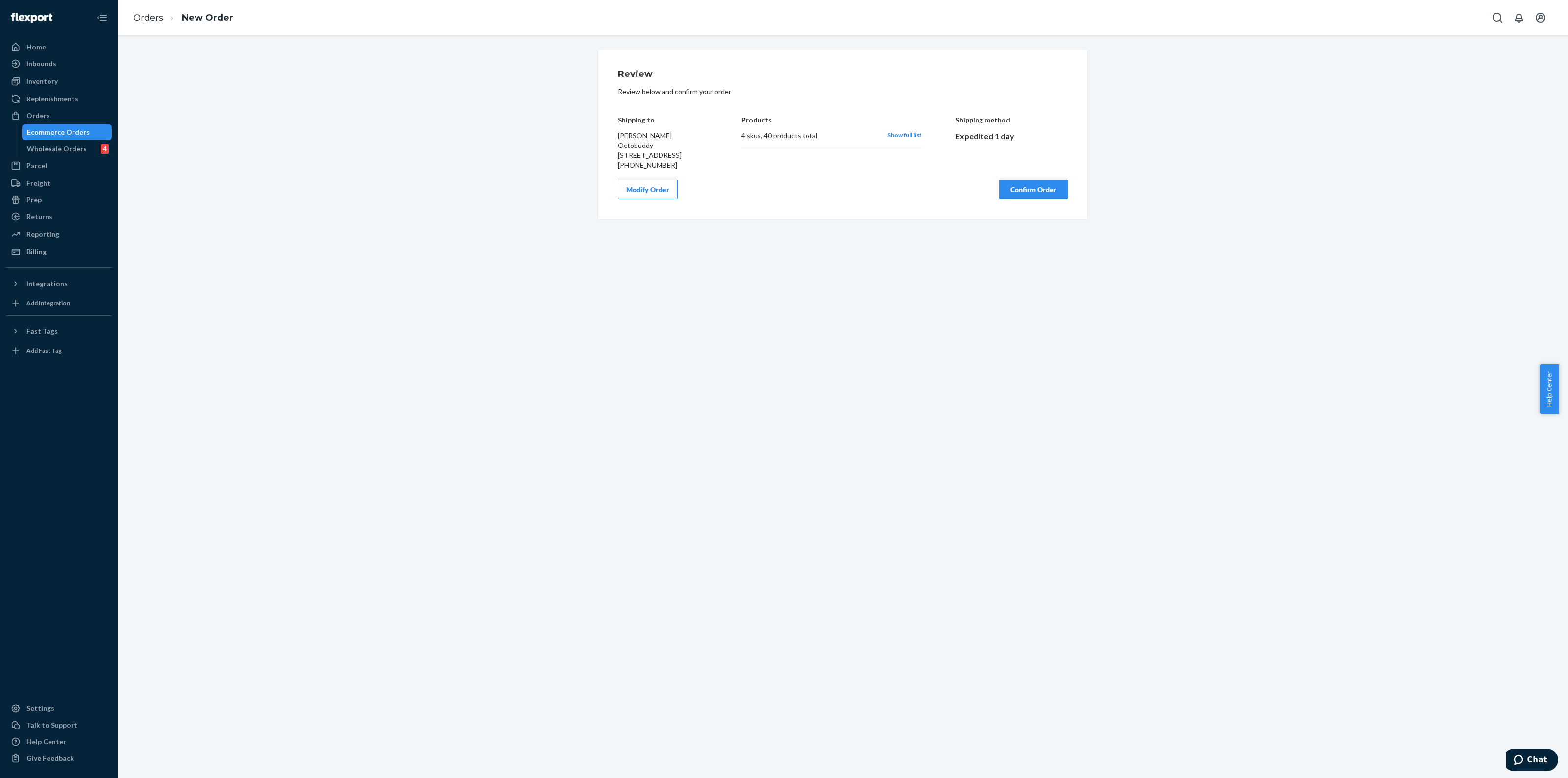
click at [665, 199] on button "Modify Order" at bounding box center [648, 189] width 60 height 20
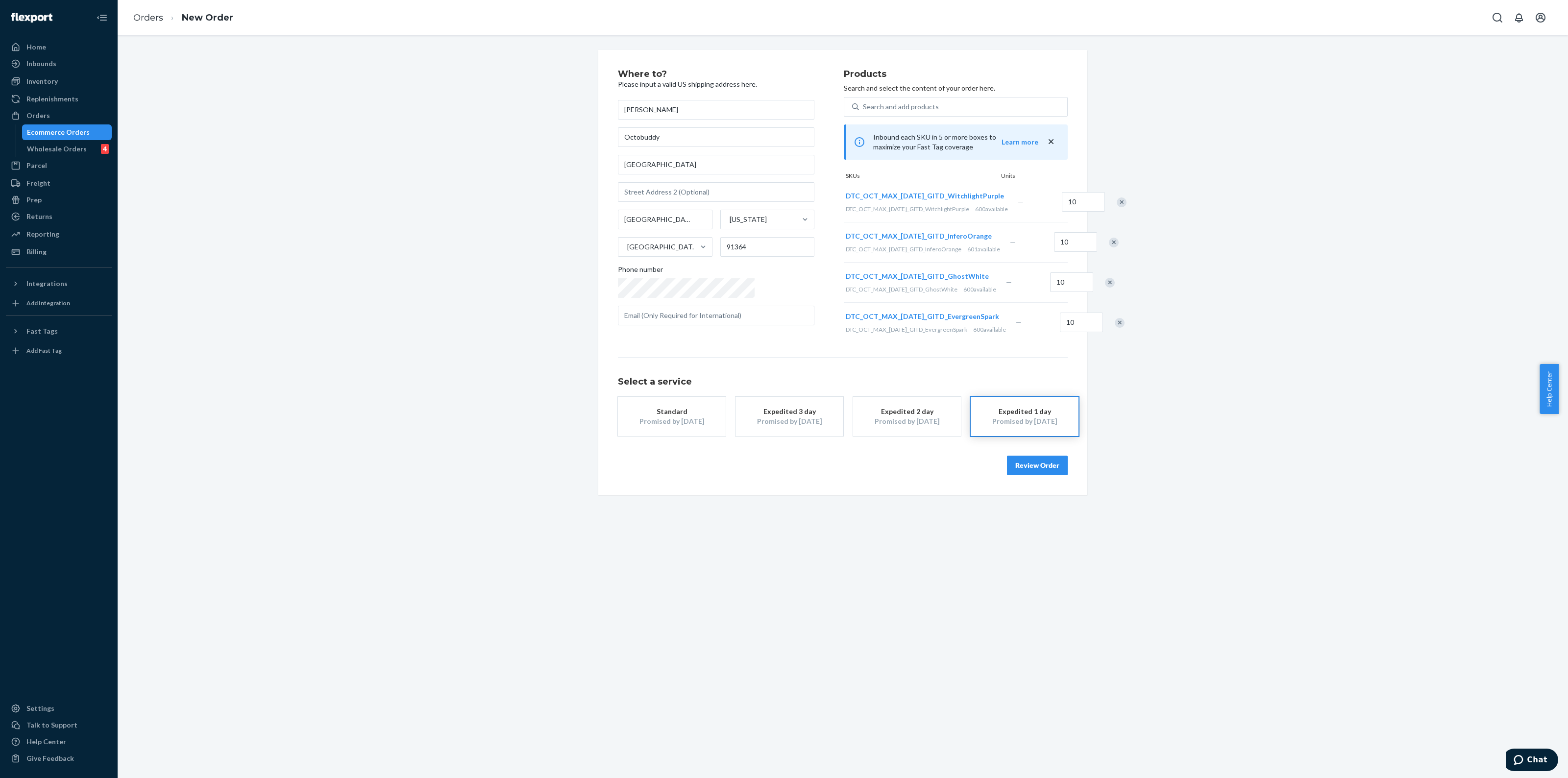
click at [1038, 475] on button "Review Order" at bounding box center [1038, 465] width 61 height 20
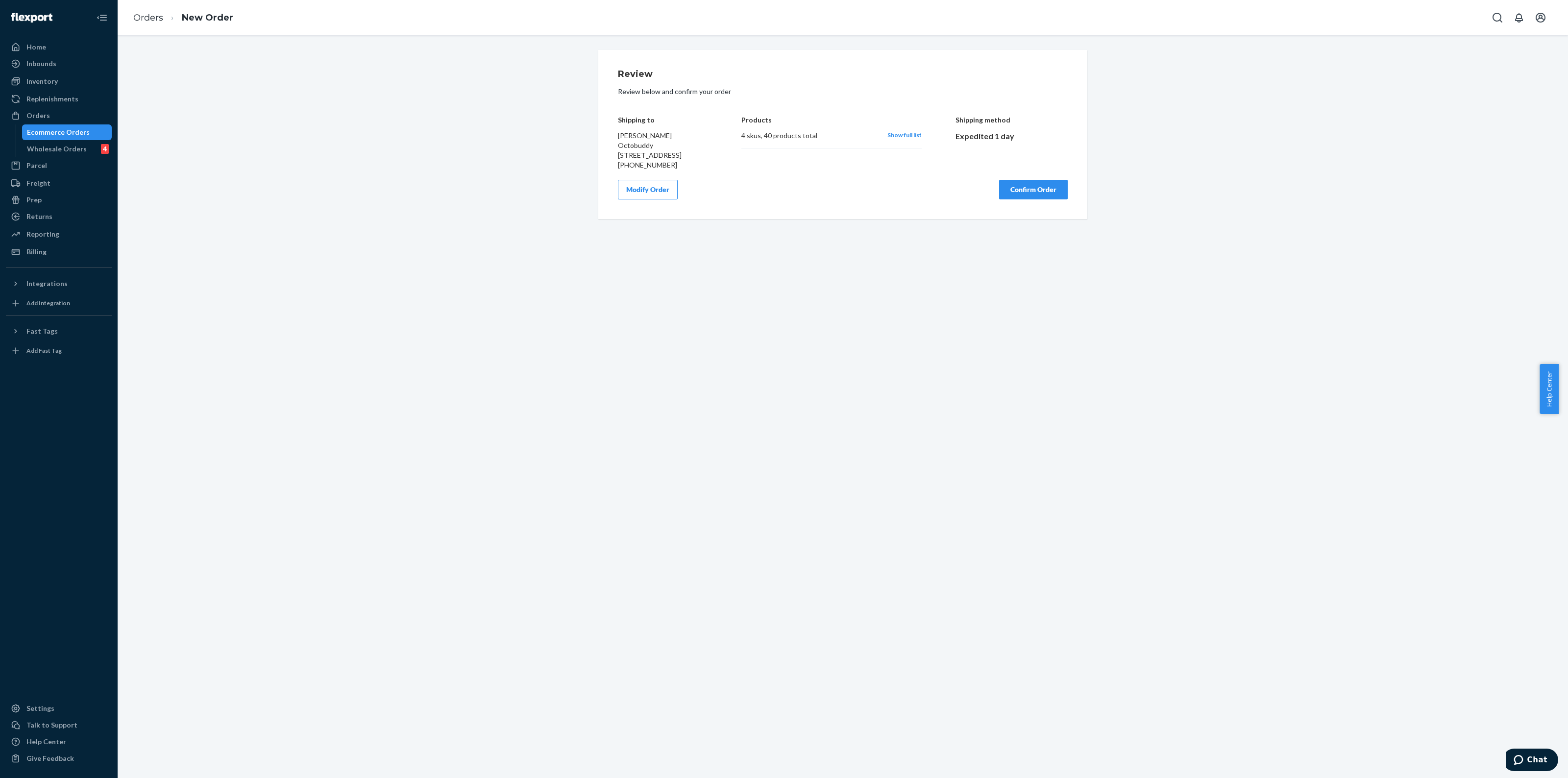
click at [1008, 210] on div "Review Review below and confirm your order Shipping to [PERSON_NAME] Octobuddy …" at bounding box center [843, 134] width 489 height 169
click at [1019, 210] on div "Review Review below and confirm your order Shipping to [PERSON_NAME] Octobuddy …" at bounding box center [843, 134] width 489 height 169
click at [1016, 199] on button "Confirm Order" at bounding box center [1034, 189] width 68 height 20
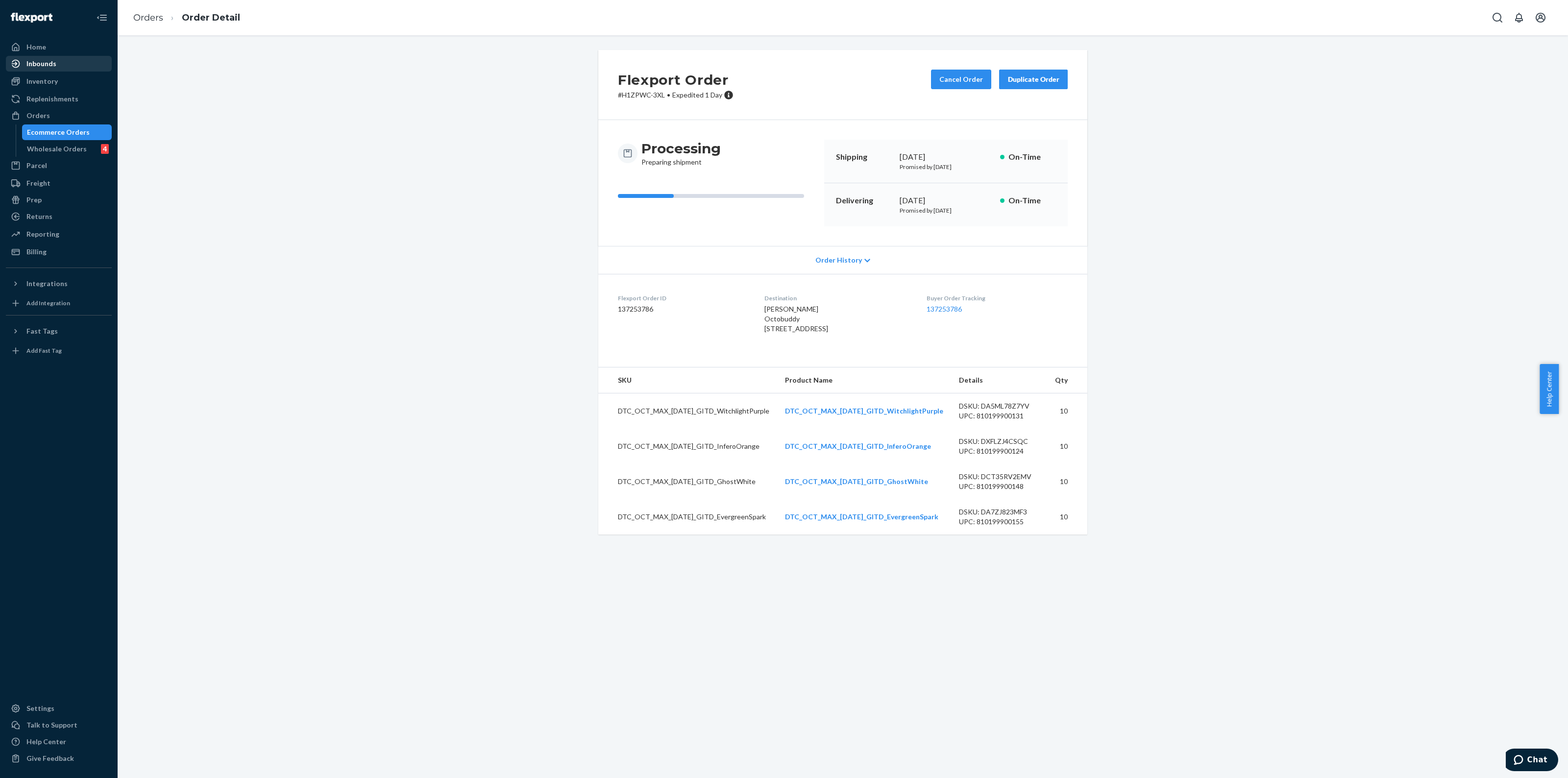
click at [42, 68] on div "Inbounds" at bounding box center [59, 64] width 104 height 14
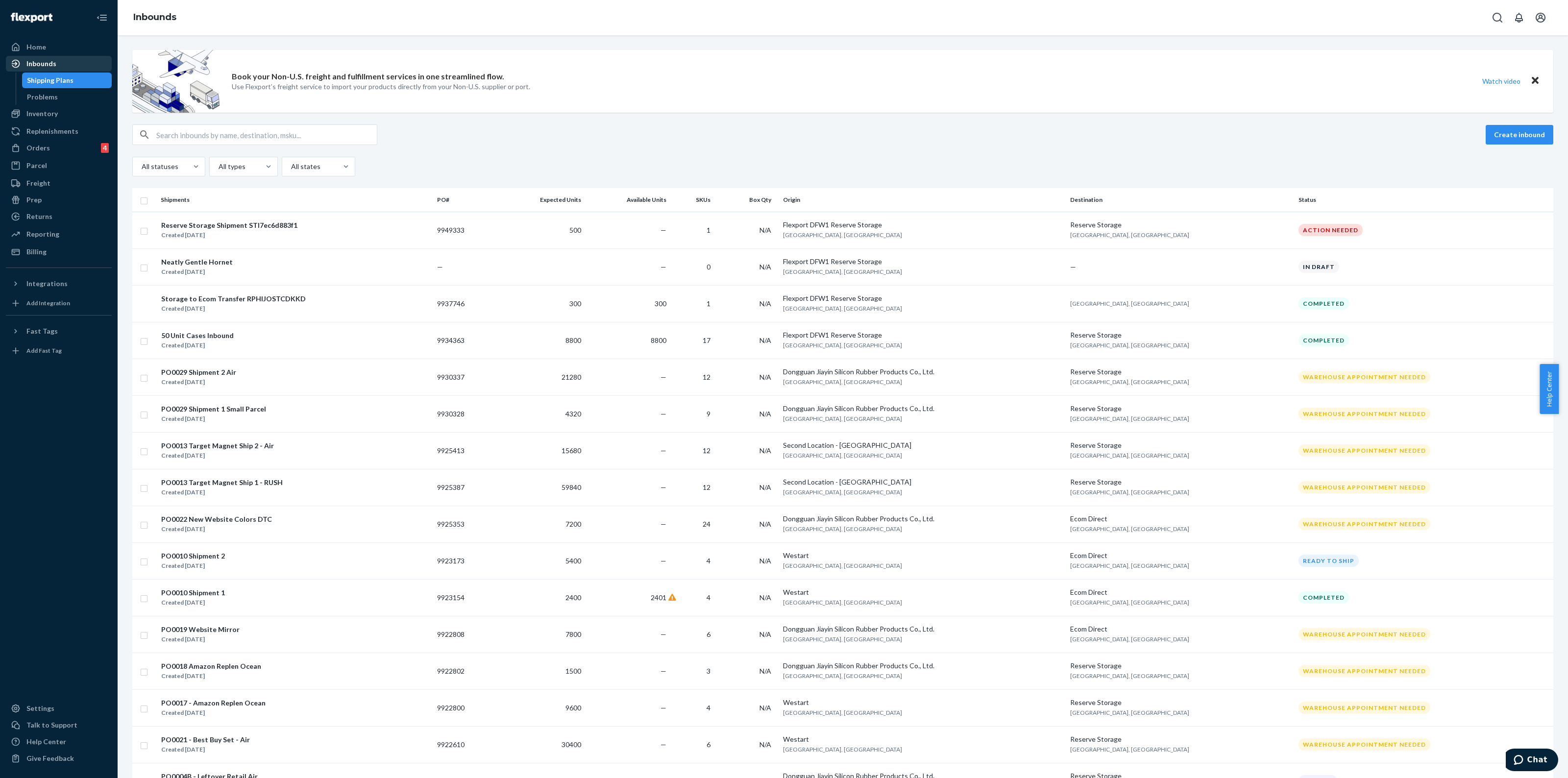
click at [39, 68] on div "Inbounds" at bounding box center [59, 64] width 104 height 14
click at [59, 116] on div "Inventory" at bounding box center [59, 114] width 104 height 14
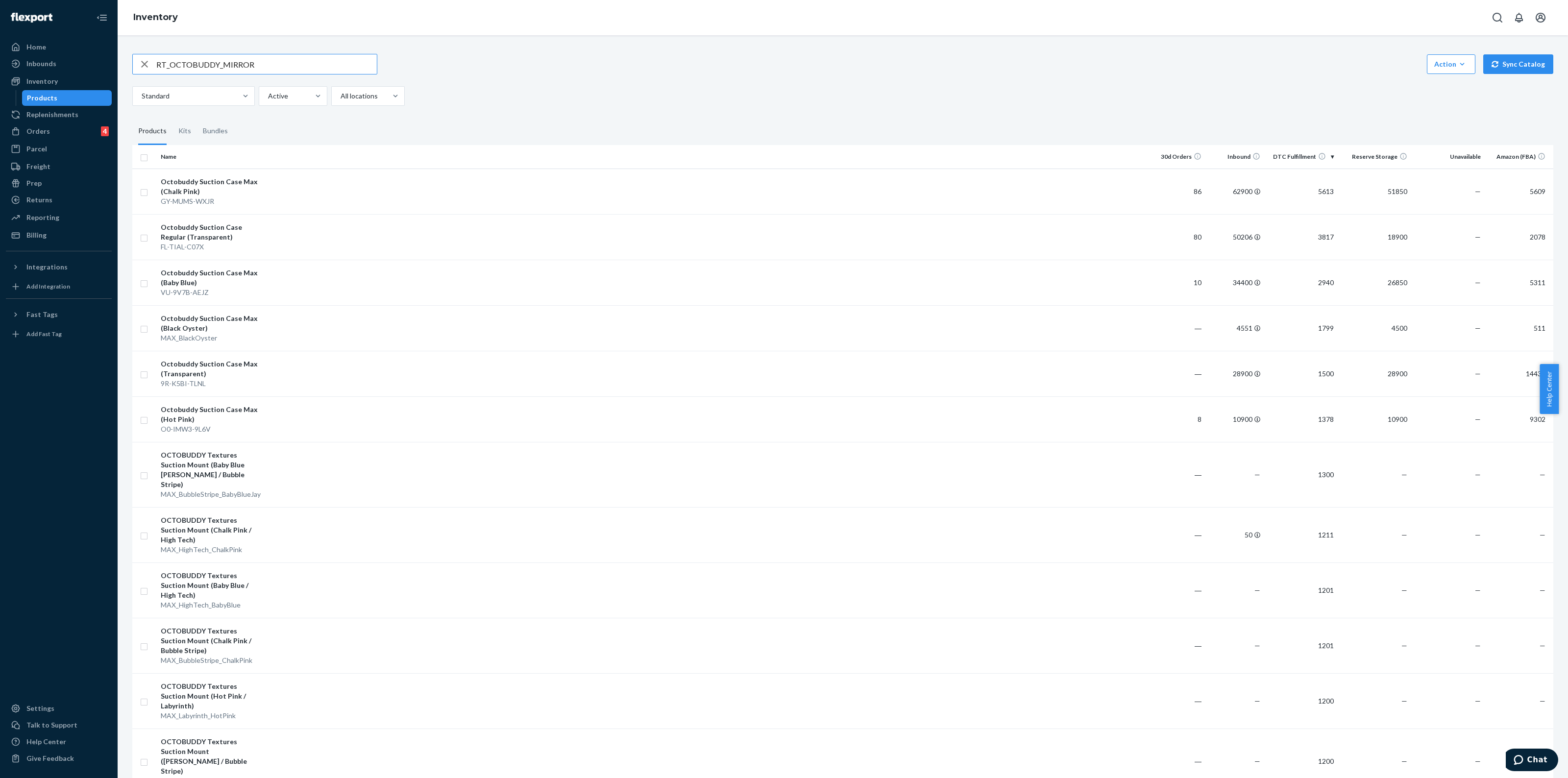
type input "RT_OCTOBUDDY_MIRROR"
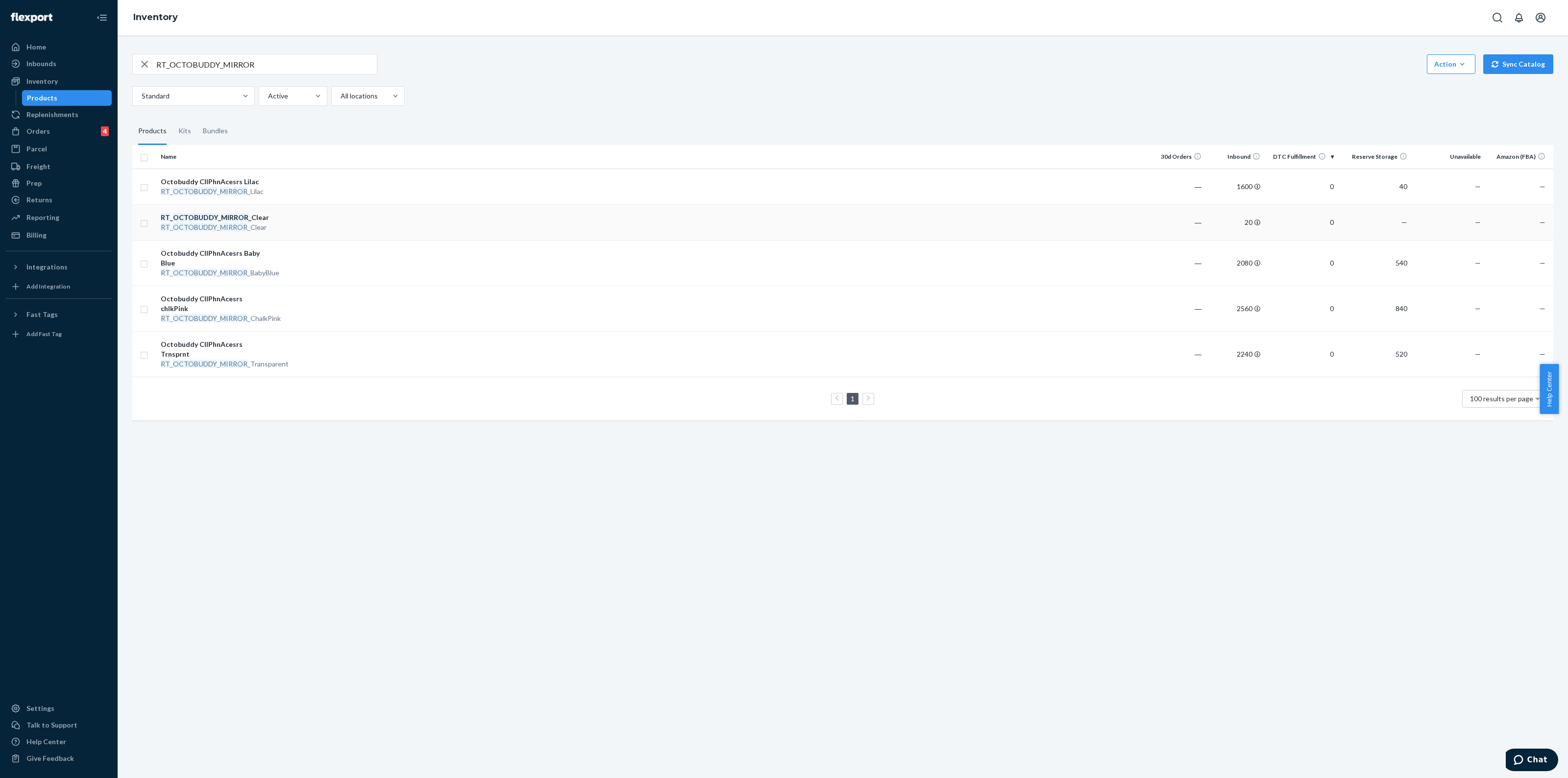
click at [386, 213] on td at bounding box center [707, 222] width 880 height 36
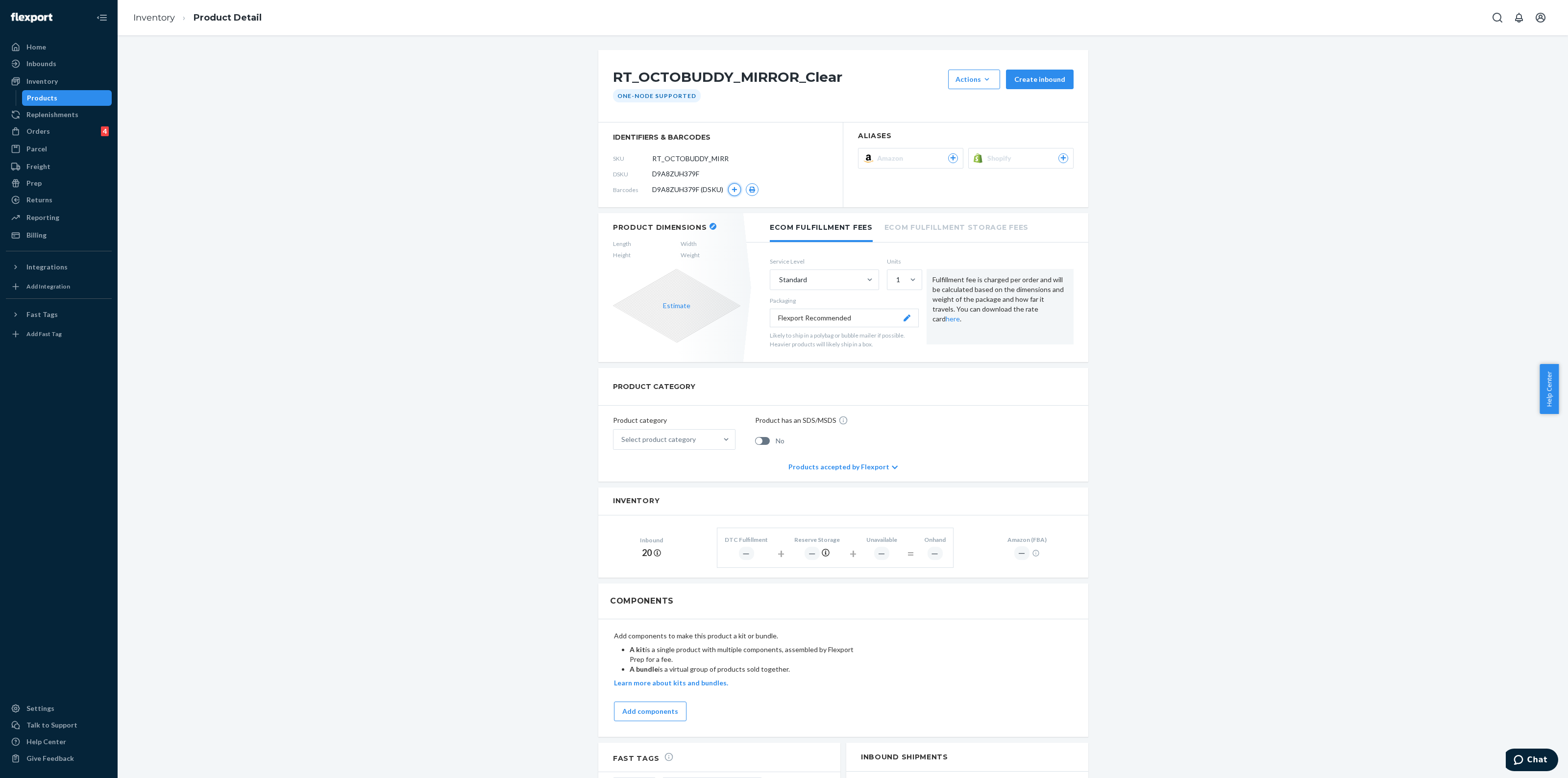
click at [732, 192] on icon "button" at bounding box center [734, 189] width 6 height 6
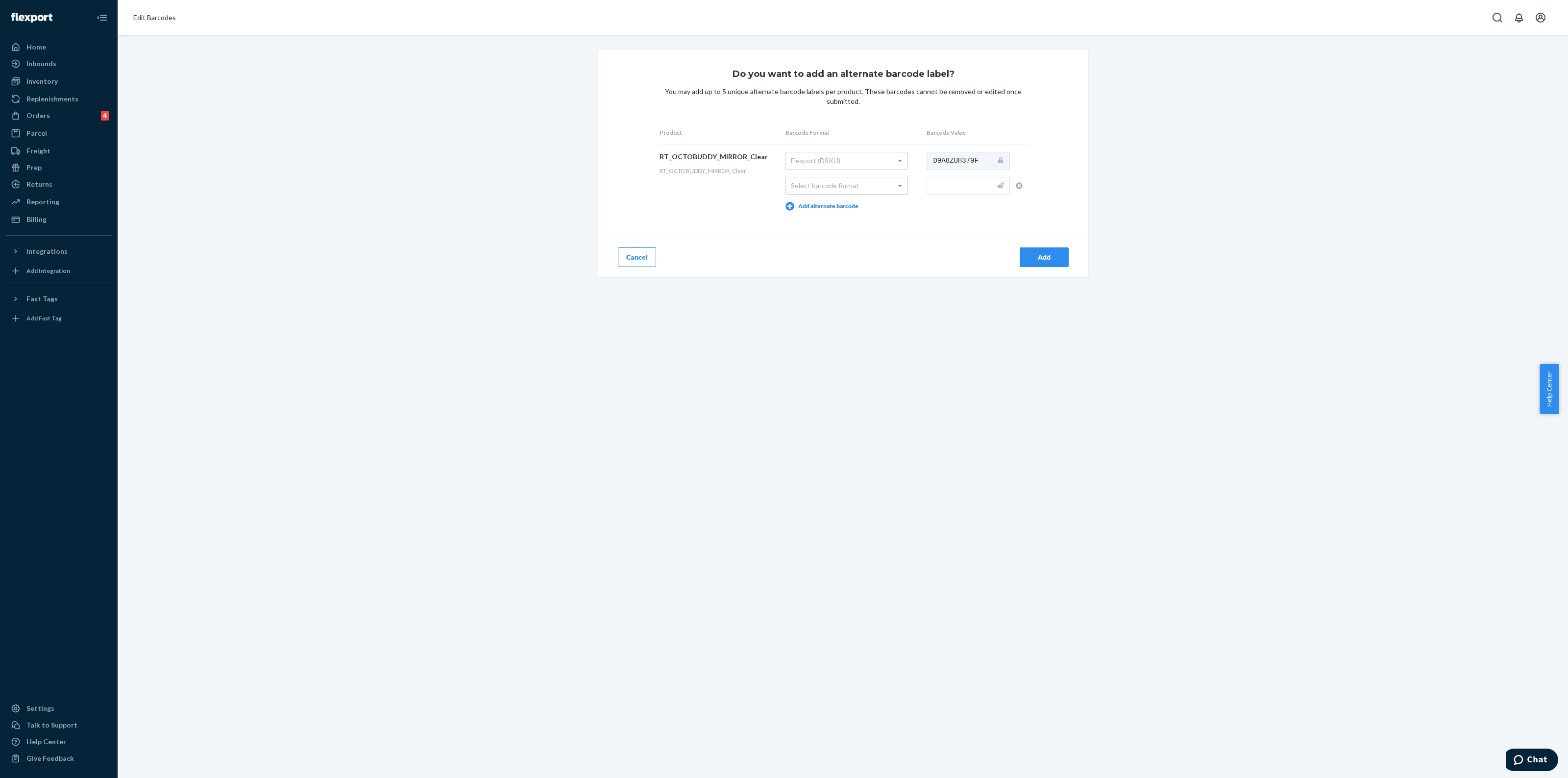
click at [886, 182] on div "Select barcode format" at bounding box center [847, 185] width 122 height 16
click at [895, 184] on span at bounding box center [901, 185] width 12 height 16
click at [714, 202] on td "RT_OCTOBUDDY_MIRROR_Clear RT_OCTOBUDDY_MIRROR_Clear" at bounding box center [720, 181] width 126 height 74
click at [637, 255] on button "Cancel" at bounding box center [637, 257] width 38 height 20
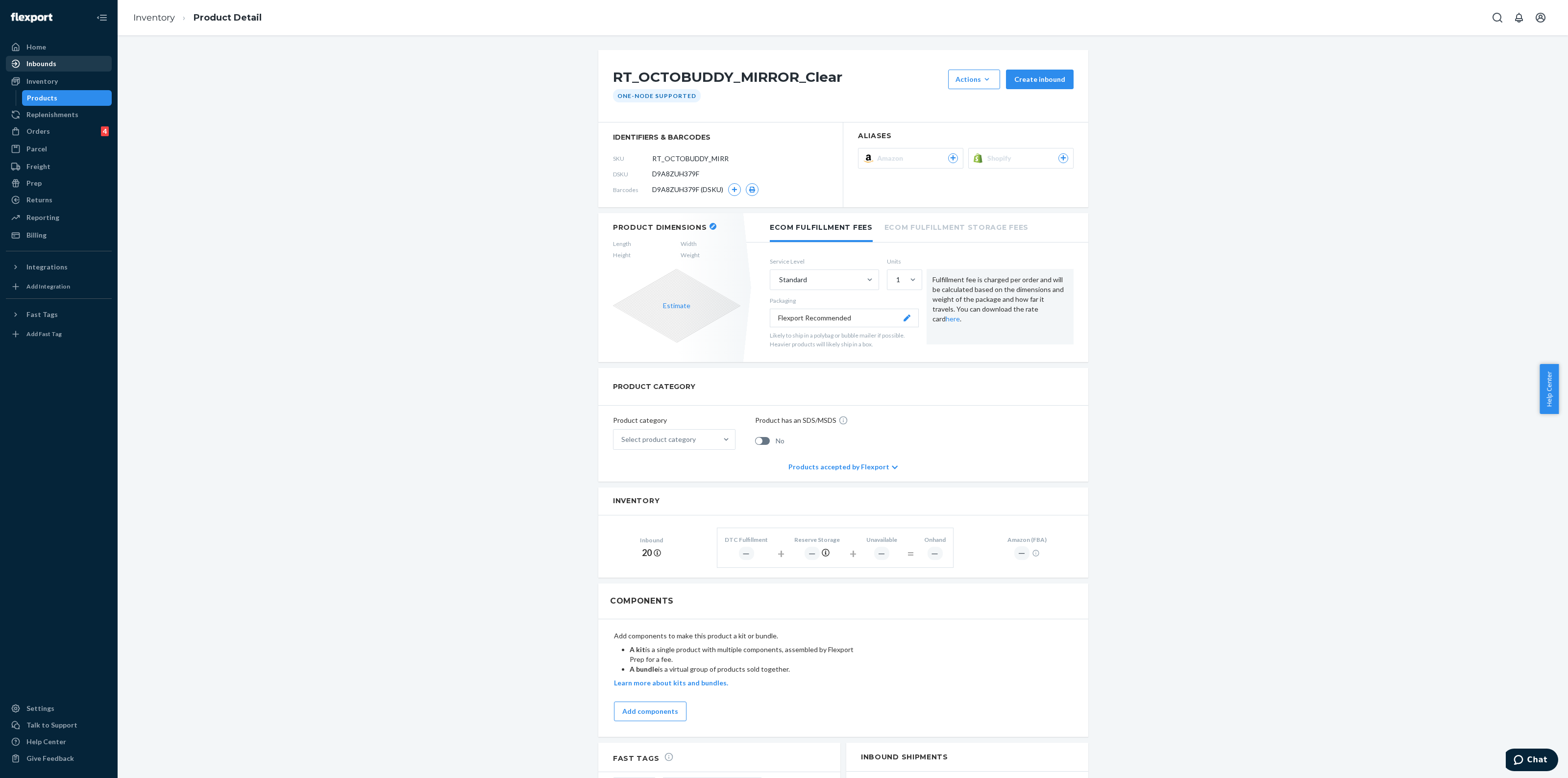
click at [49, 61] on div "Inbounds" at bounding box center [41, 63] width 30 height 9
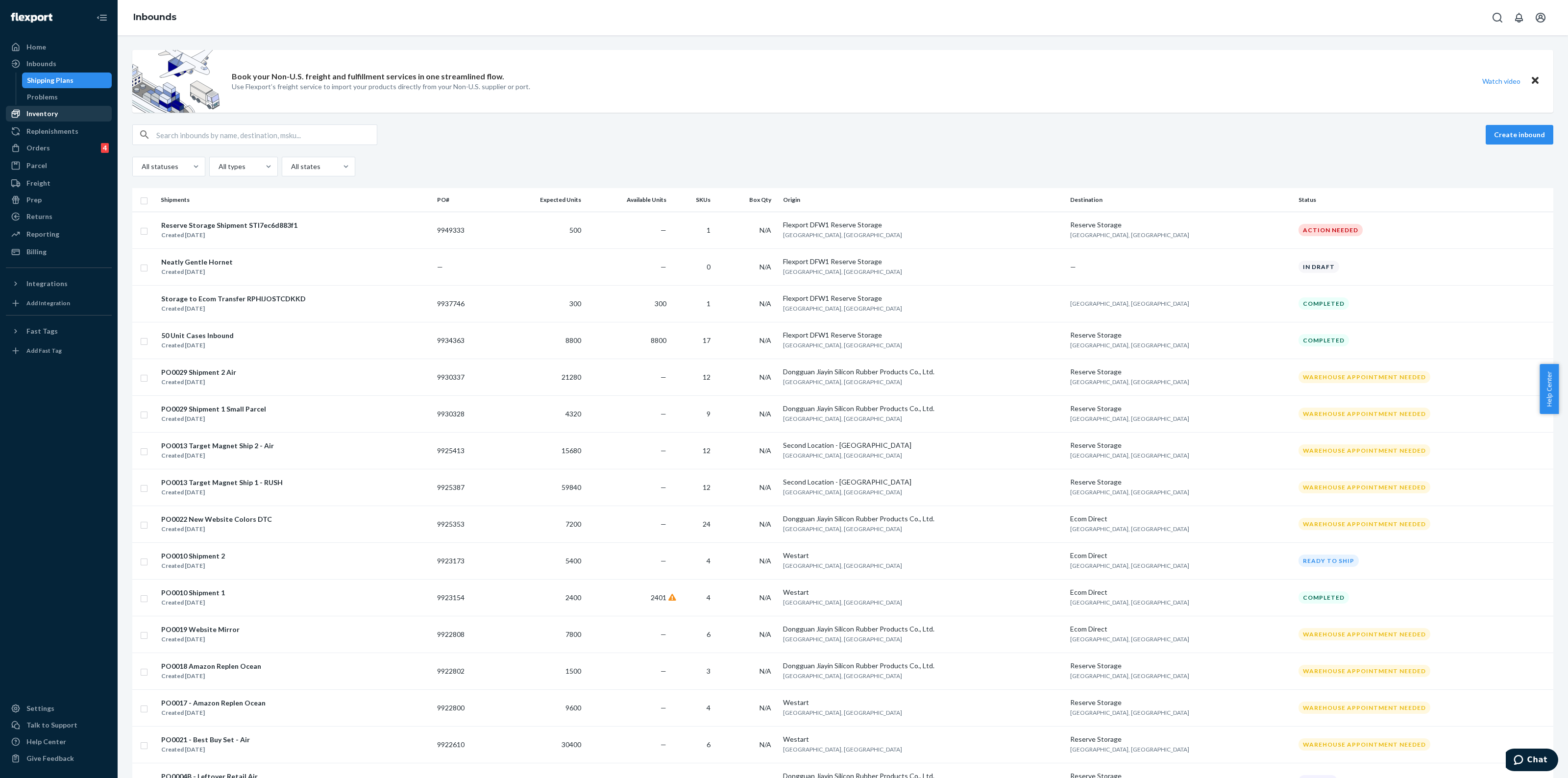
click at [50, 114] on div "Inventory" at bounding box center [42, 113] width 32 height 9
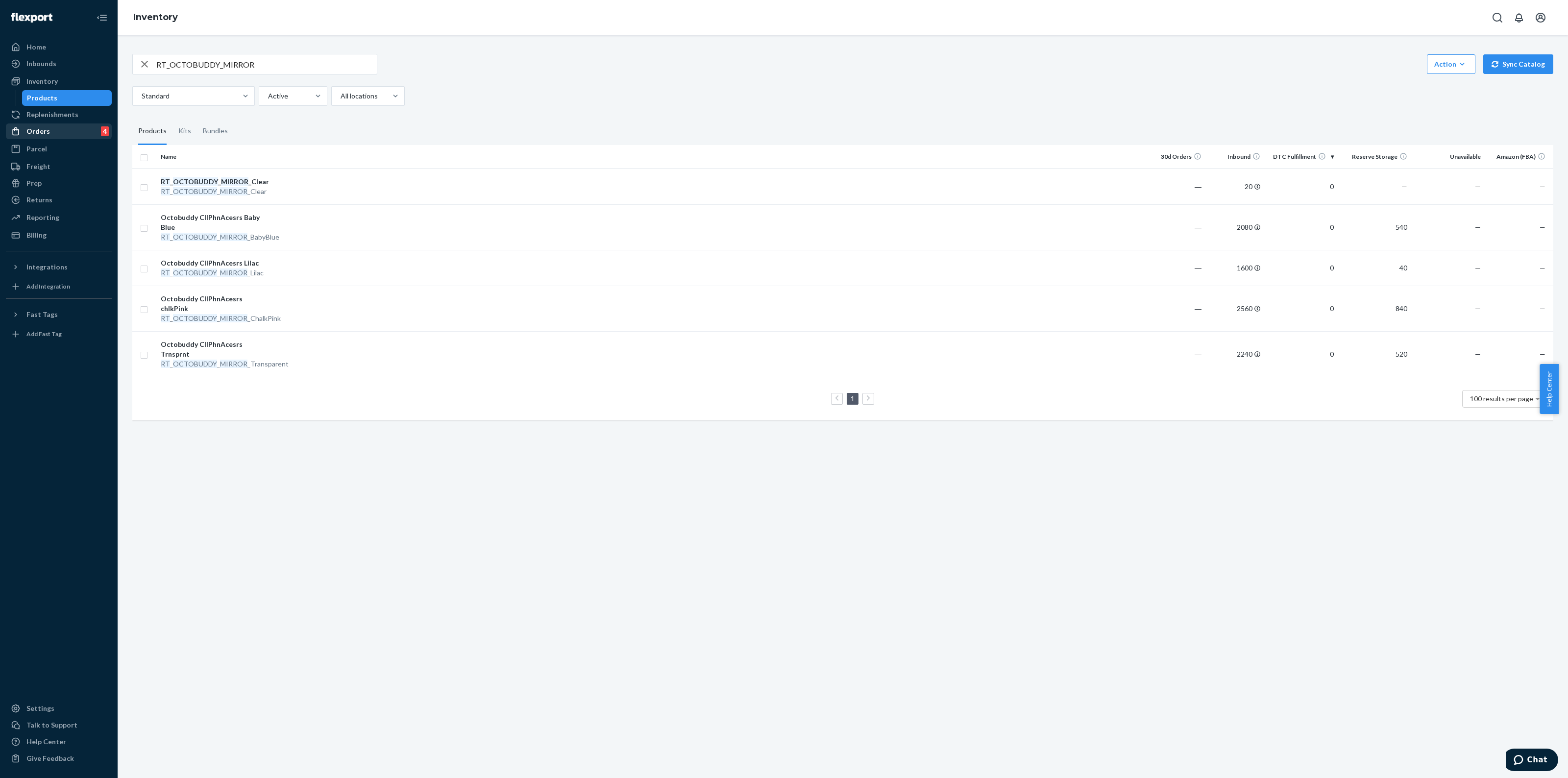
click at [42, 137] on div "Orders 4" at bounding box center [59, 132] width 104 height 14
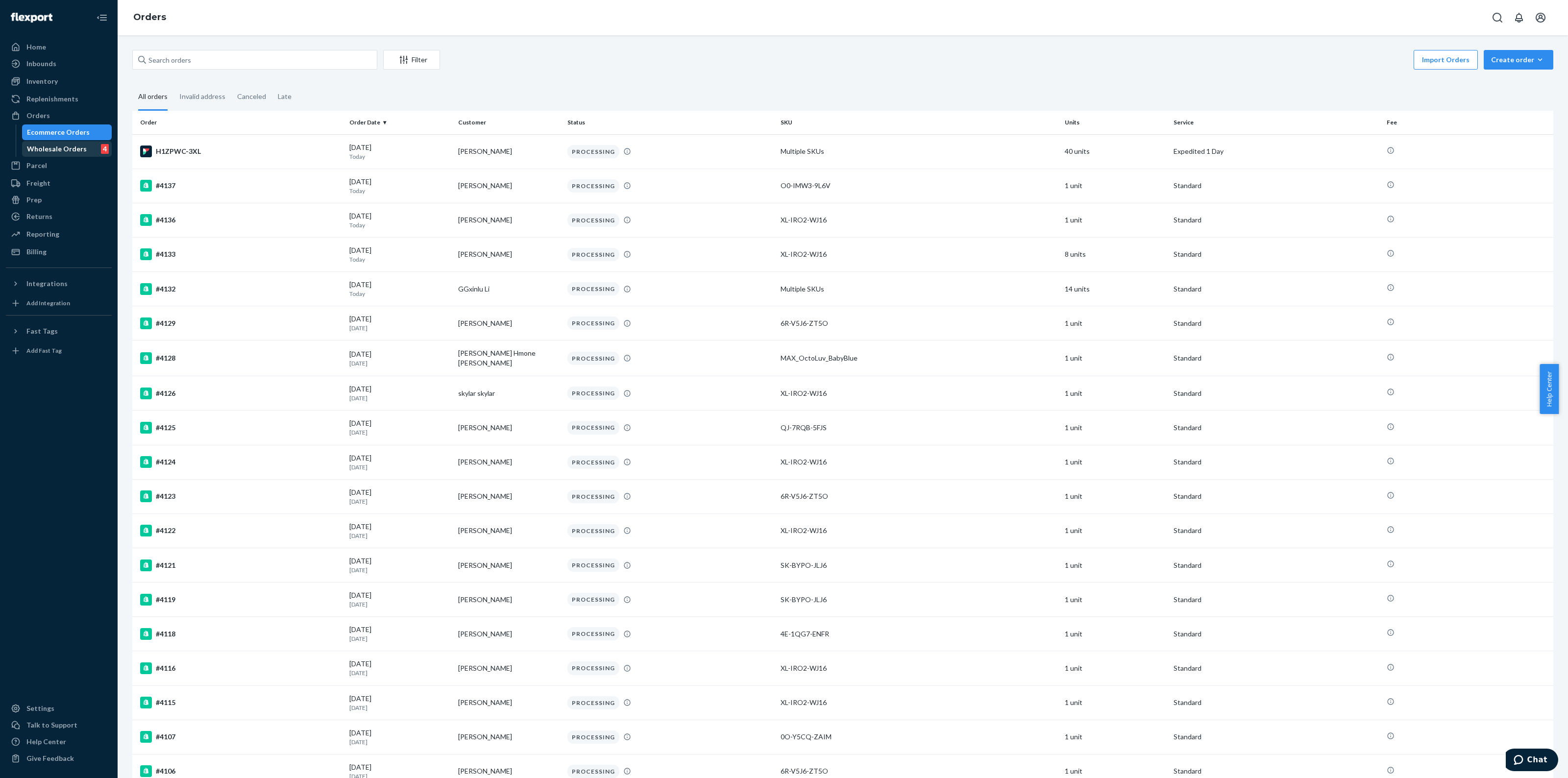
click at [81, 149] on div "Wholesale Orders 4" at bounding box center [66, 149] width 88 height 14
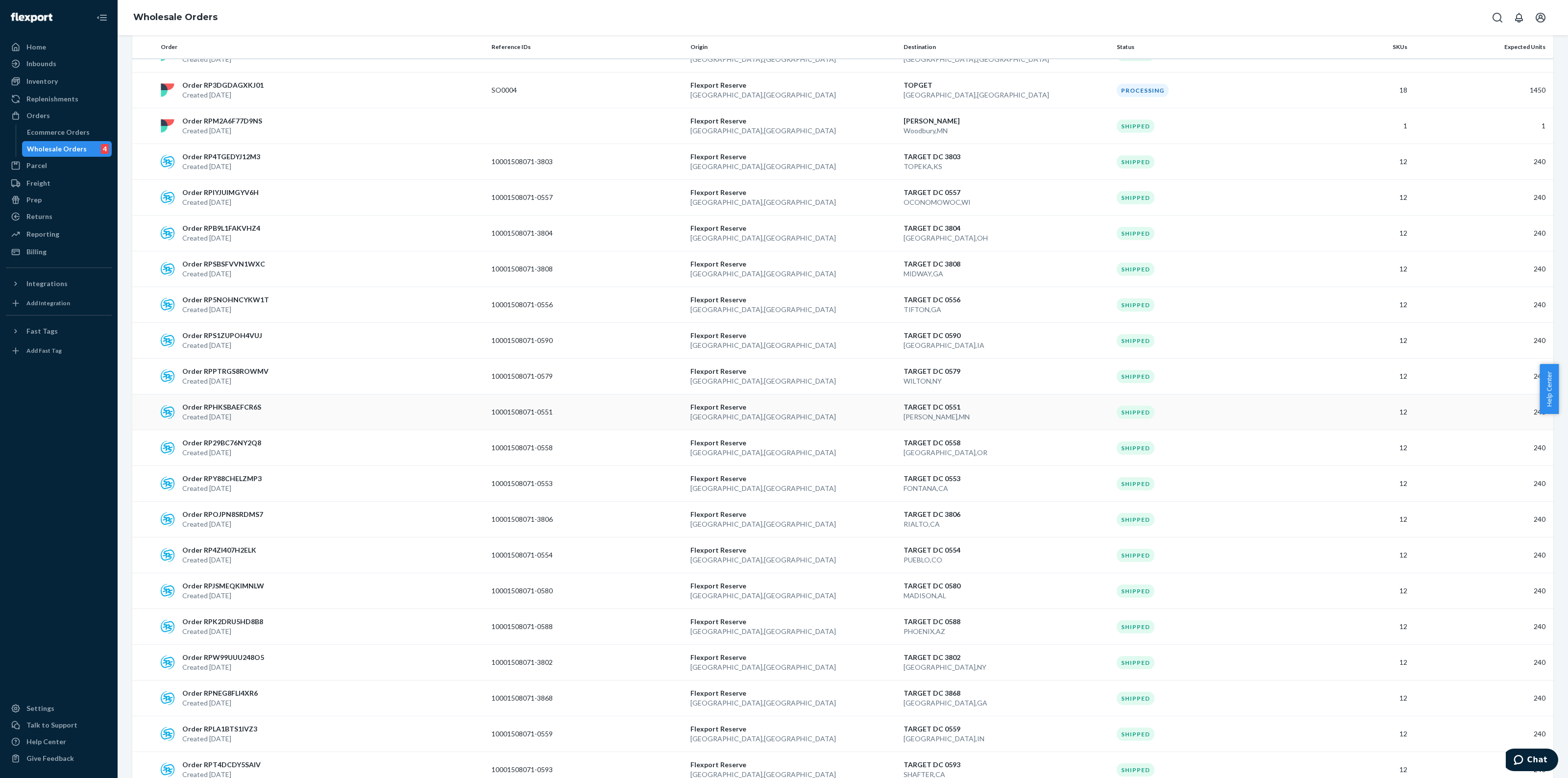
scroll to position [184, 0]
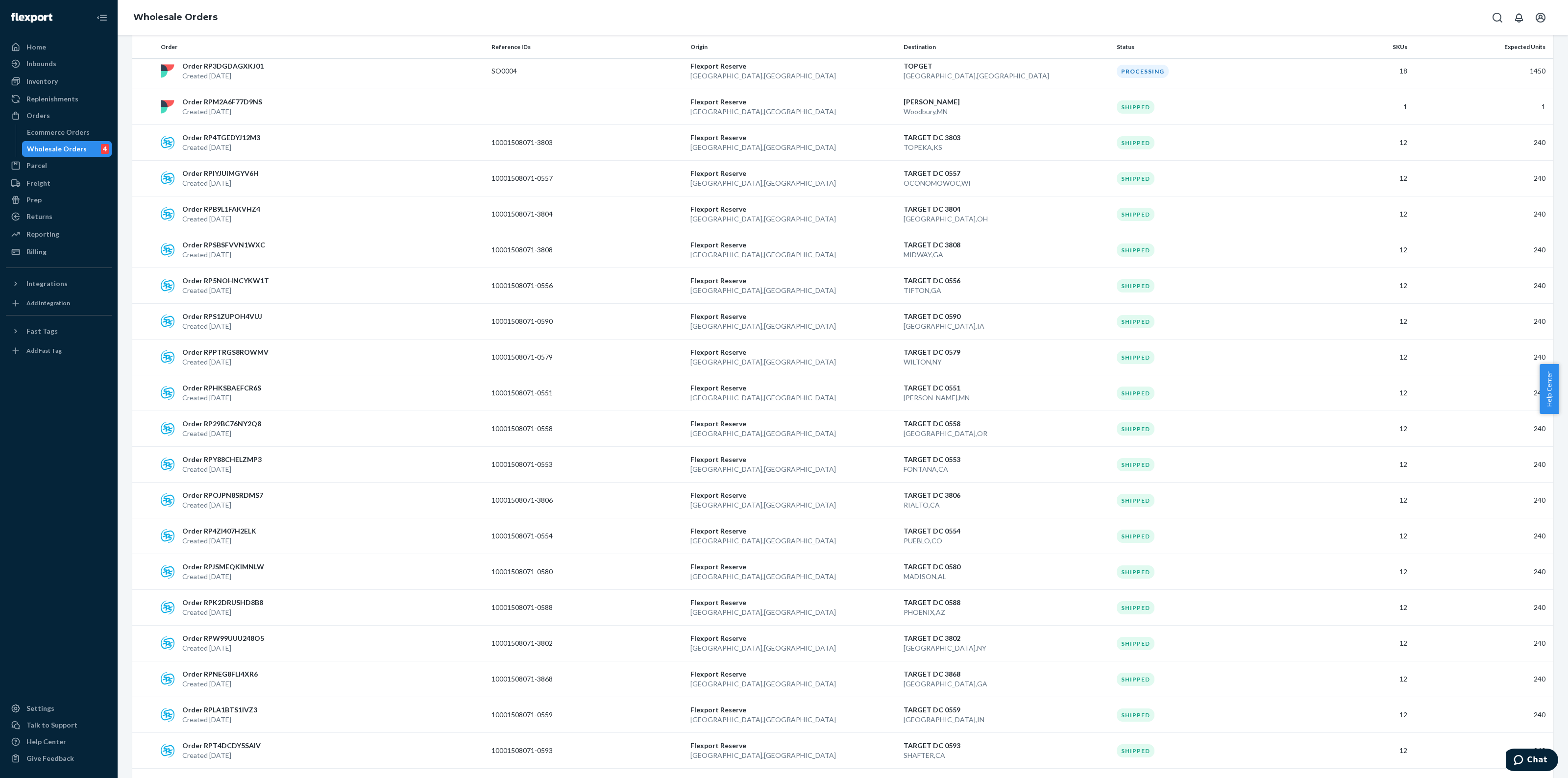
click at [236, 363] on p "Created [DATE]" at bounding box center [225, 361] width 86 height 9
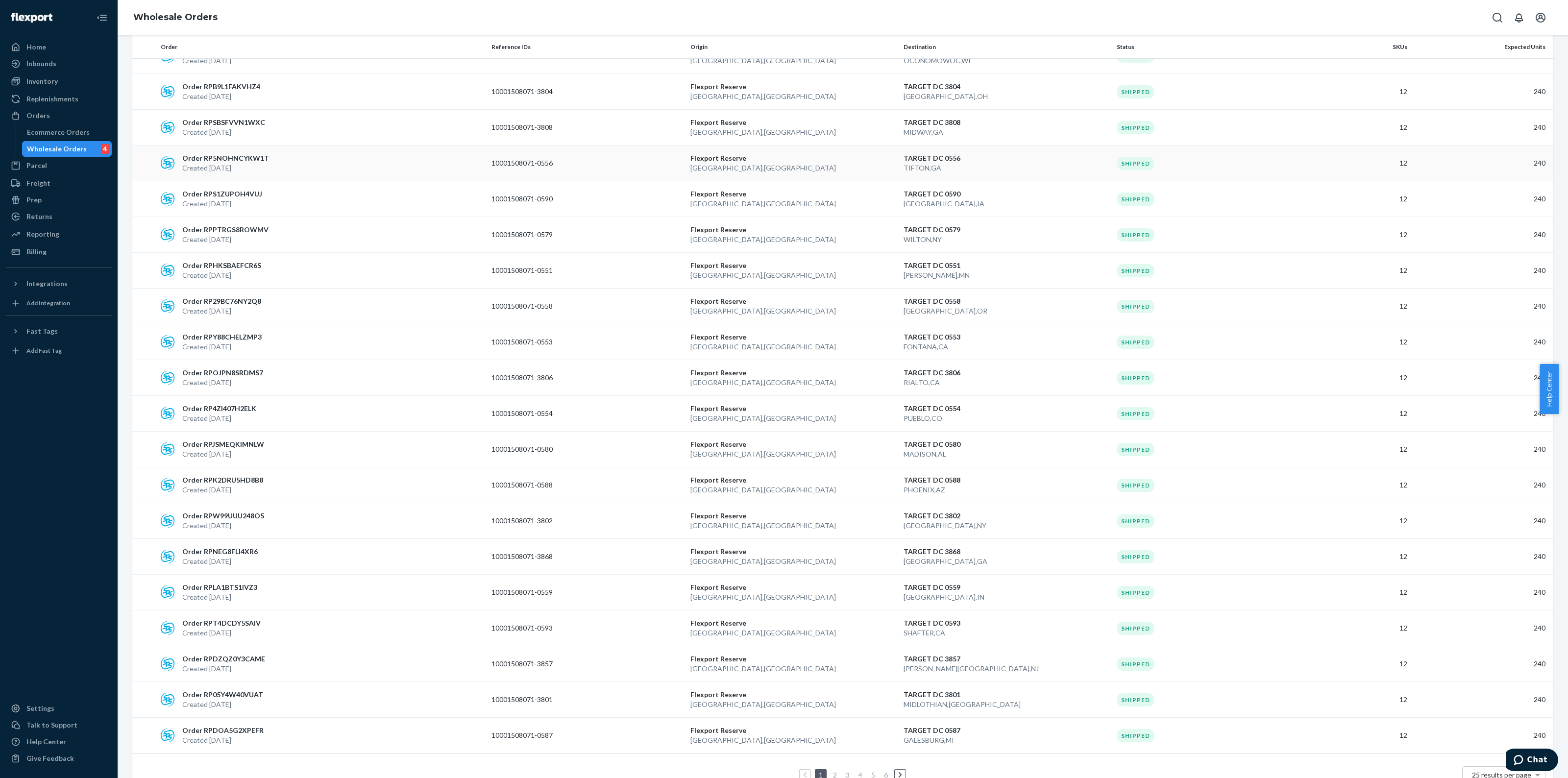
scroll to position [337, 0]
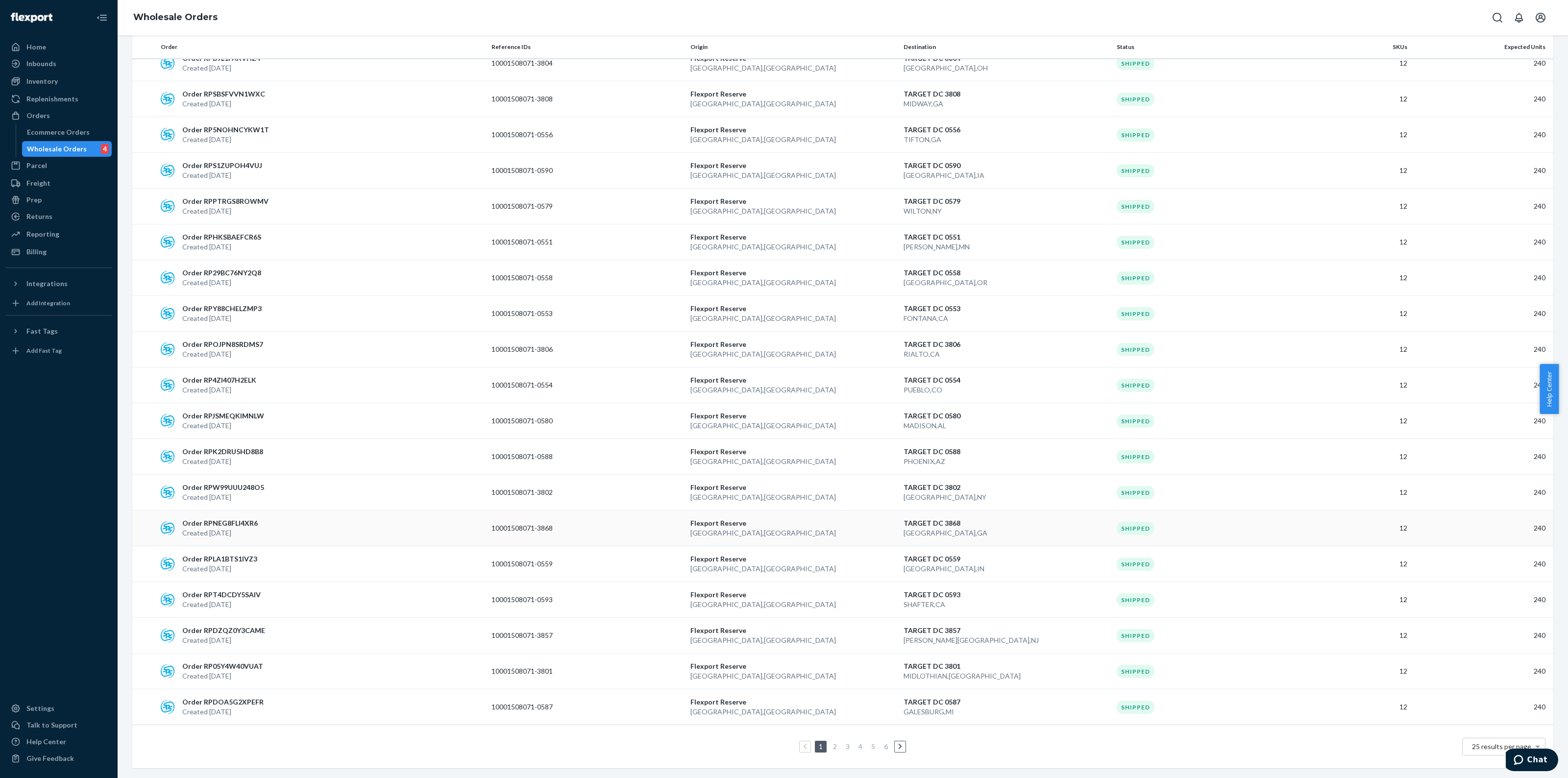
click at [541, 532] on p "10001508071-3868" at bounding box center [530, 528] width 78 height 9
